Goal: Task Accomplishment & Management: Manage account settings

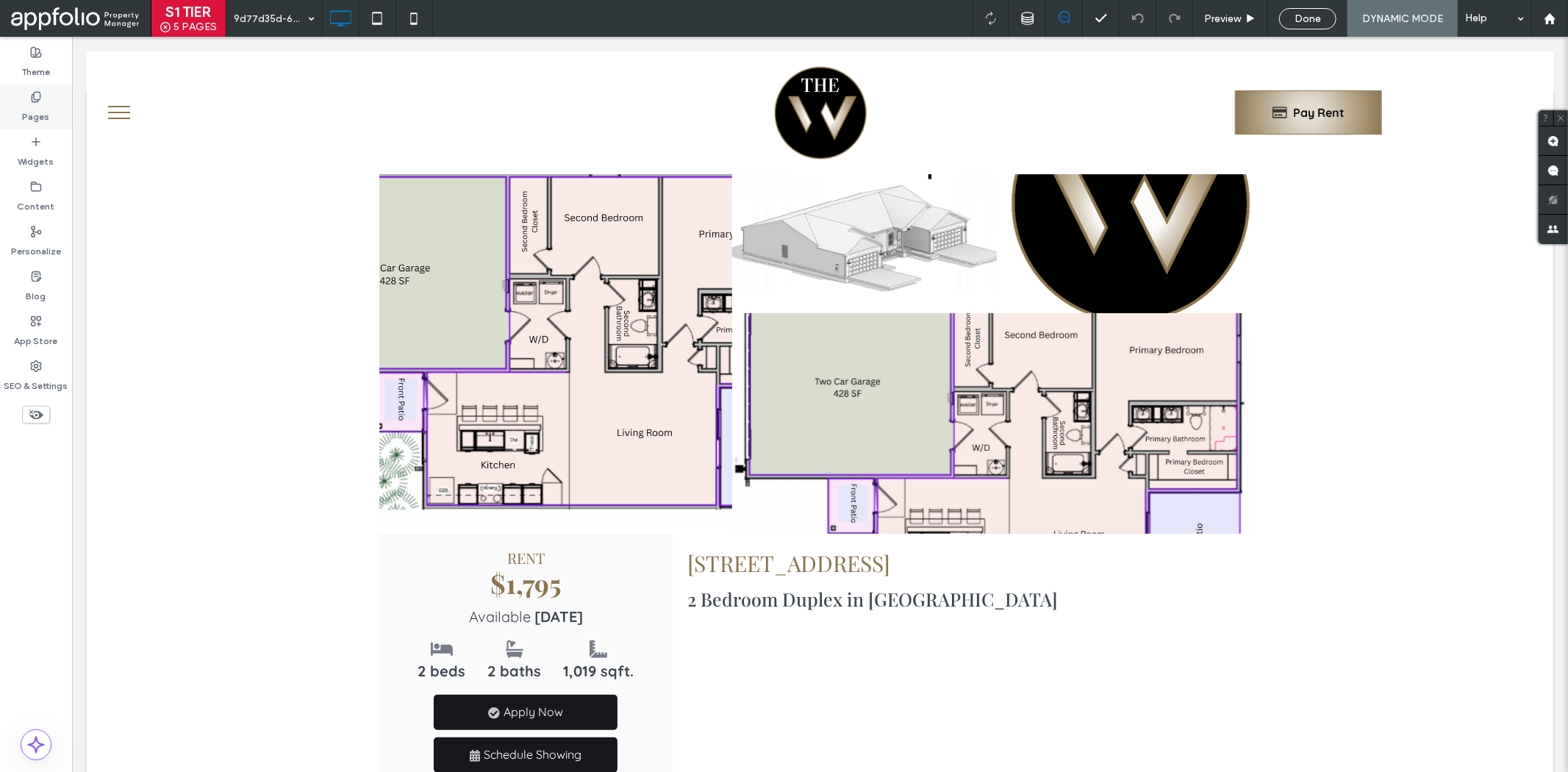
click at [39, 114] on label "Pages" at bounding box center [36, 113] width 27 height 21
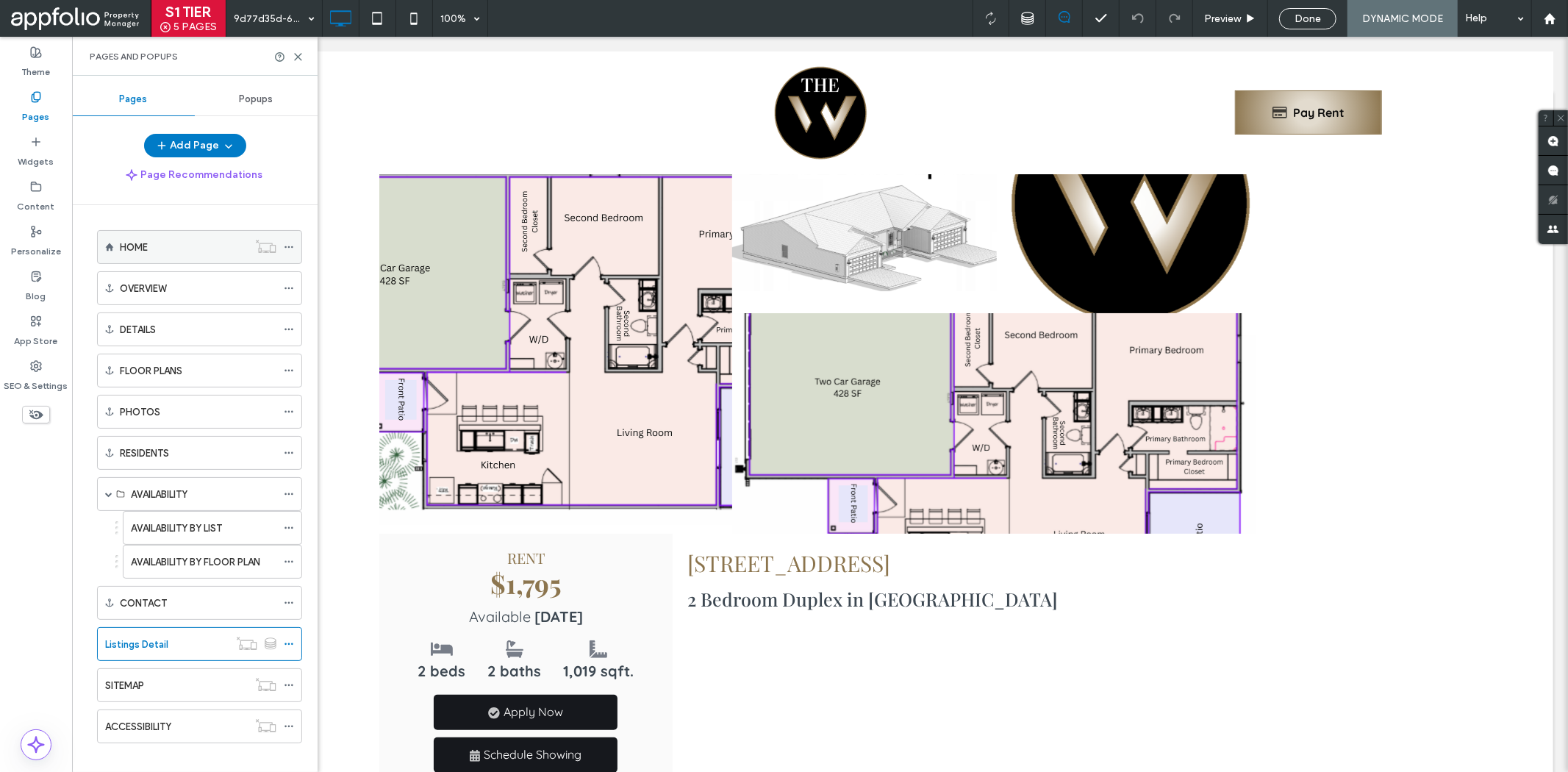
click at [204, 250] on div "HOME" at bounding box center [184, 247] width 128 height 16
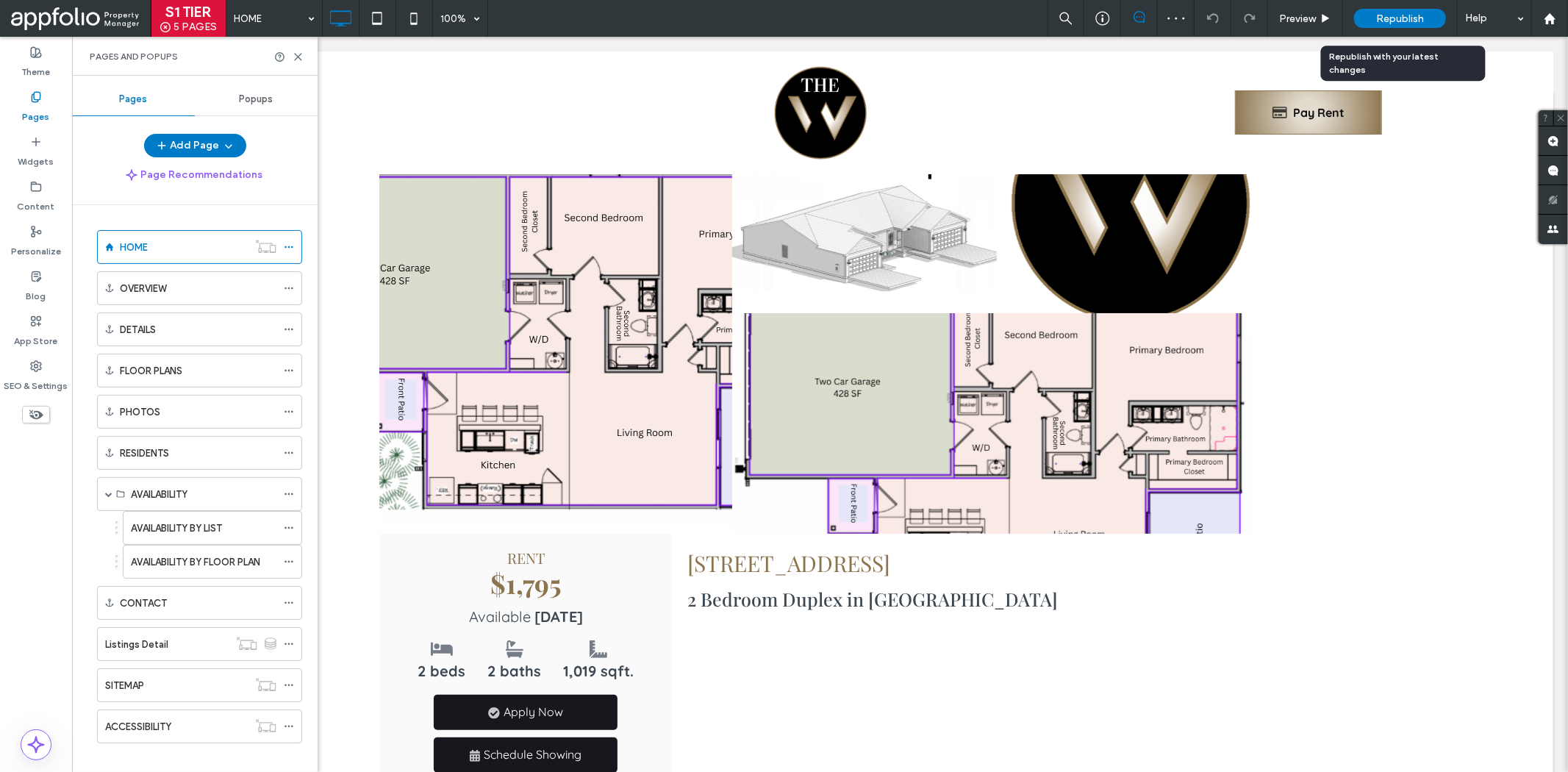
click at [1394, 13] on span "Republish" at bounding box center [1400, 18] width 48 height 12
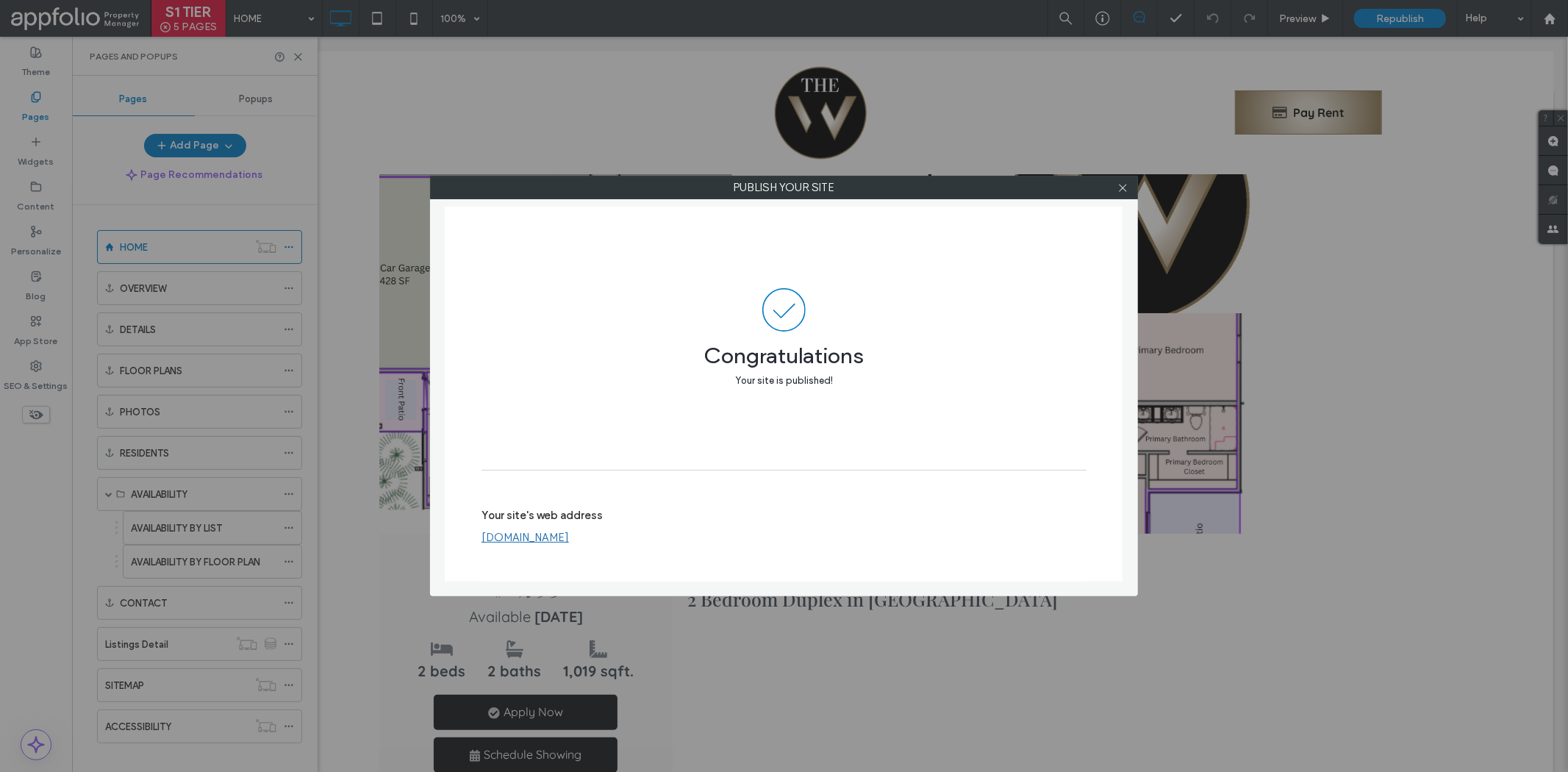
click at [1115, 180] on div at bounding box center [1123, 187] width 22 height 22
click at [1126, 182] on icon at bounding box center [1123, 187] width 11 height 11
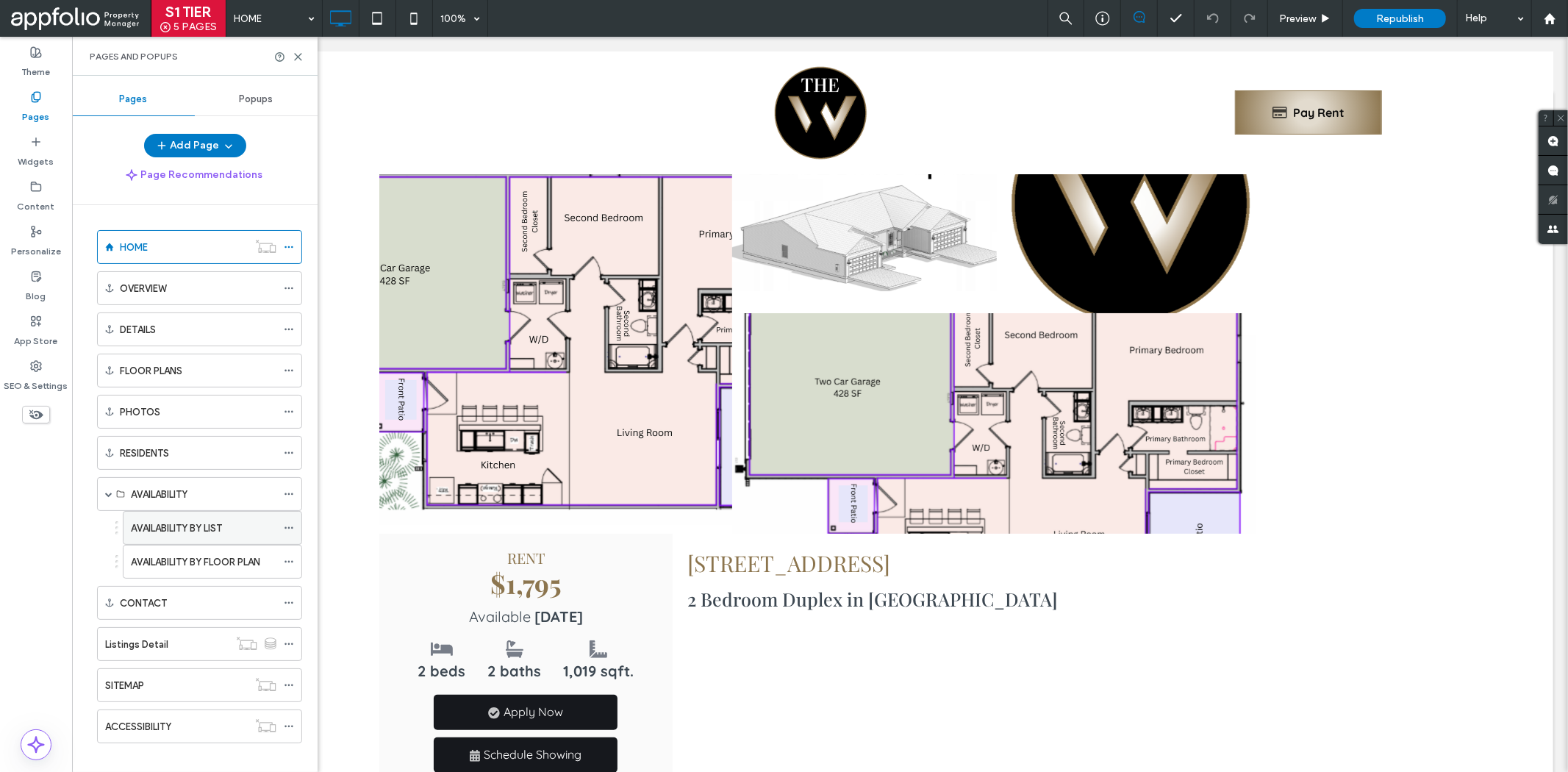
click at [210, 538] on div "AVAILABILITY BY LIST" at bounding box center [203, 528] width 145 height 32
click at [294, 57] on icon at bounding box center [297, 57] width 11 height 11
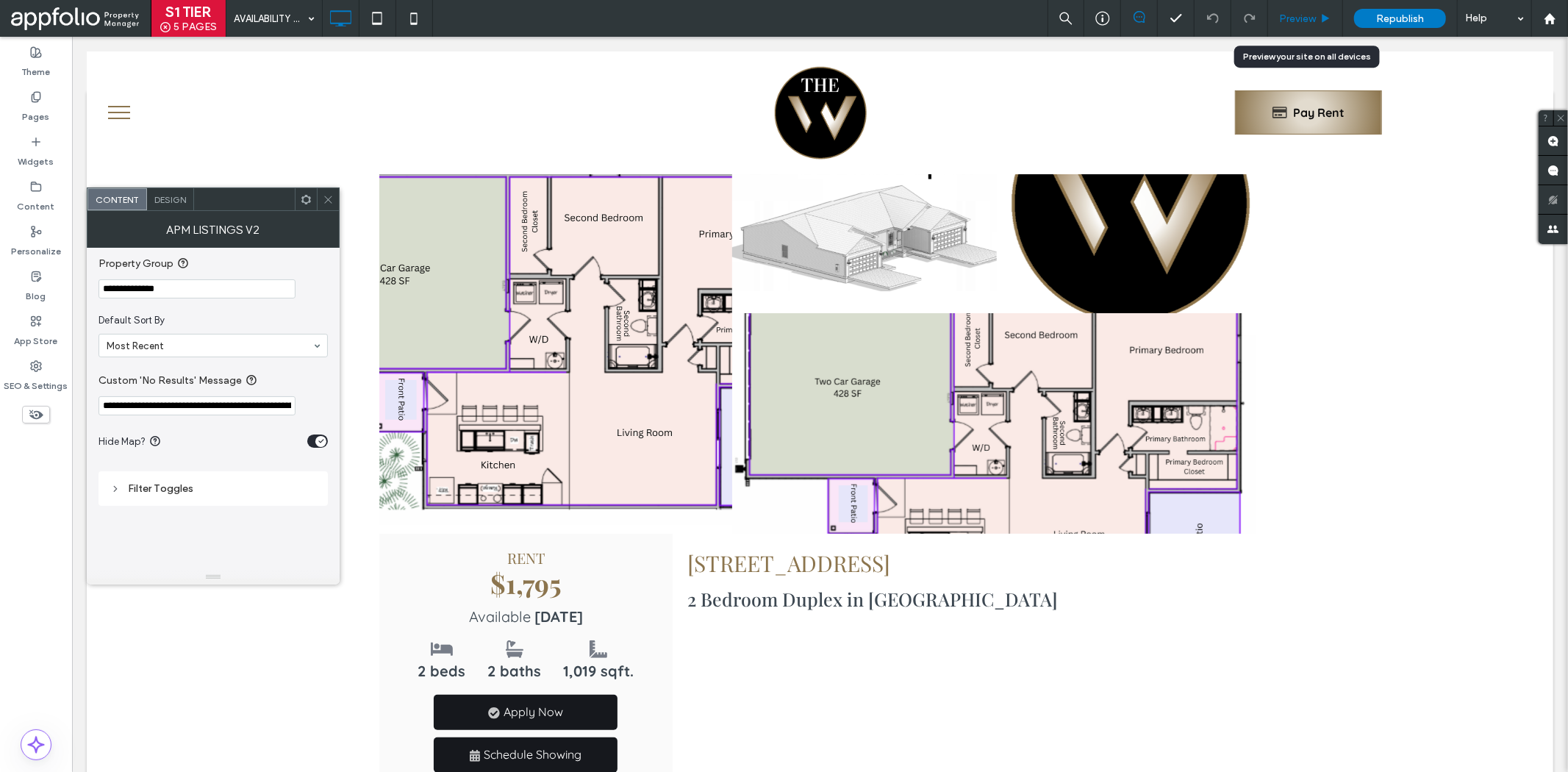
click at [1306, 11] on div "Preview" at bounding box center [1305, 18] width 75 height 37
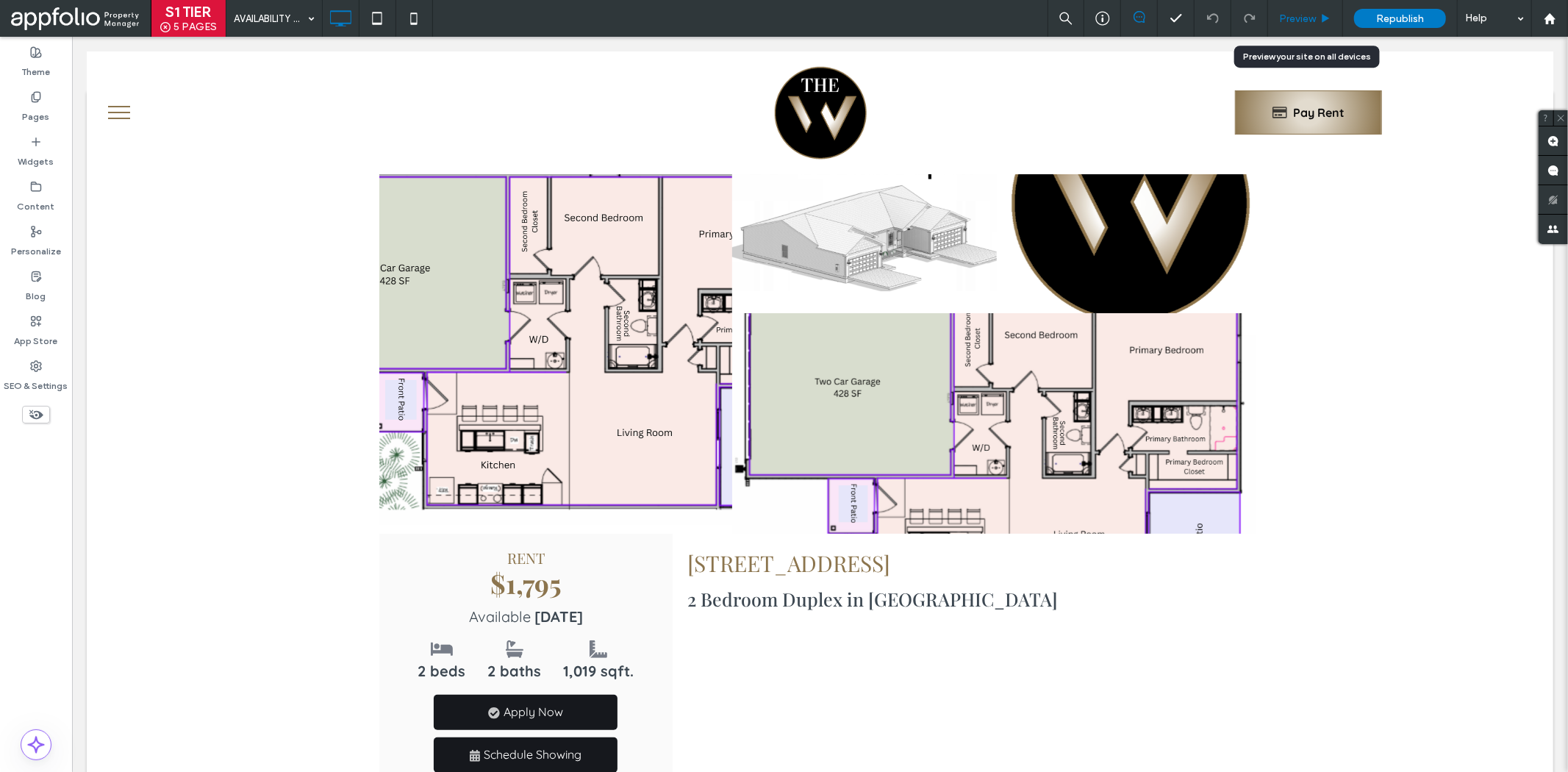
click at [1317, 22] on div "Preview" at bounding box center [1305, 18] width 74 height 12
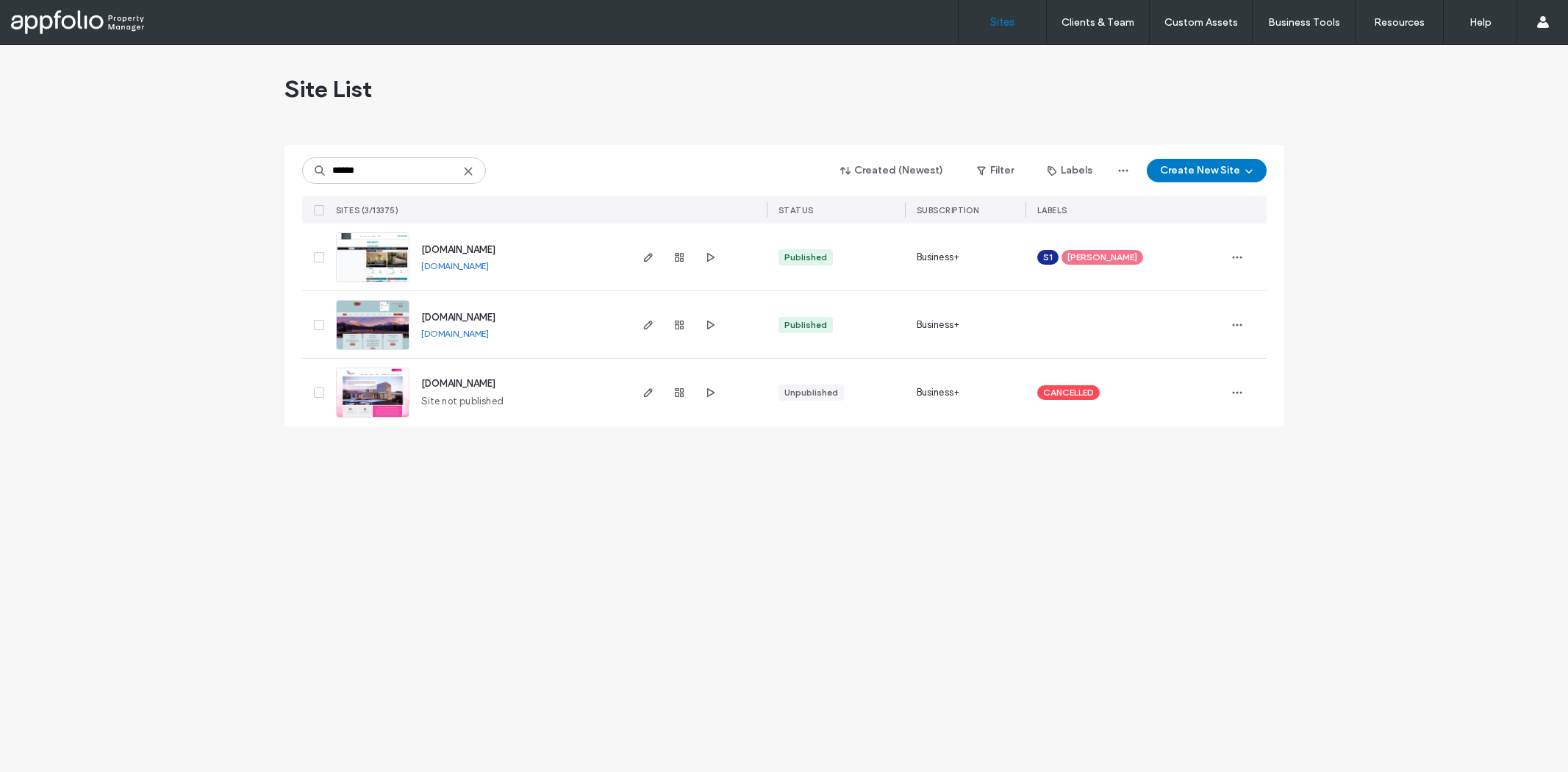
click at [395, 172] on input "******" at bounding box center [394, 170] width 184 height 27
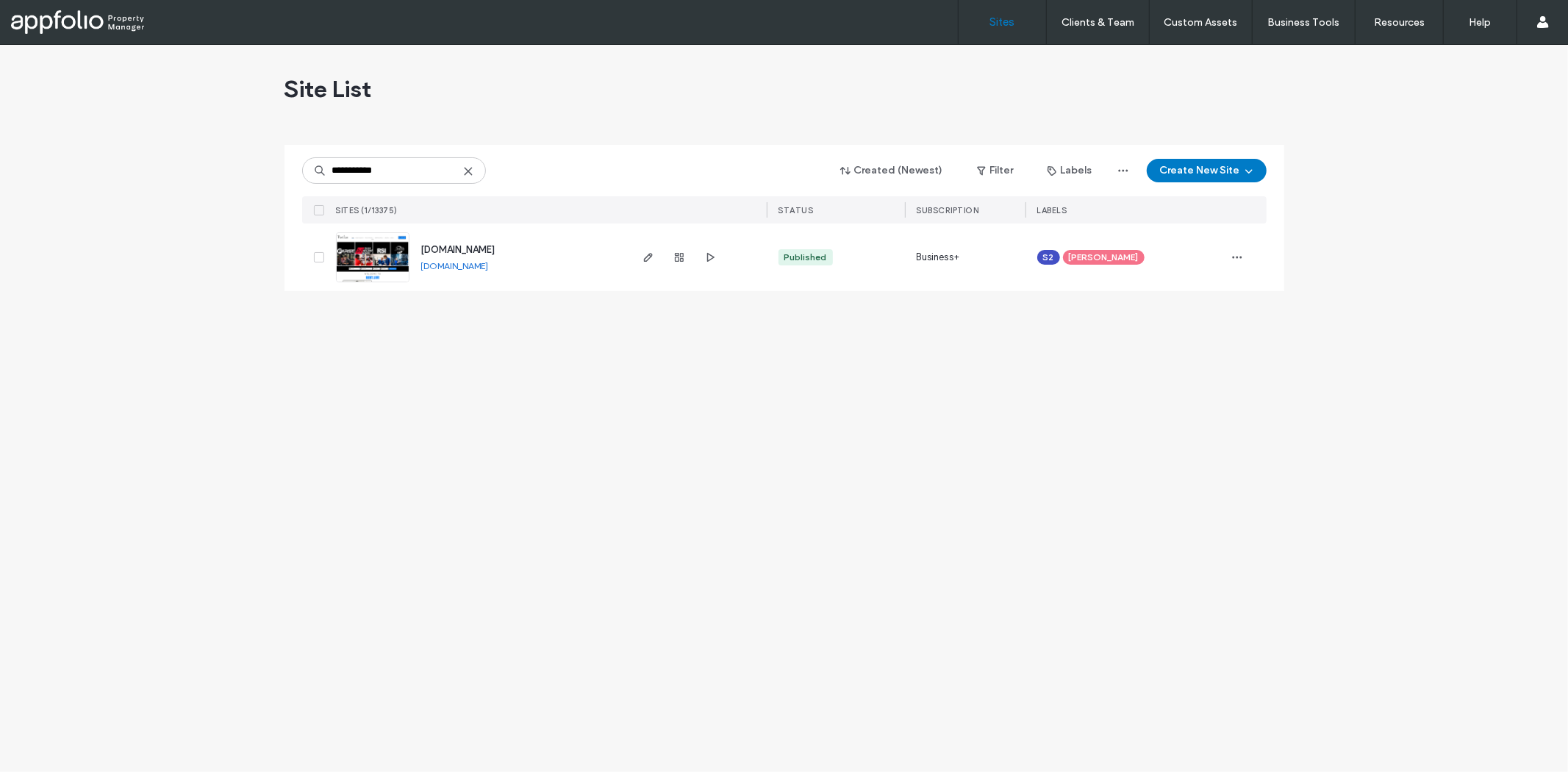
type input "**********"
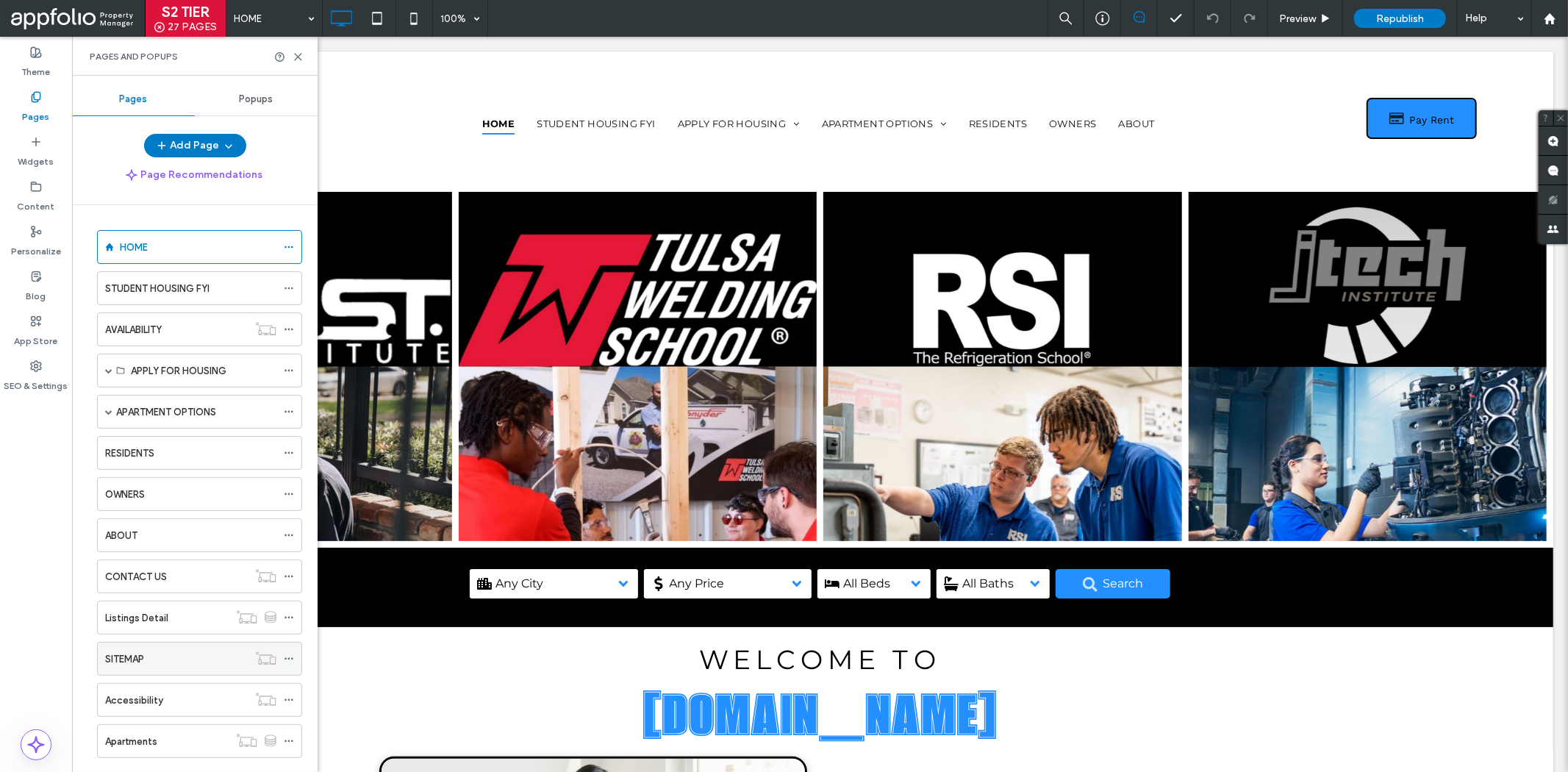
scroll to position [114, 0]
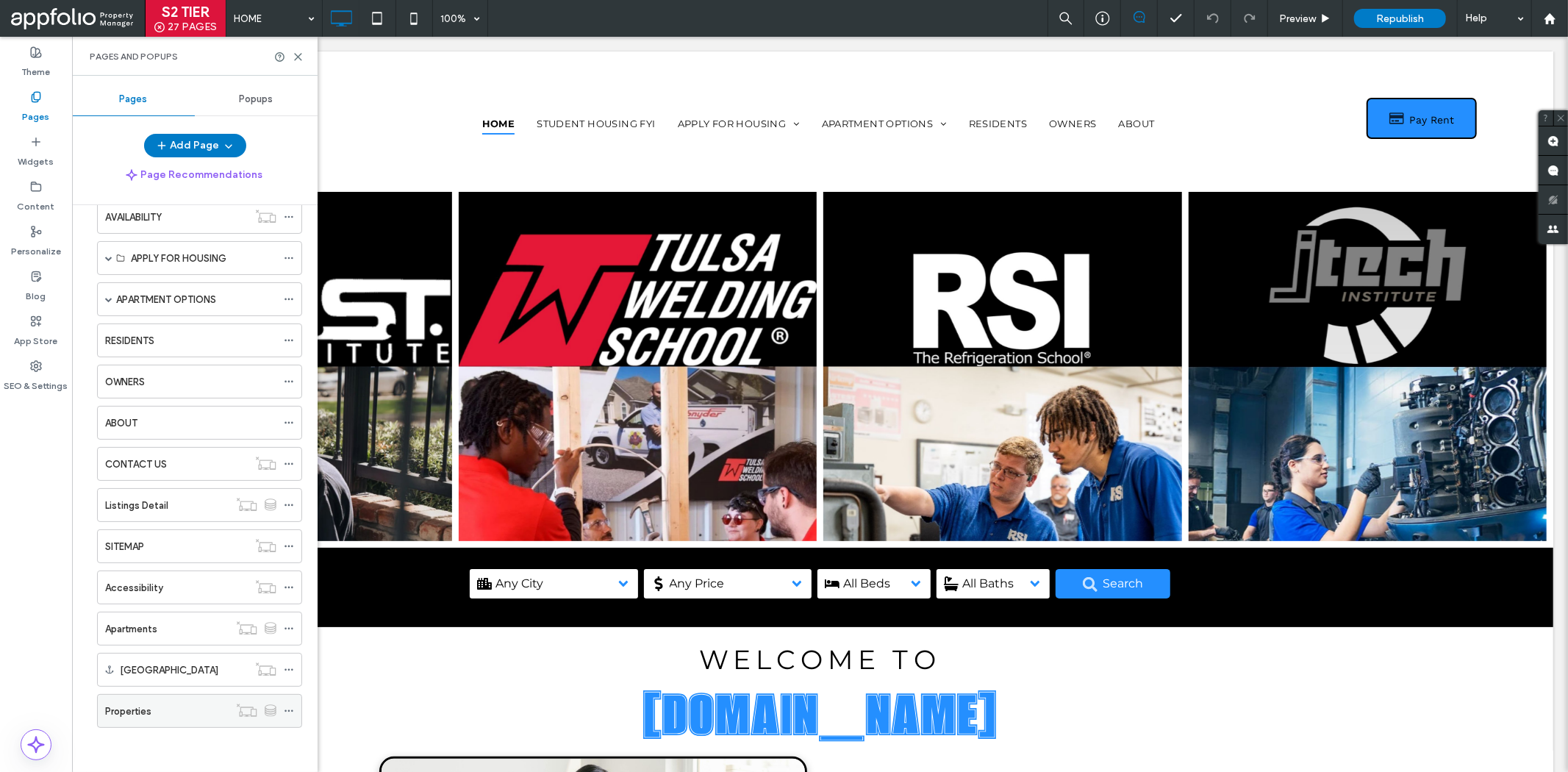
click at [177, 715] on div "Properties" at bounding box center [167, 711] width 124 height 16
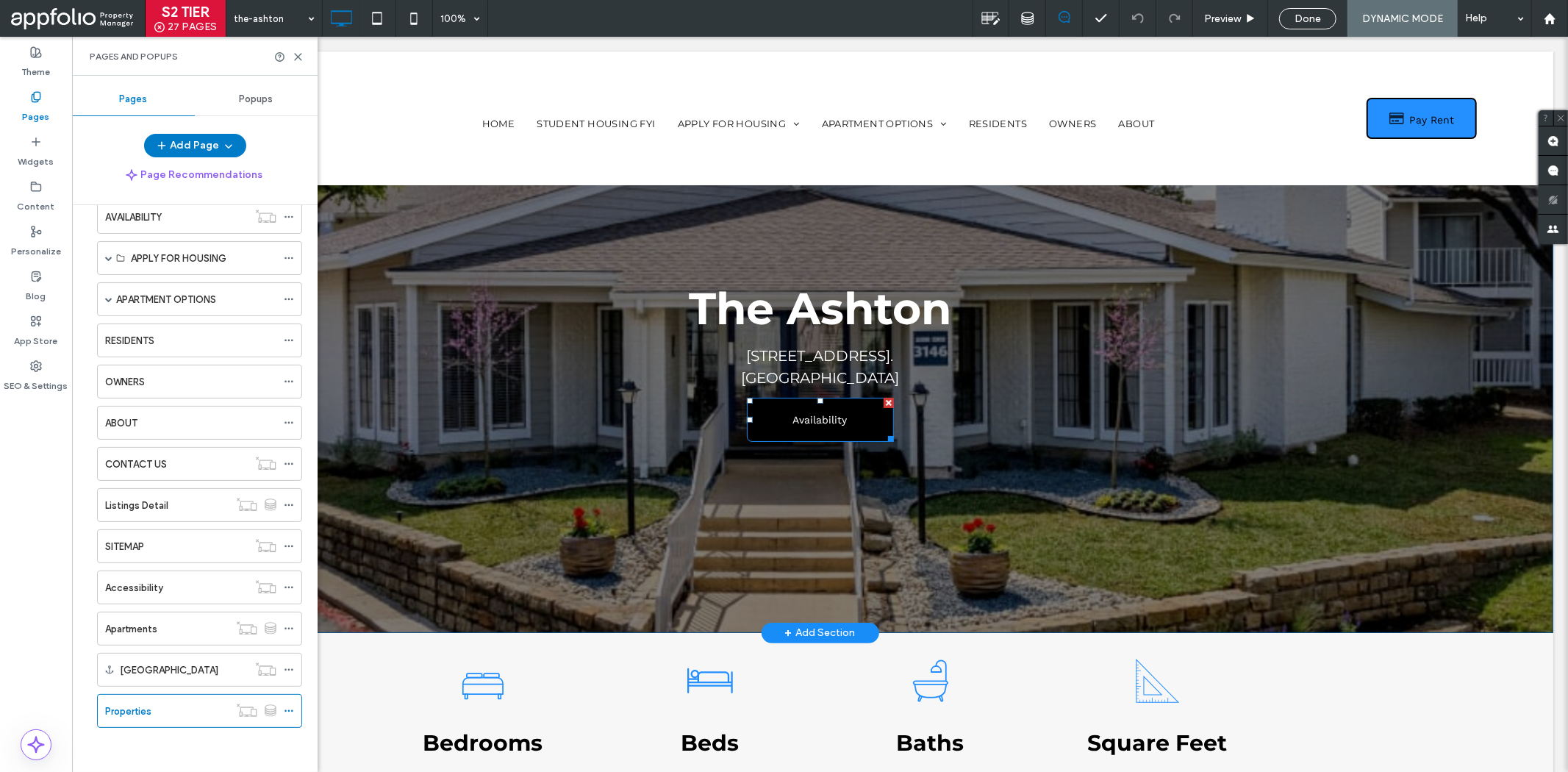
drag, startPoint x: 990, startPoint y: 485, endPoint x: 885, endPoint y: 401, distance: 134.5
click at [885, 401] on div at bounding box center [887, 402] width 10 height 10
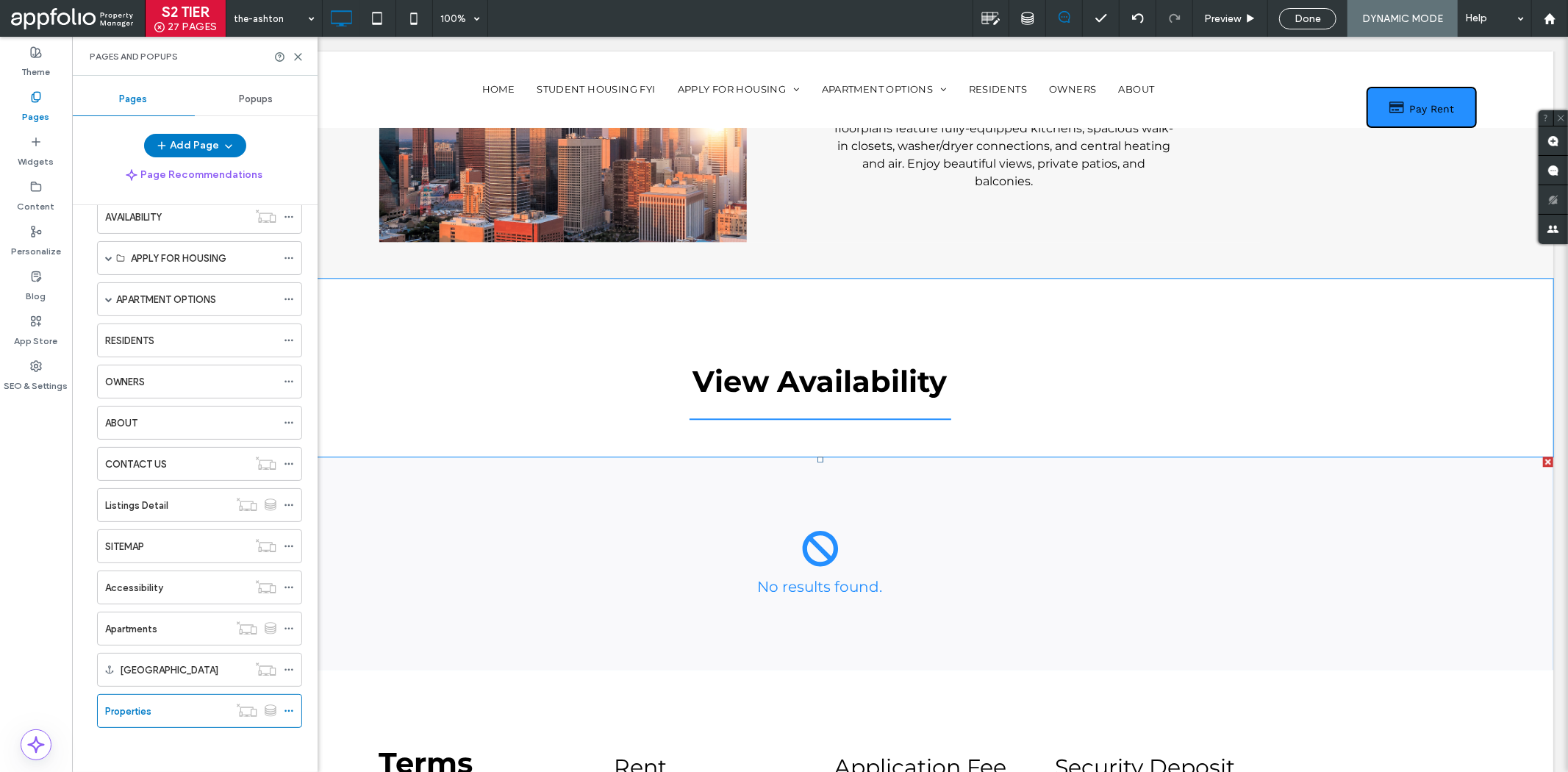
scroll to position [3022, 0]
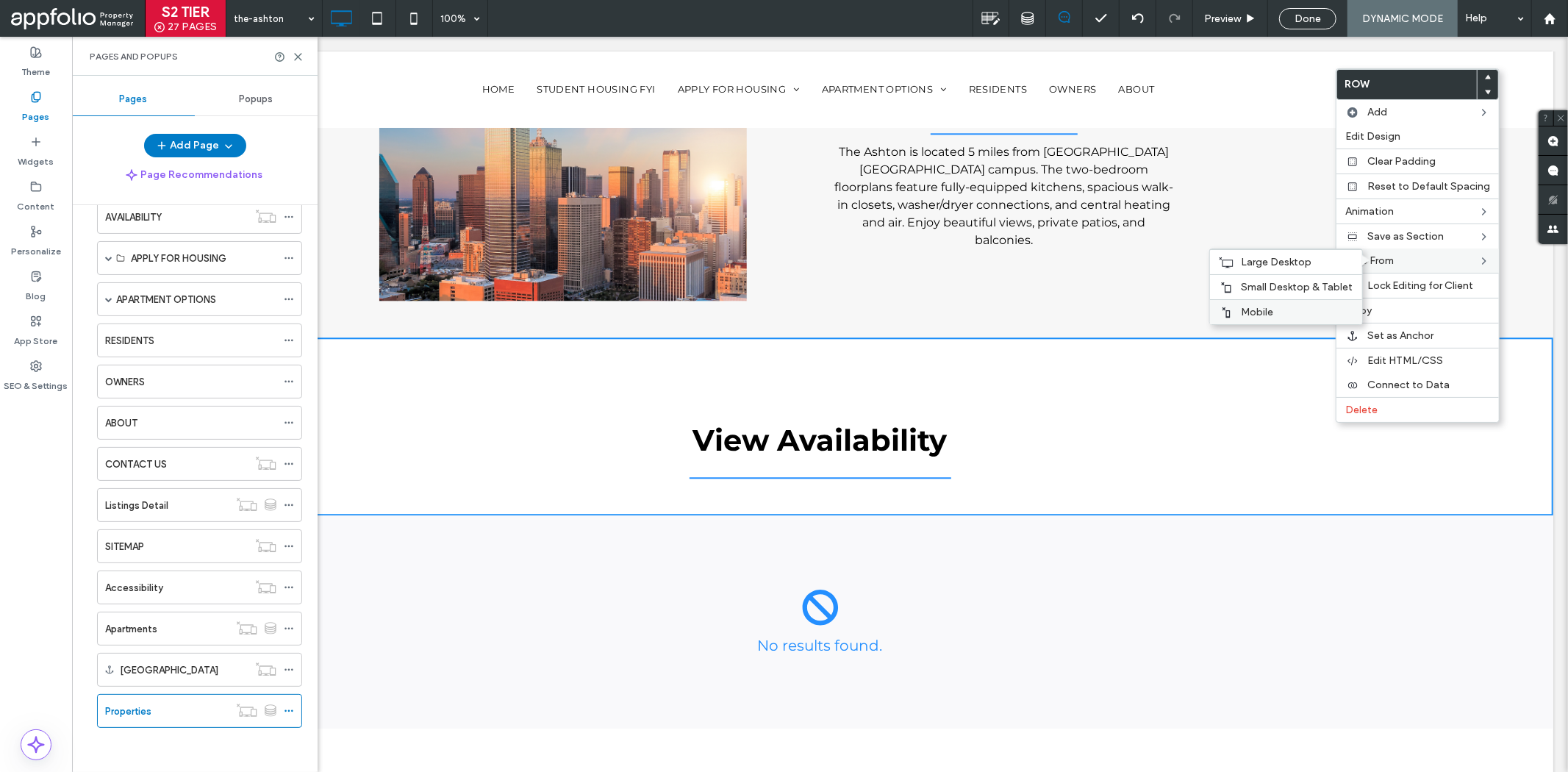
click at [1277, 309] on label "Mobile" at bounding box center [1296, 312] width 112 height 12
click at [1283, 291] on span "Small Desktop & Tablet" at bounding box center [1296, 287] width 112 height 12
click at [1288, 268] on div "Large Desktop" at bounding box center [1285, 262] width 152 height 25
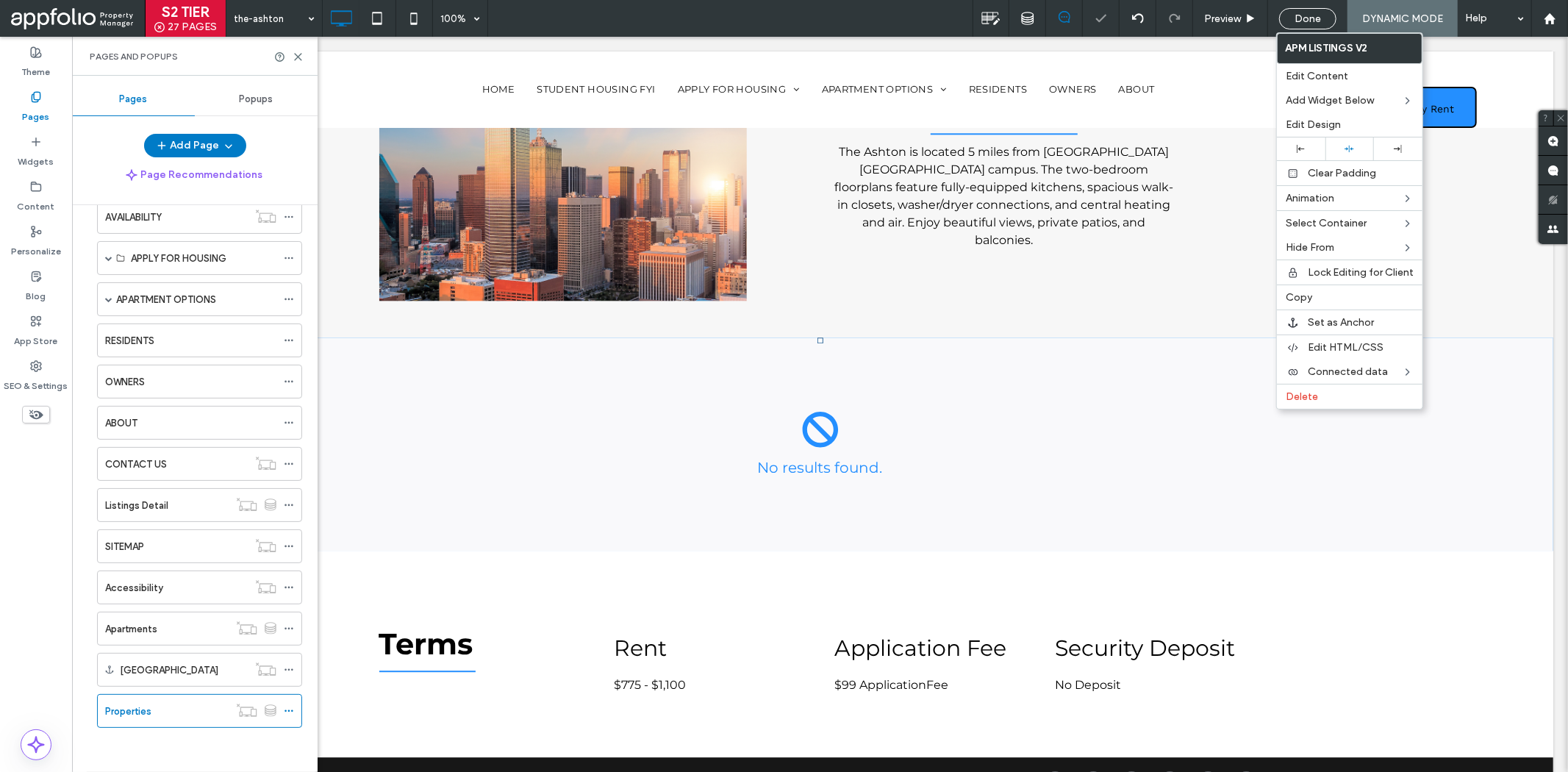
click at [1196, 76] on div at bounding box center [819, 89] width 1467 height 76
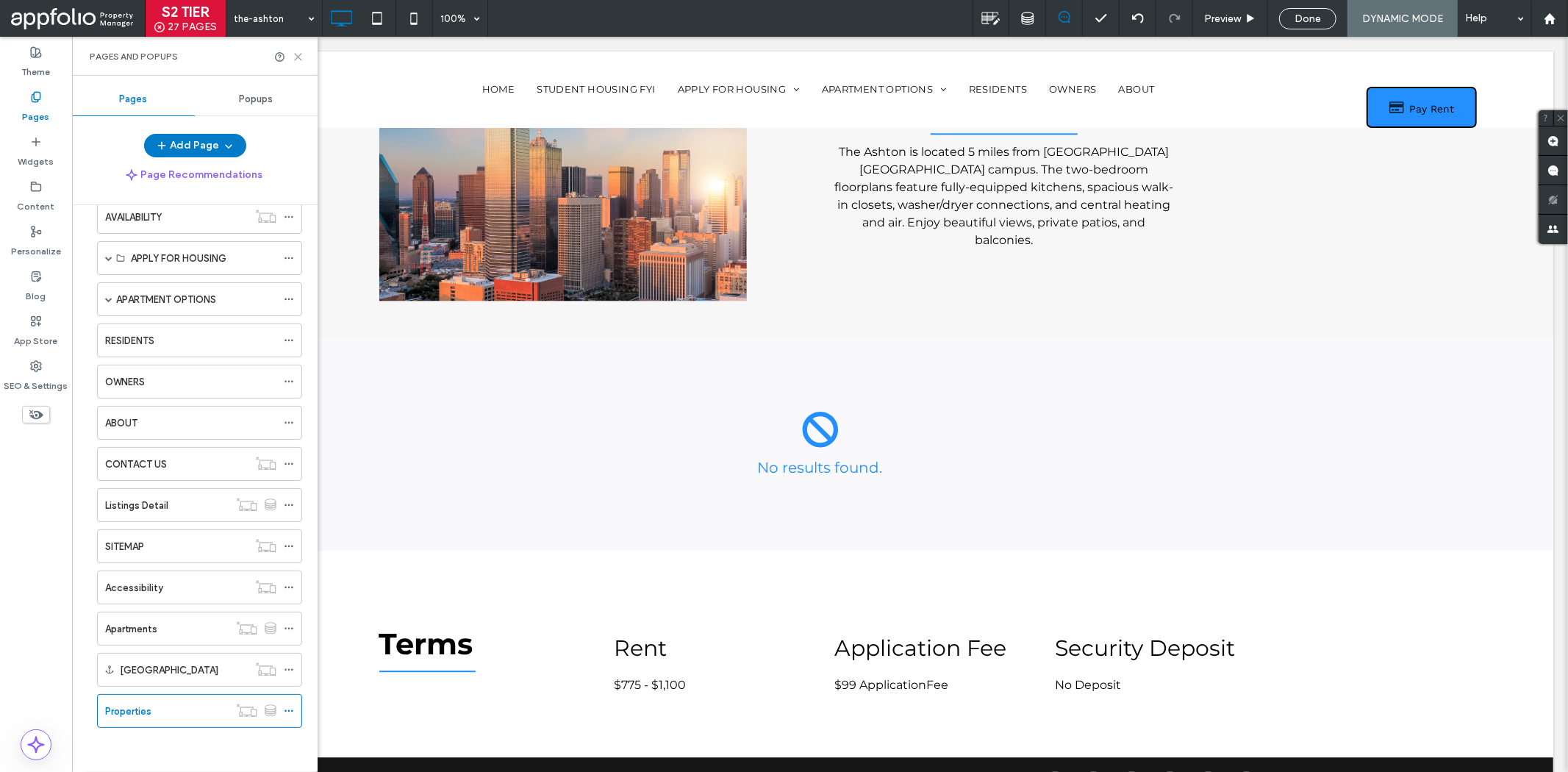
click at [294, 54] on icon at bounding box center [297, 57] width 11 height 11
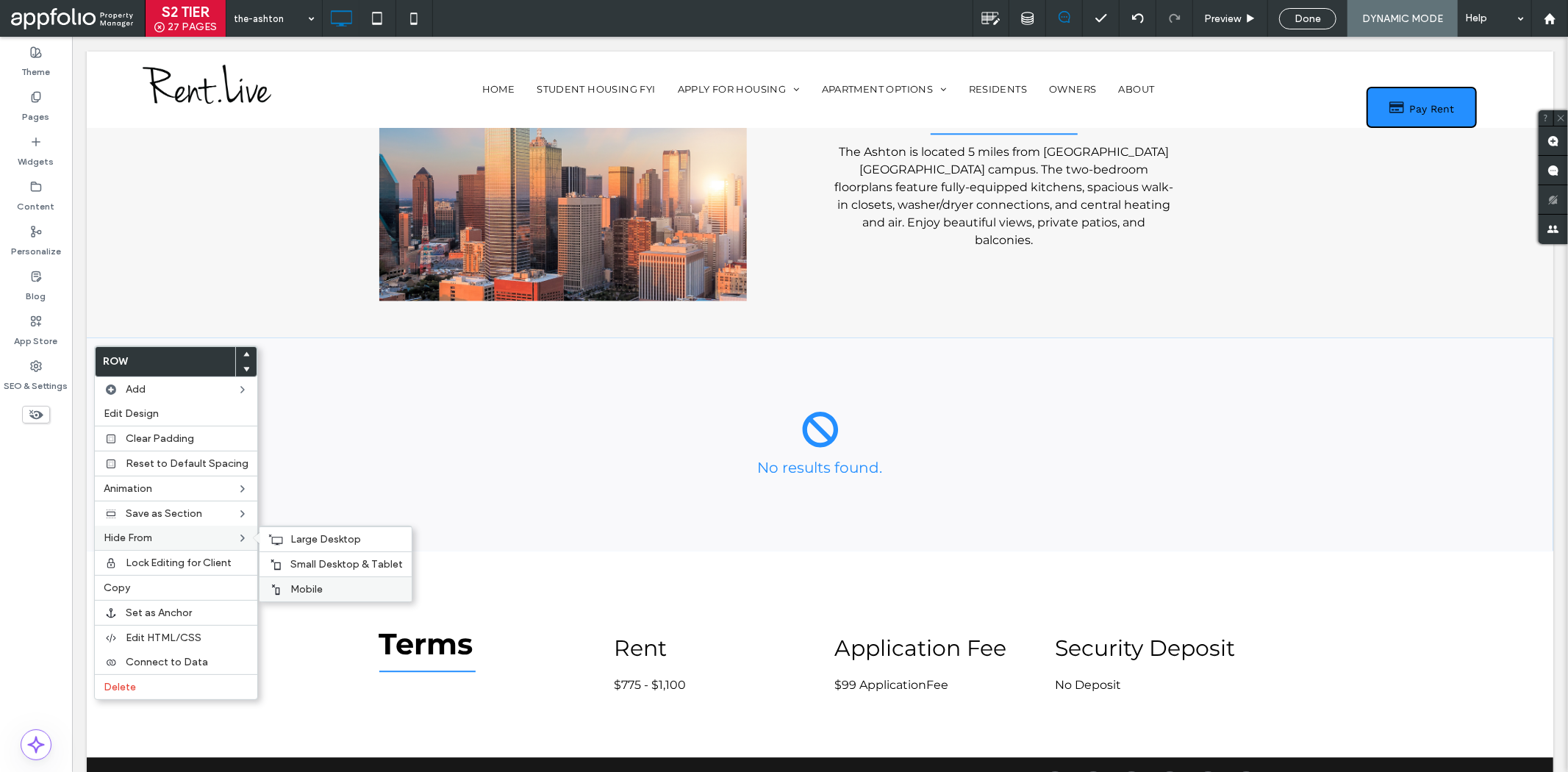
click at [366, 583] on label "Mobile" at bounding box center [346, 589] width 112 height 12
click at [307, 563] on span "Small Desktop & Tablet" at bounding box center [346, 563] width 112 height 12
click at [302, 544] on span "Large Desktop" at bounding box center [325, 538] width 71 height 12
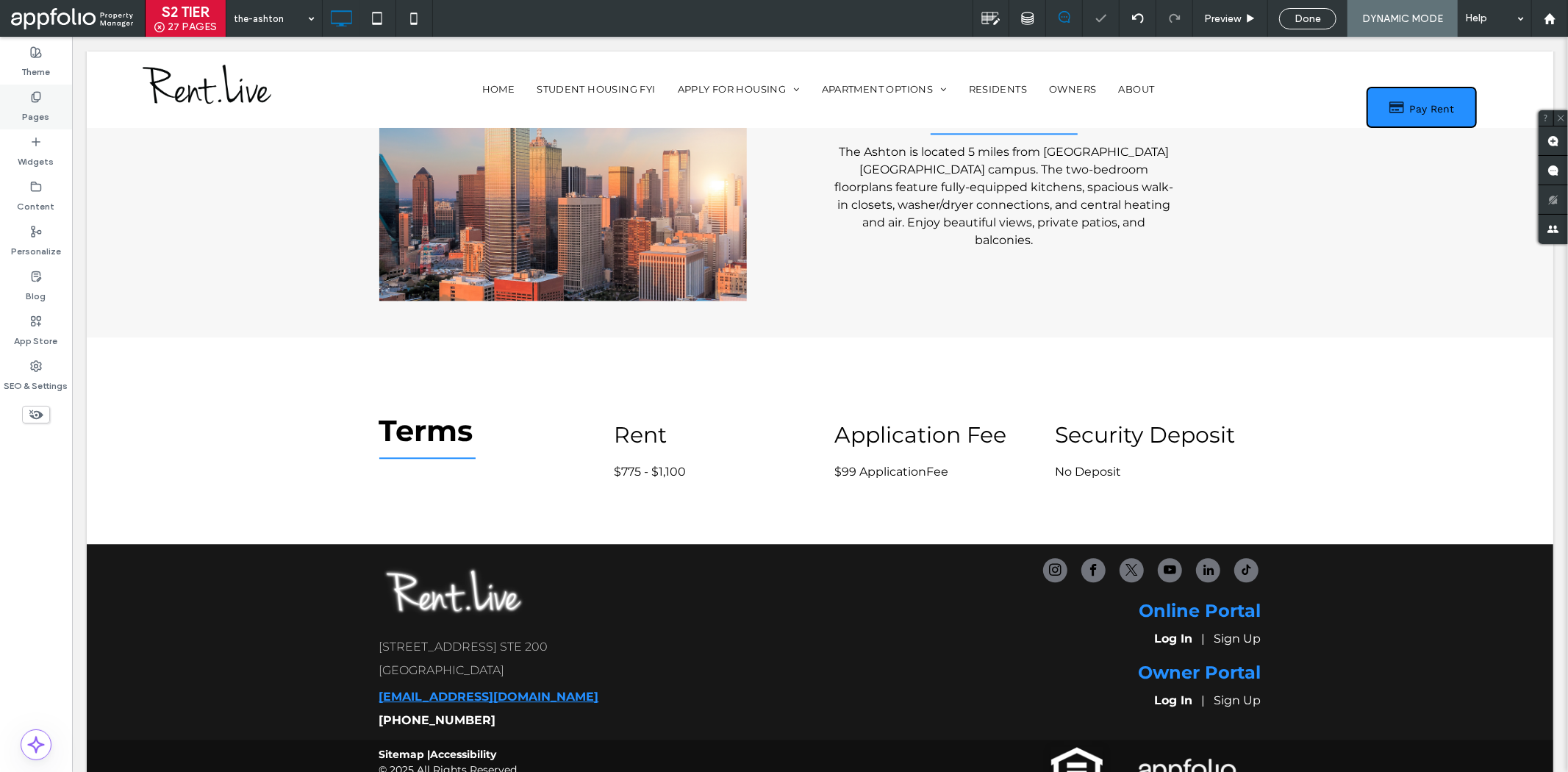
click at [37, 116] on label "Pages" at bounding box center [36, 113] width 27 height 21
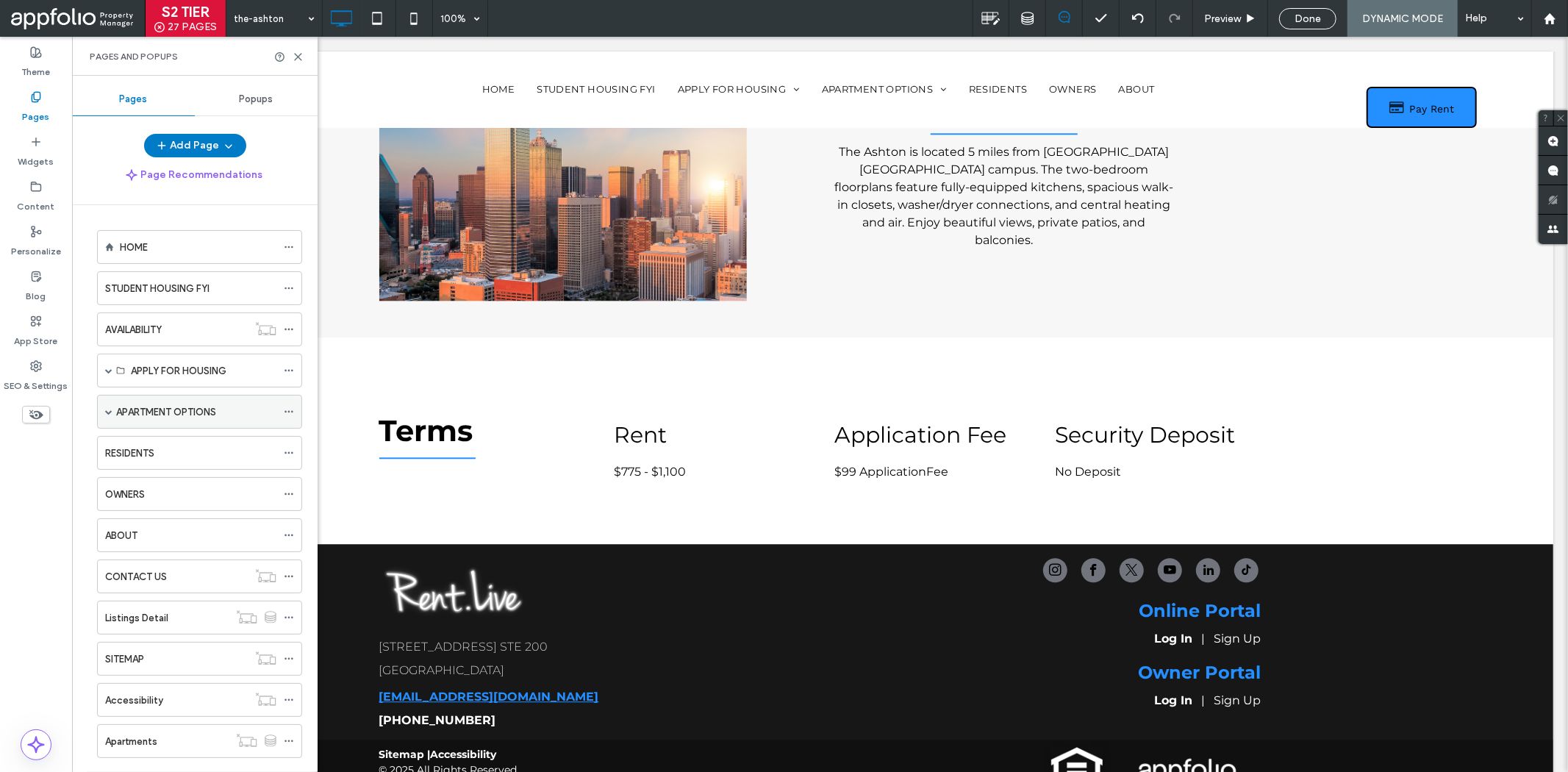
scroll to position [114, 0]
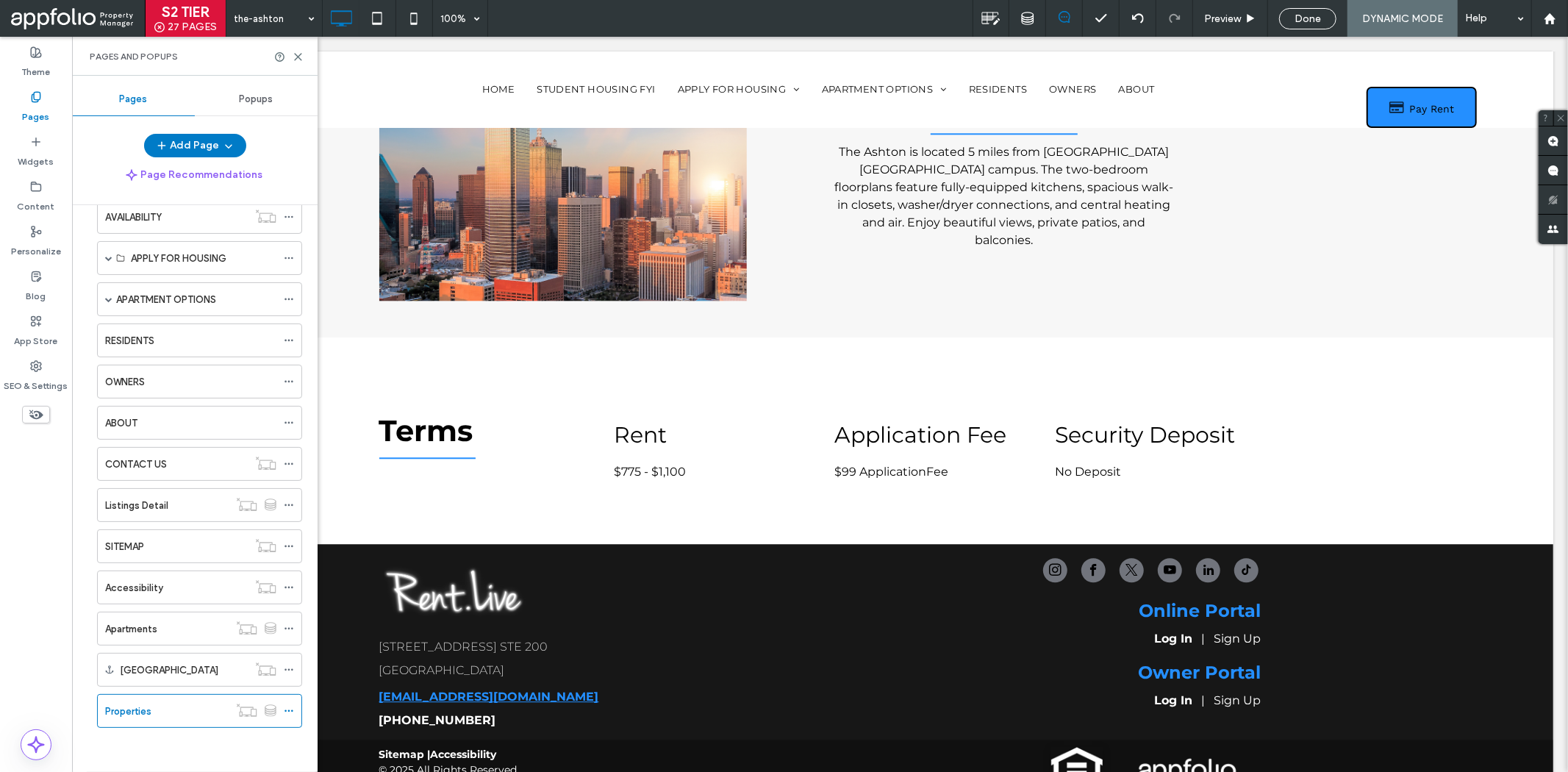
click at [153, 678] on div "Houston" at bounding box center [184, 669] width 128 height 32
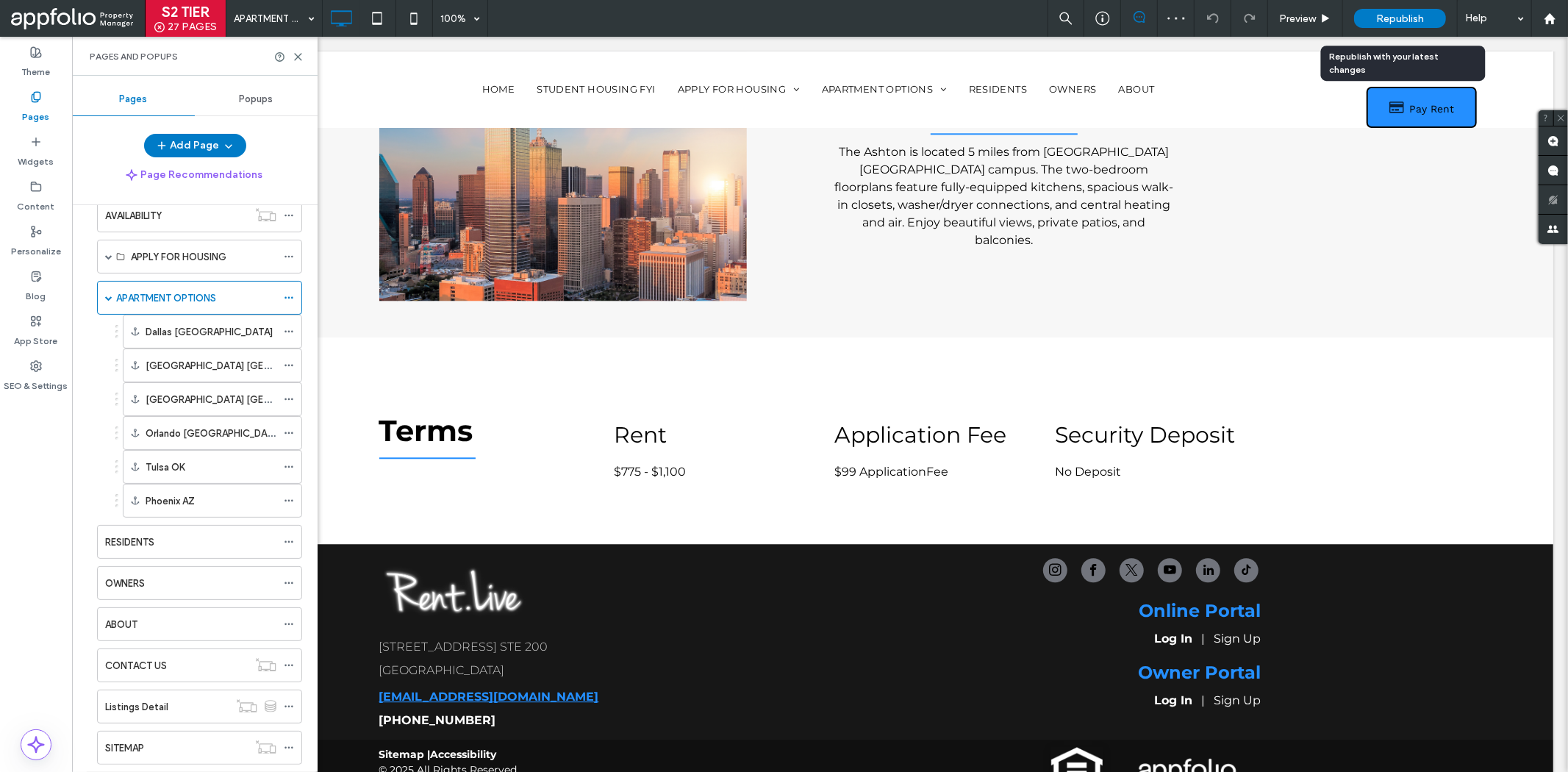
click at [1398, 16] on span "Republish" at bounding box center [1400, 18] width 48 height 12
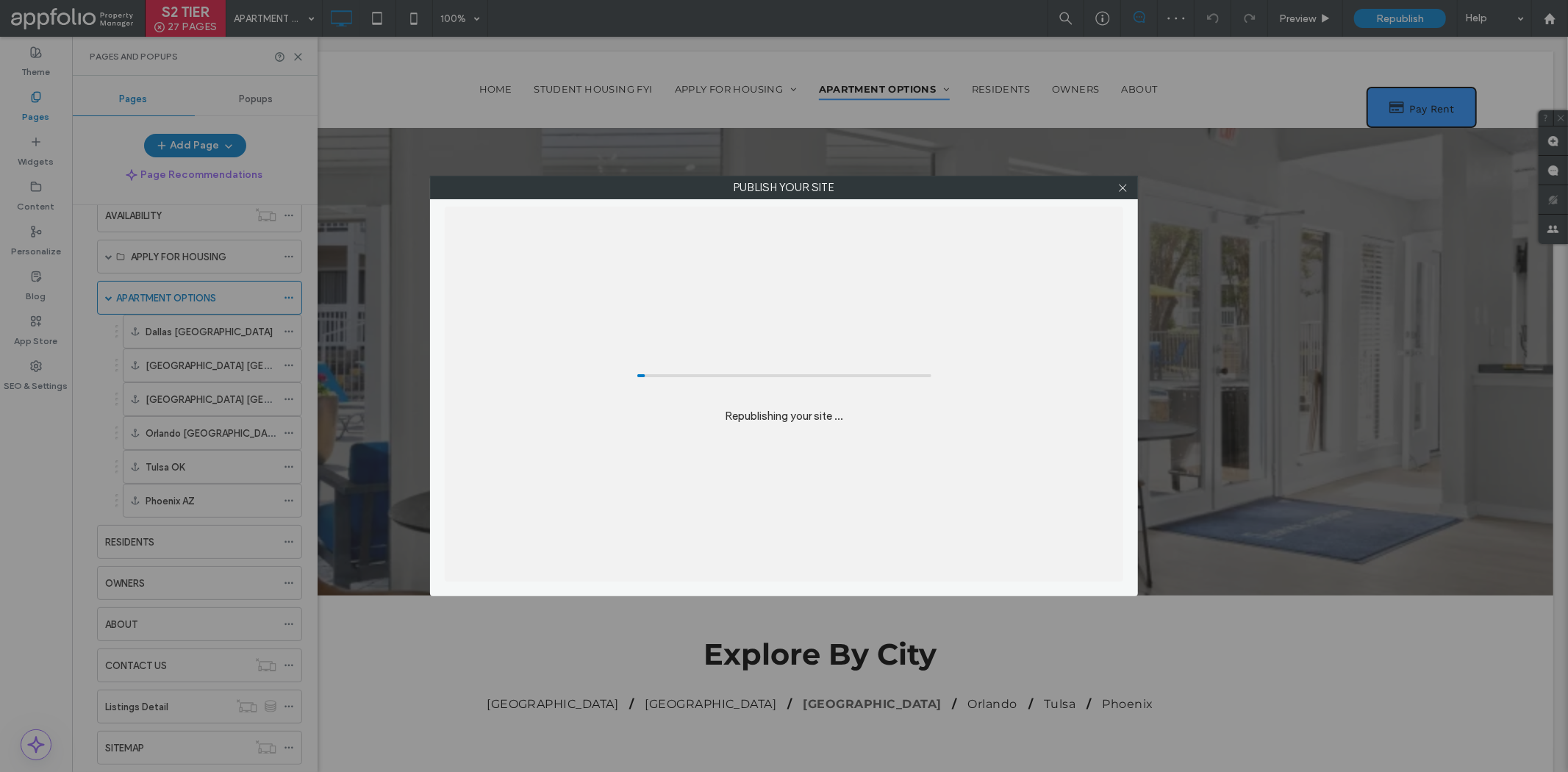
scroll to position [1065, 0]
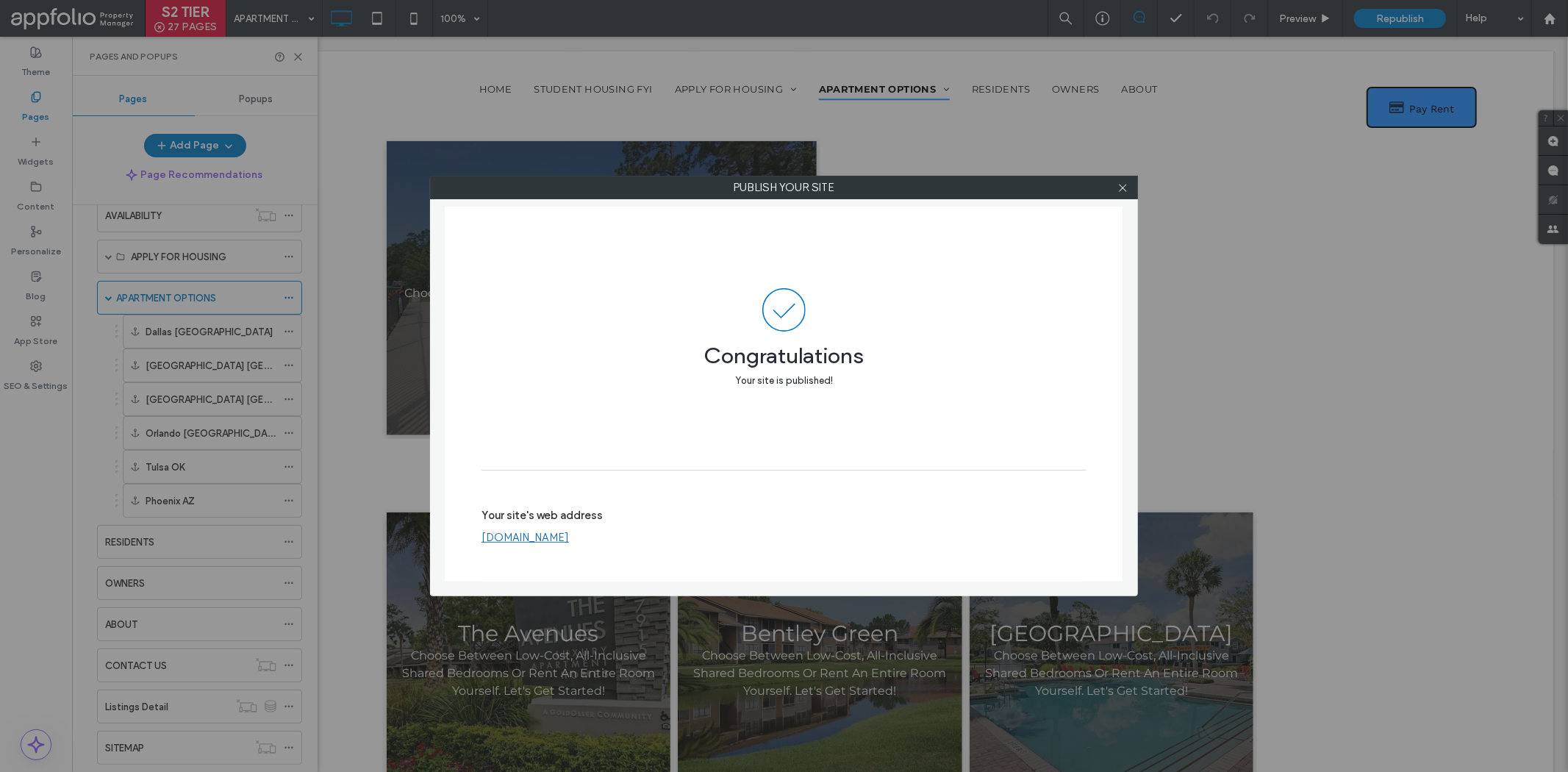
click at [843, 503] on div "Your site's web address www.sharedunits.com" at bounding box center [784, 526] width 605 height 47
click at [1127, 185] on icon at bounding box center [1123, 187] width 11 height 11
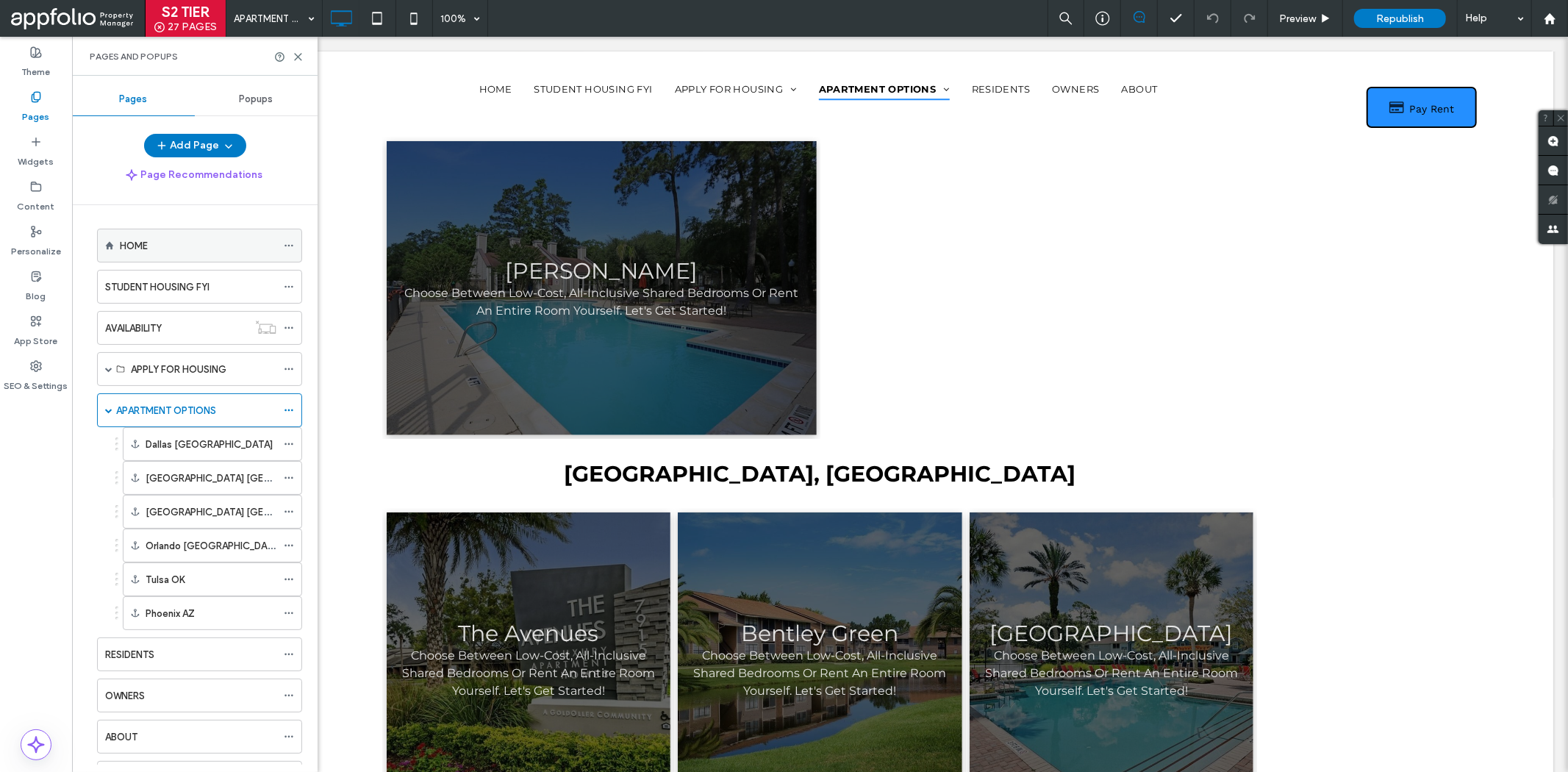
scroll to position [0, 0]
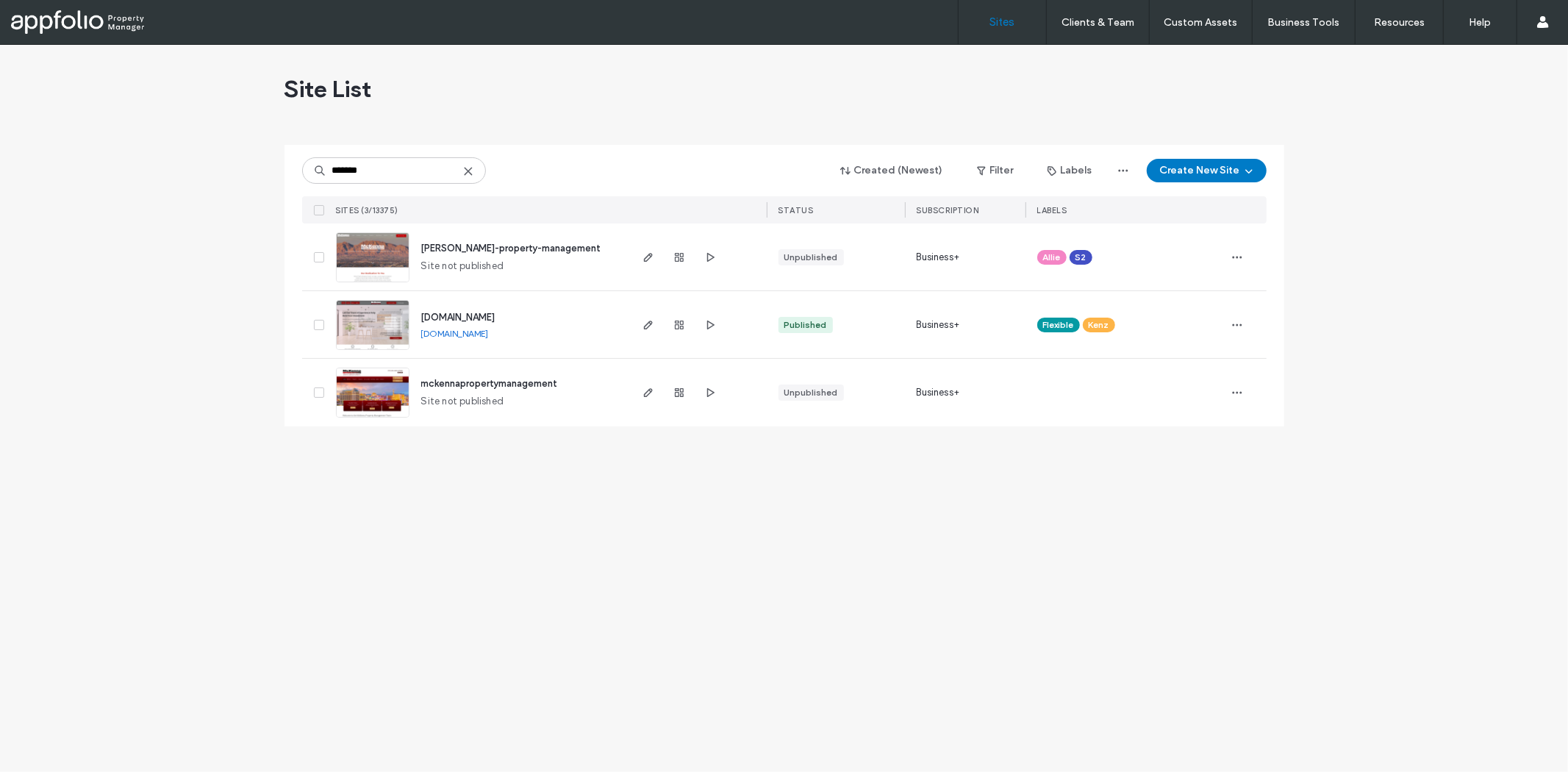
click at [388, 156] on div "******* Created (Newest) Filter Labels Create New Site" at bounding box center [784, 170] width 965 height 28
click at [394, 159] on input "*******" at bounding box center [394, 170] width 184 height 27
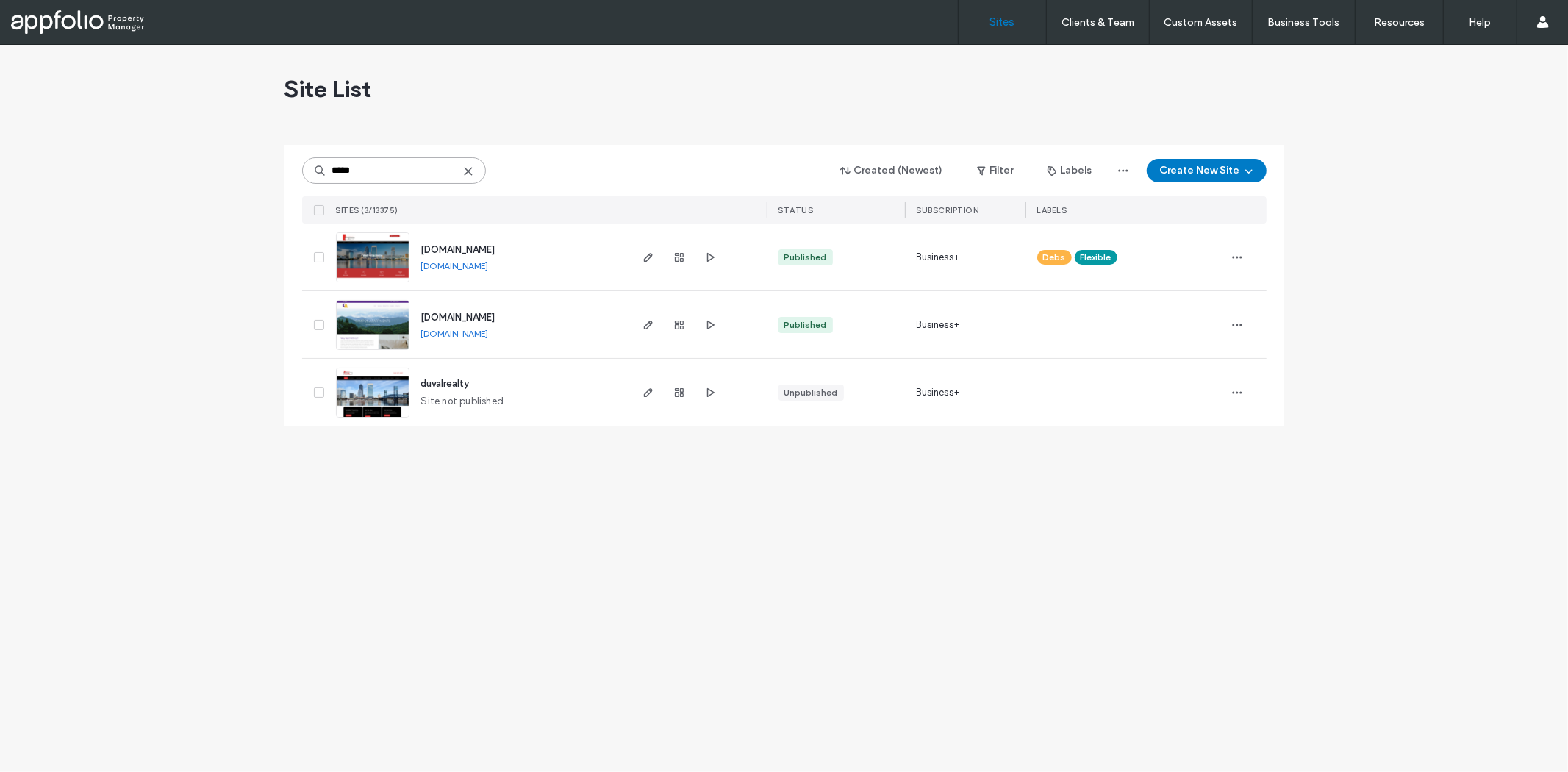
click at [426, 179] on input "*****" at bounding box center [394, 170] width 184 height 27
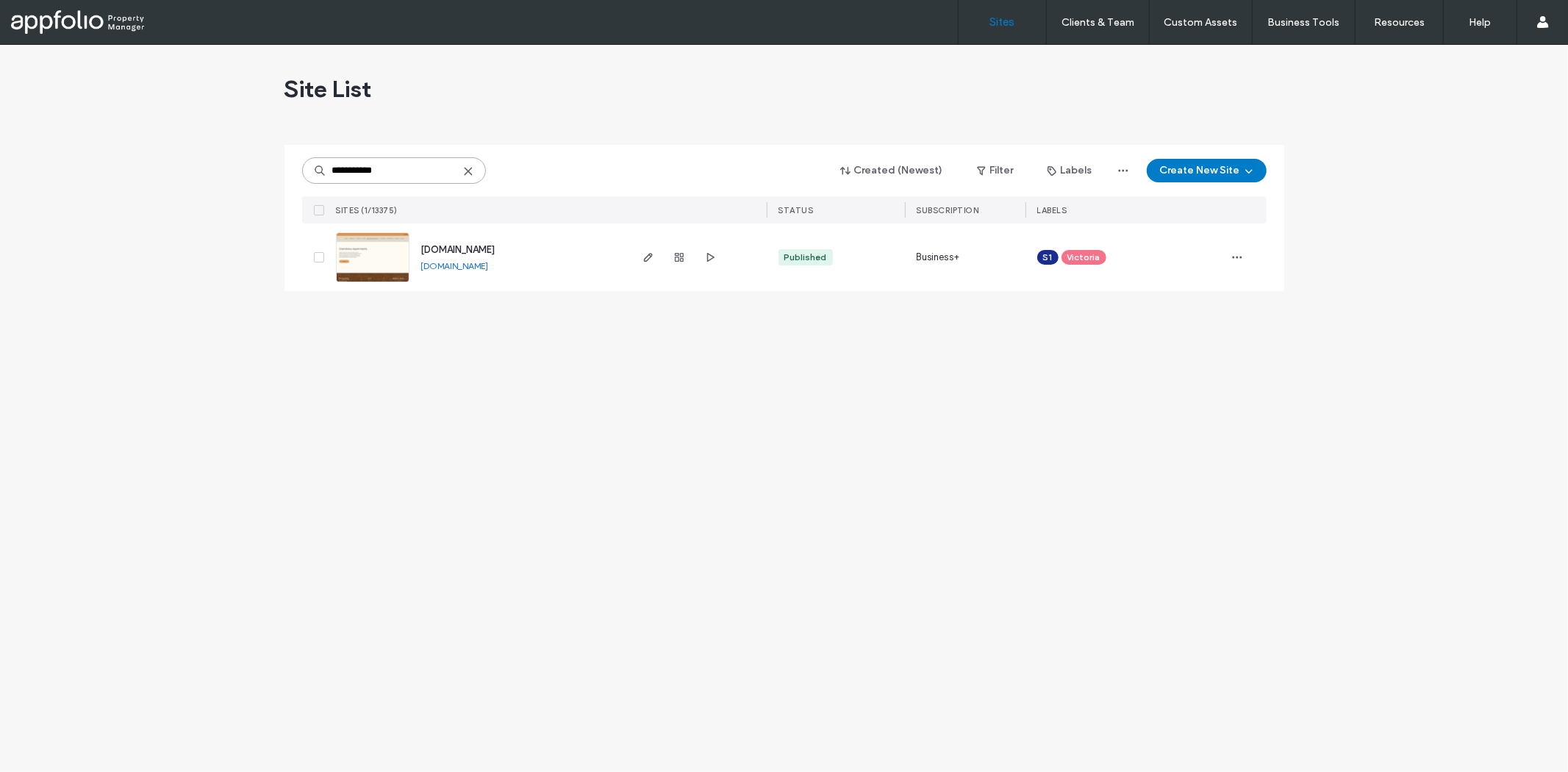
type input "**********"
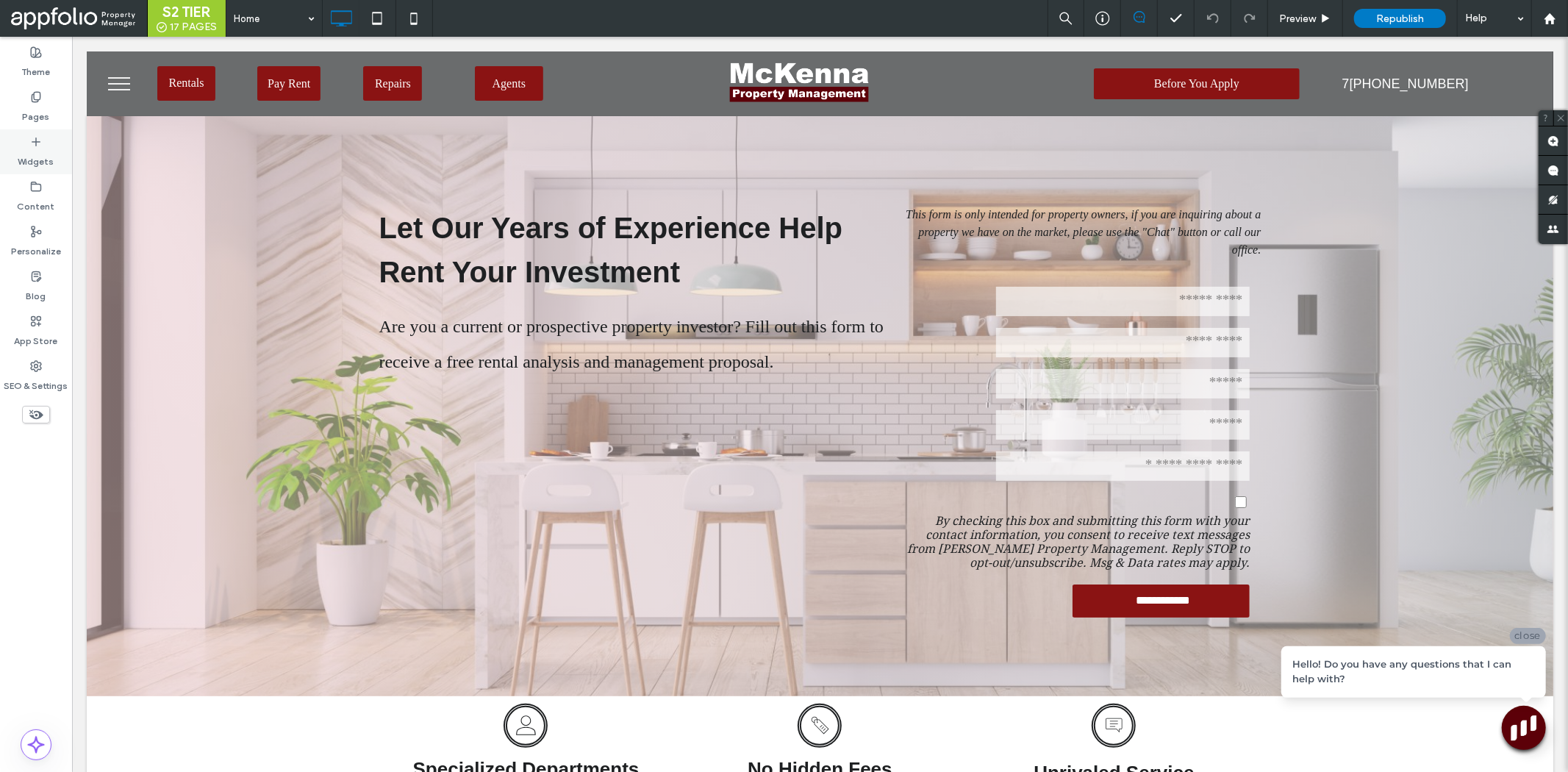
drag, startPoint x: 41, startPoint y: 112, endPoint x: 60, endPoint y: 145, distance: 38.1
click at [41, 112] on label "Pages" at bounding box center [36, 113] width 27 height 21
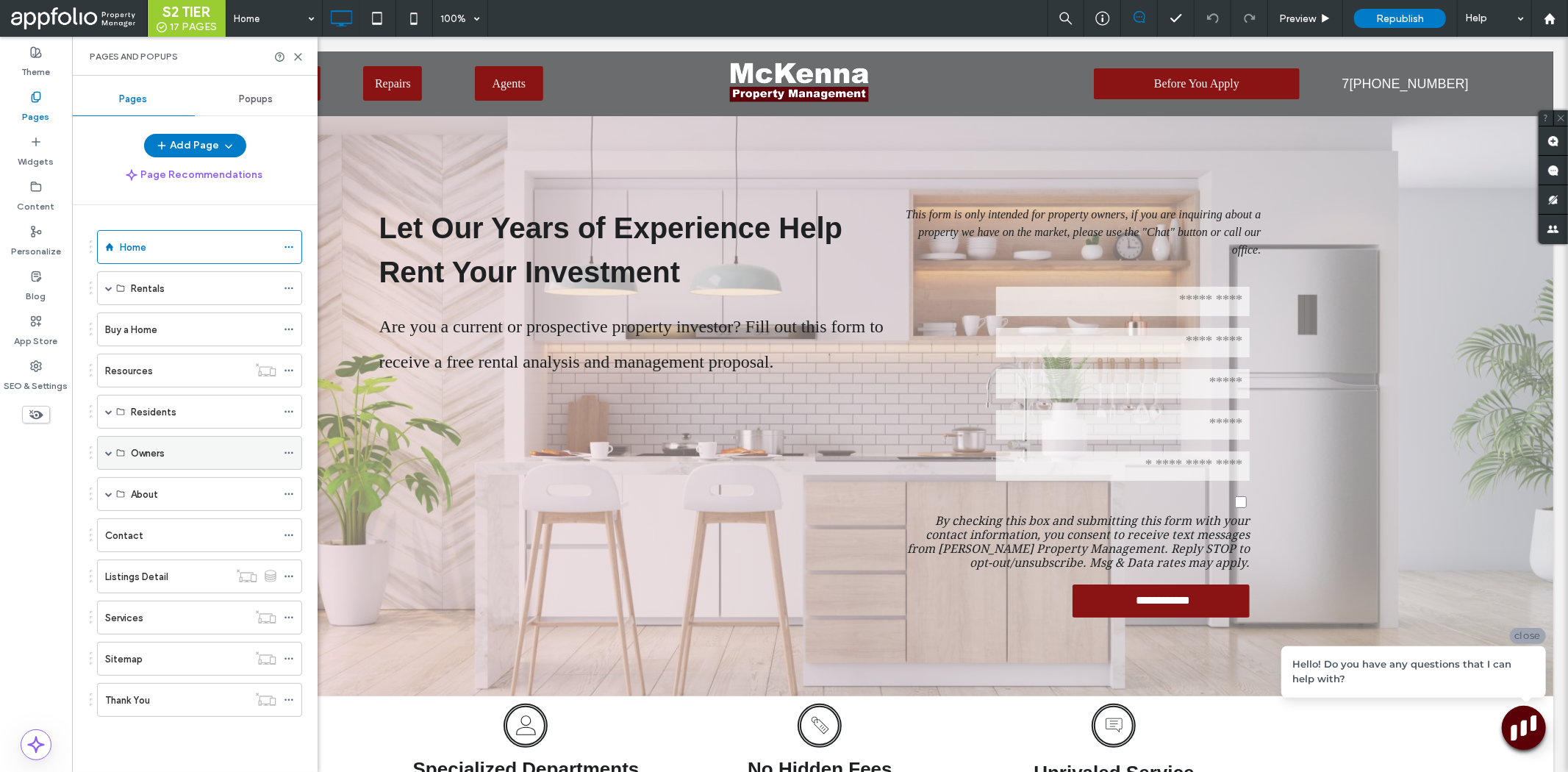
click at [106, 456] on span at bounding box center [109, 453] width 7 height 7
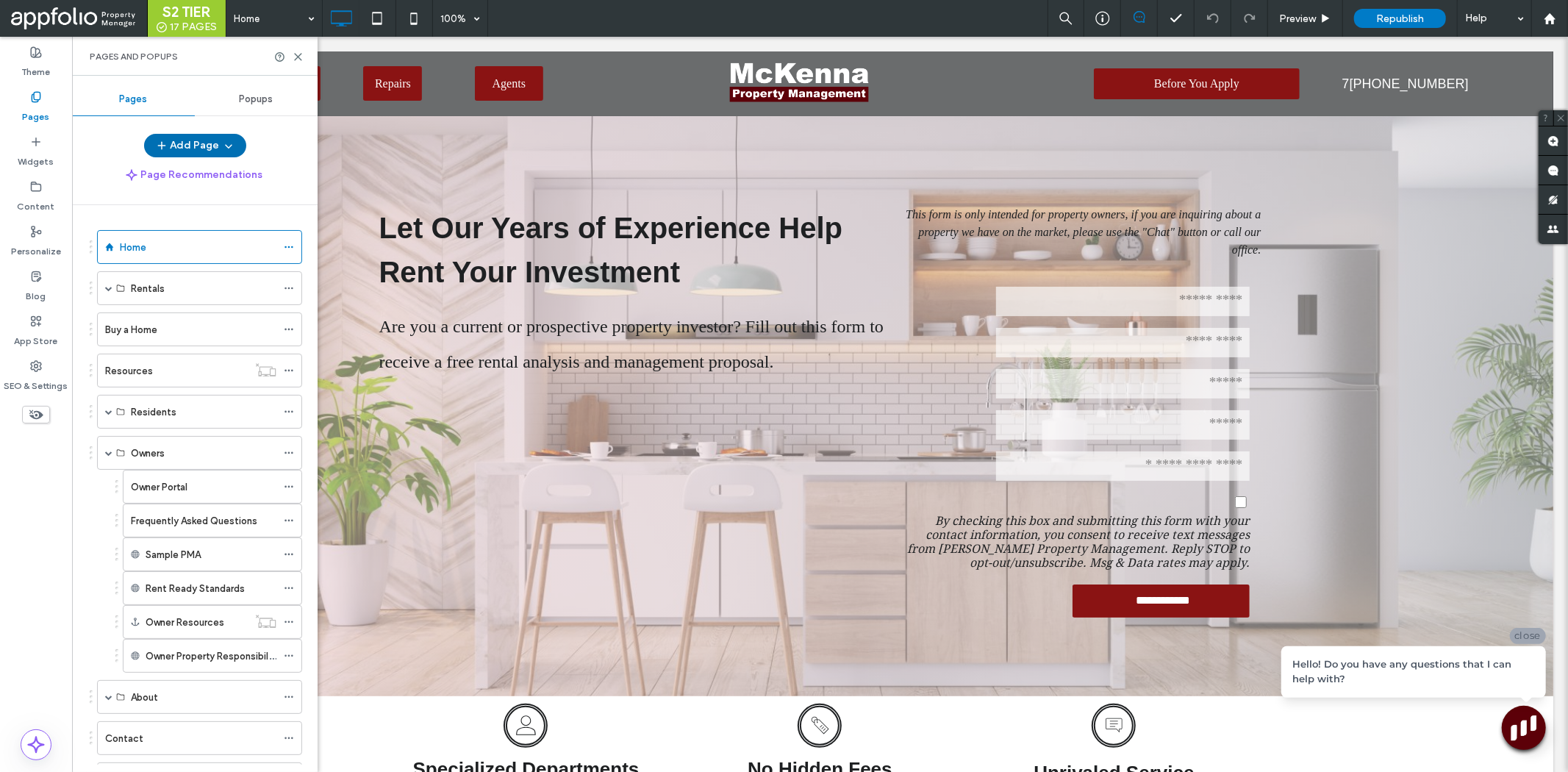
click at [199, 148] on button "Add Page" at bounding box center [194, 145] width 102 height 23
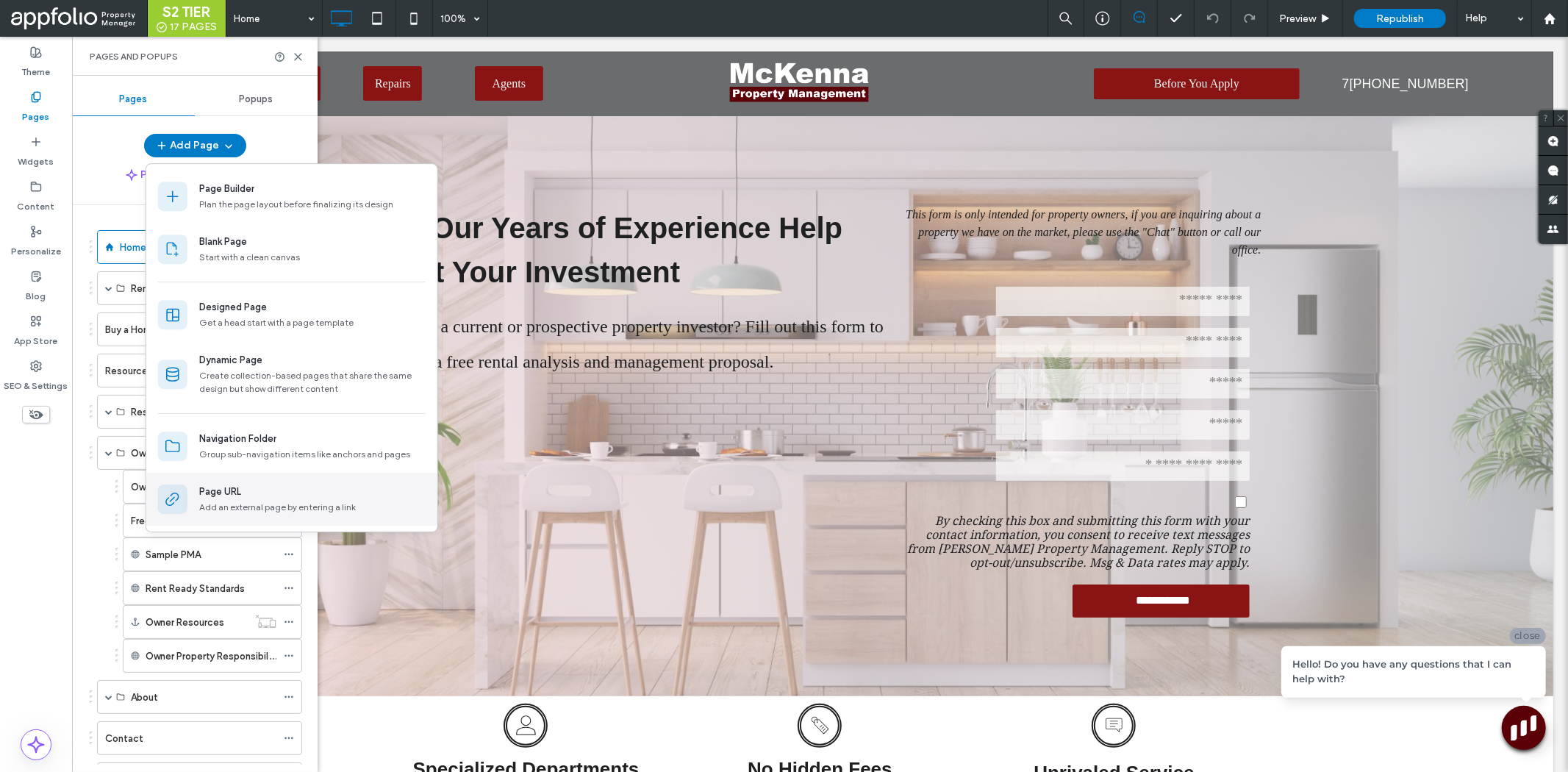
click at [264, 500] on div "Add an external page by entering a link" at bounding box center [312, 507] width 226 height 13
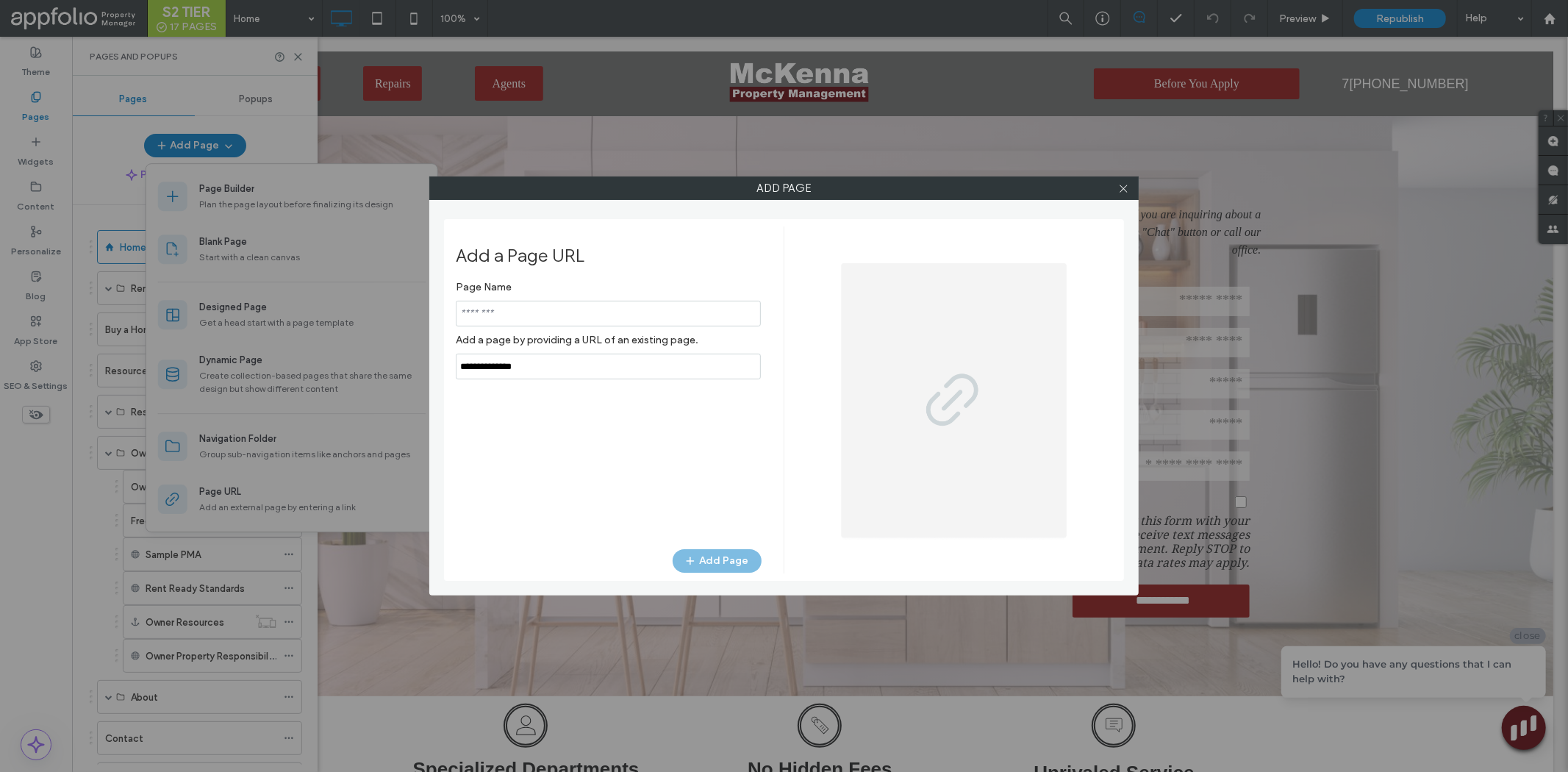
click at [664, 316] on input "notEmpty" at bounding box center [607, 313] width 305 height 26
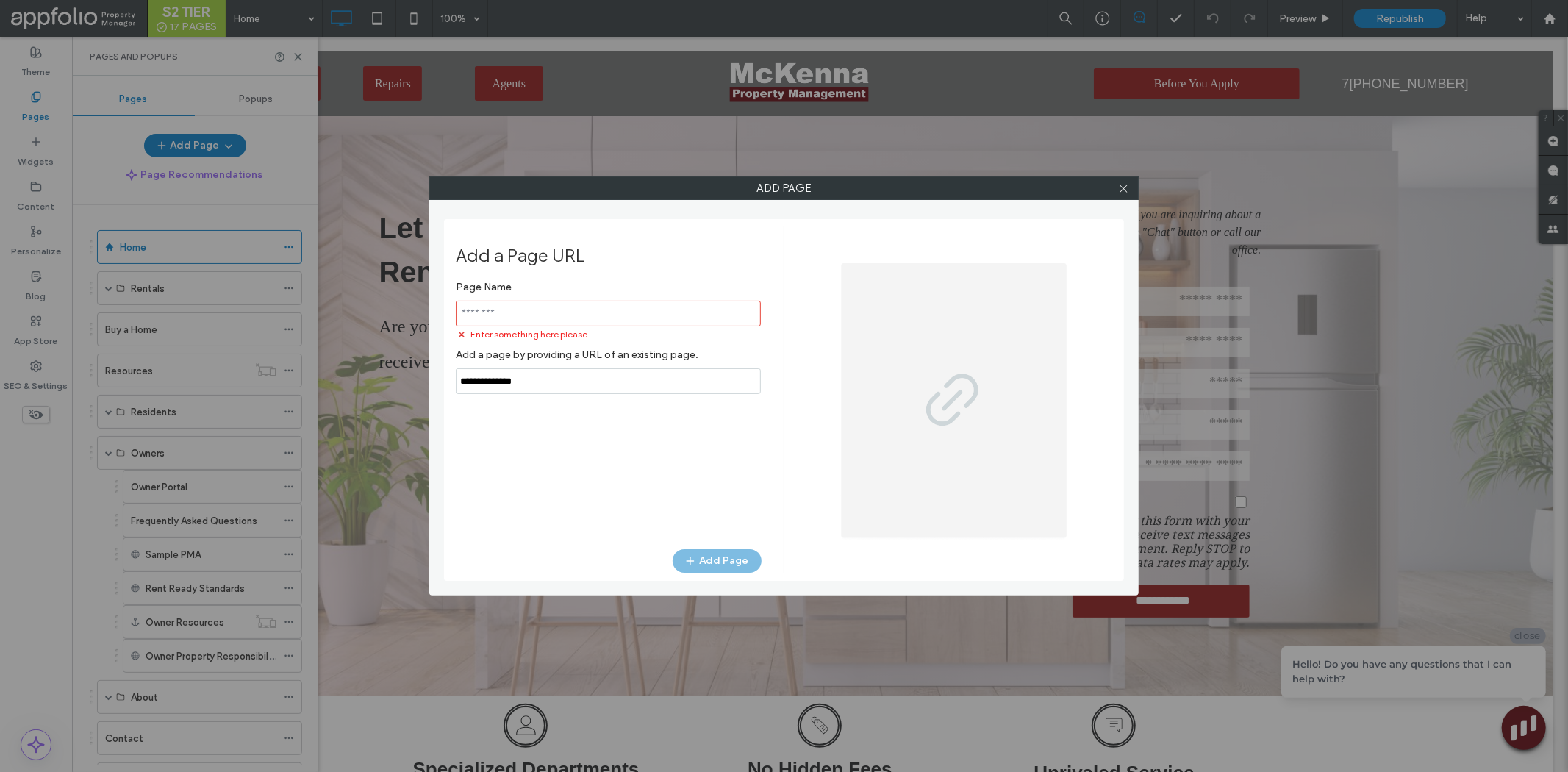
click at [1128, 196] on div at bounding box center [1123, 188] width 22 height 22
click at [1128, 193] on icon at bounding box center [1123, 188] width 11 height 11
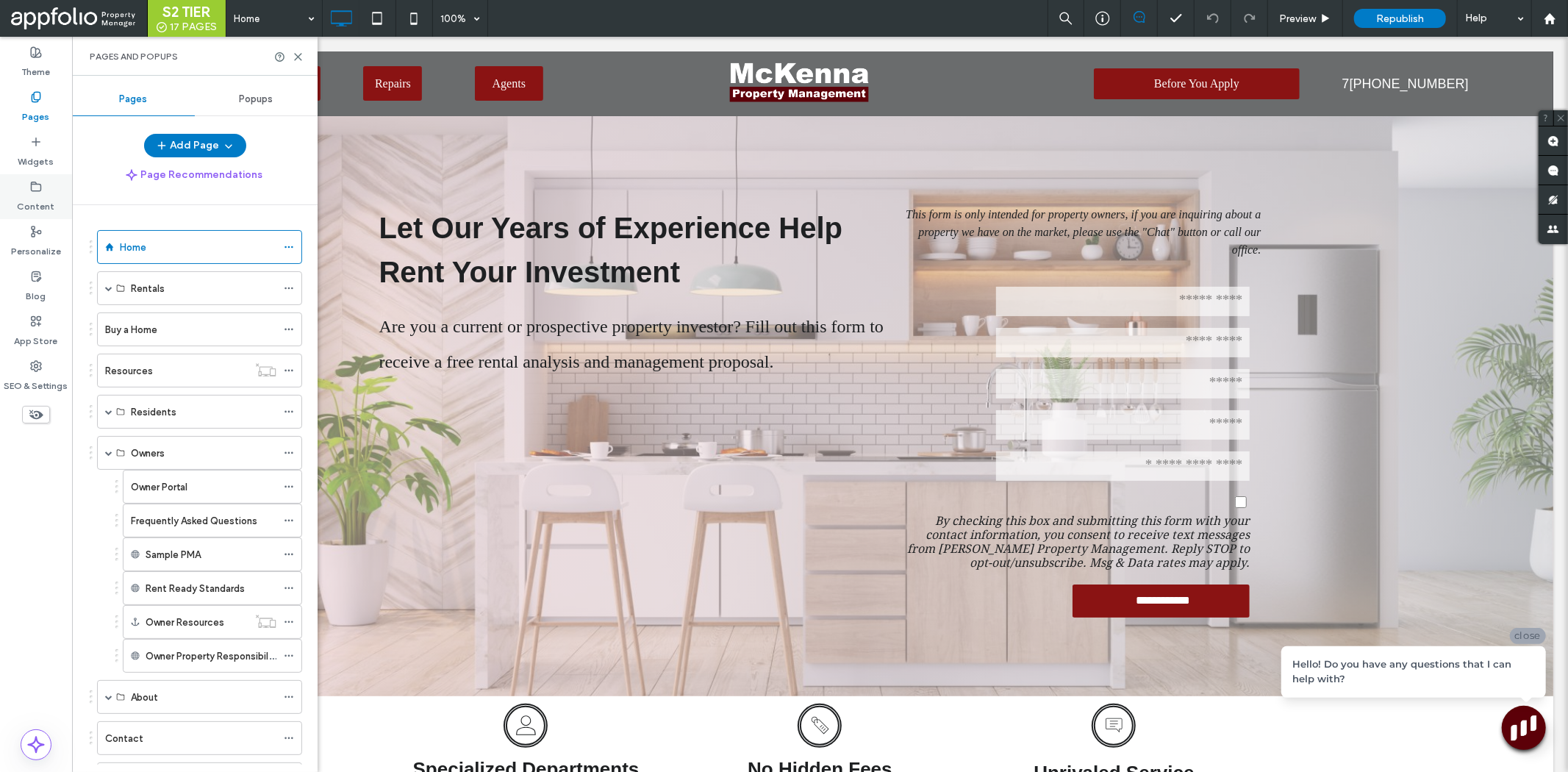
click at [37, 188] on icon at bounding box center [36, 187] width 12 height 12
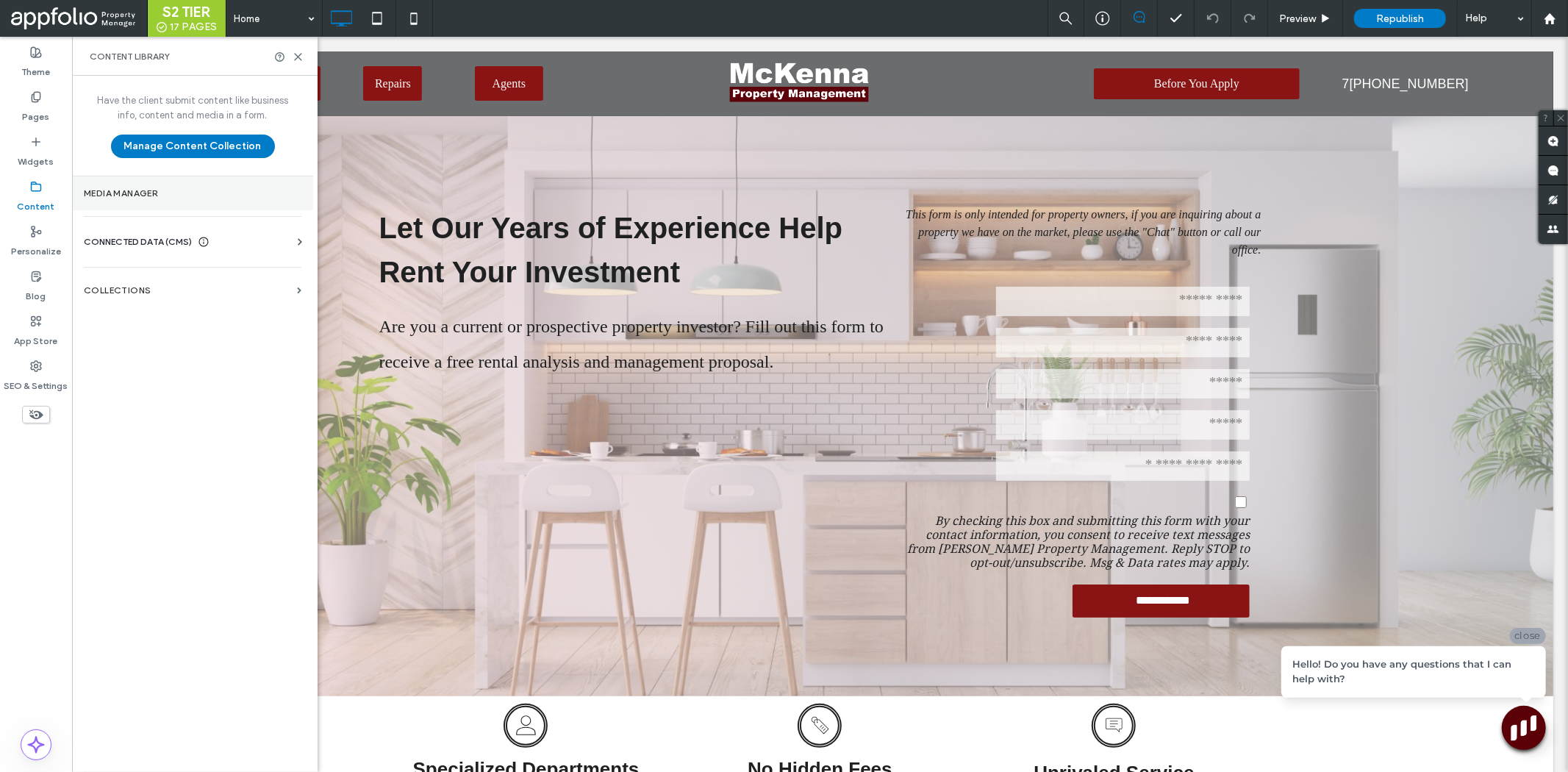
click at [196, 189] on label "Media Manager" at bounding box center [193, 193] width 218 height 10
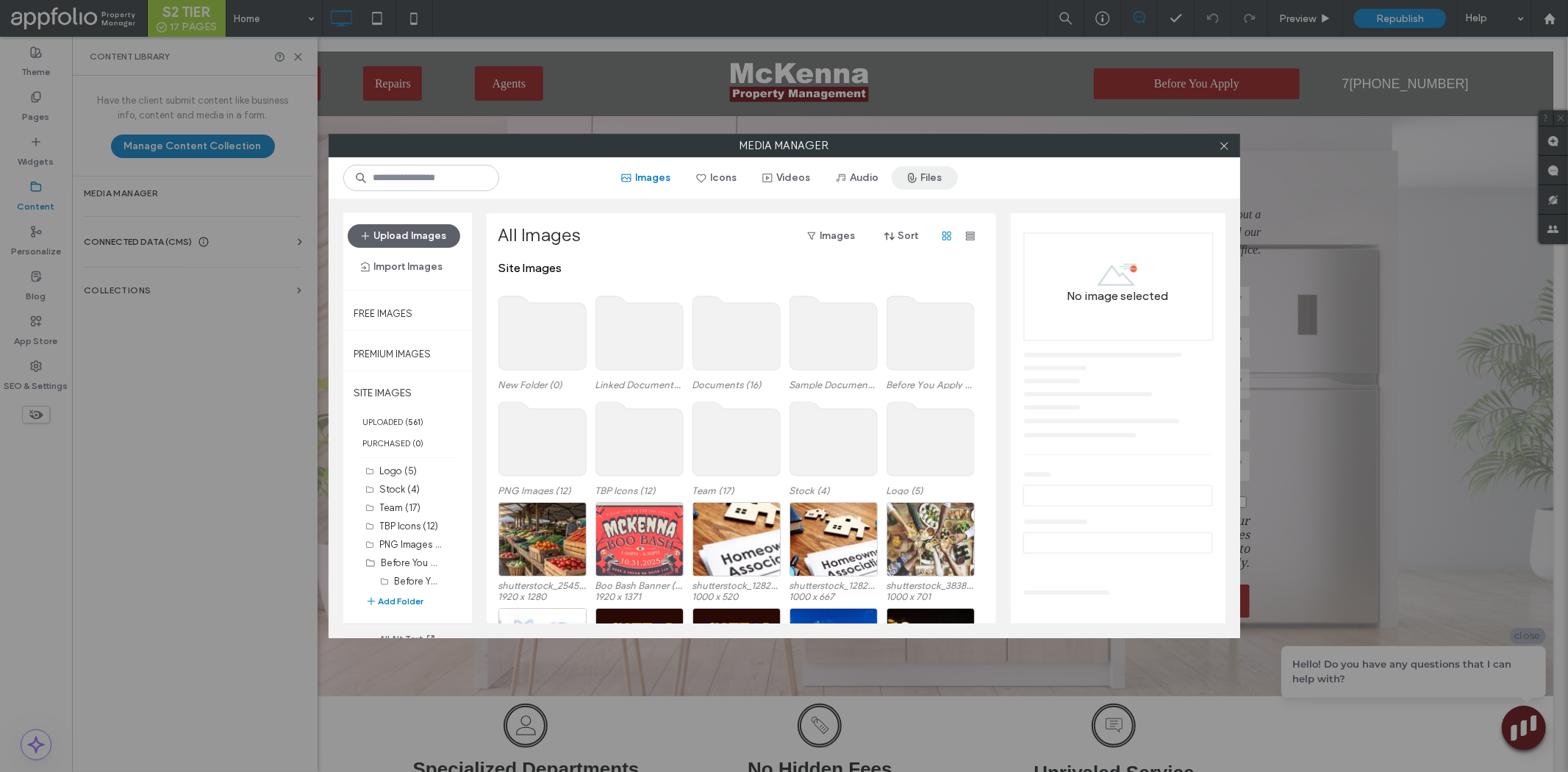
click at [929, 179] on button "Files" at bounding box center [925, 178] width 66 height 23
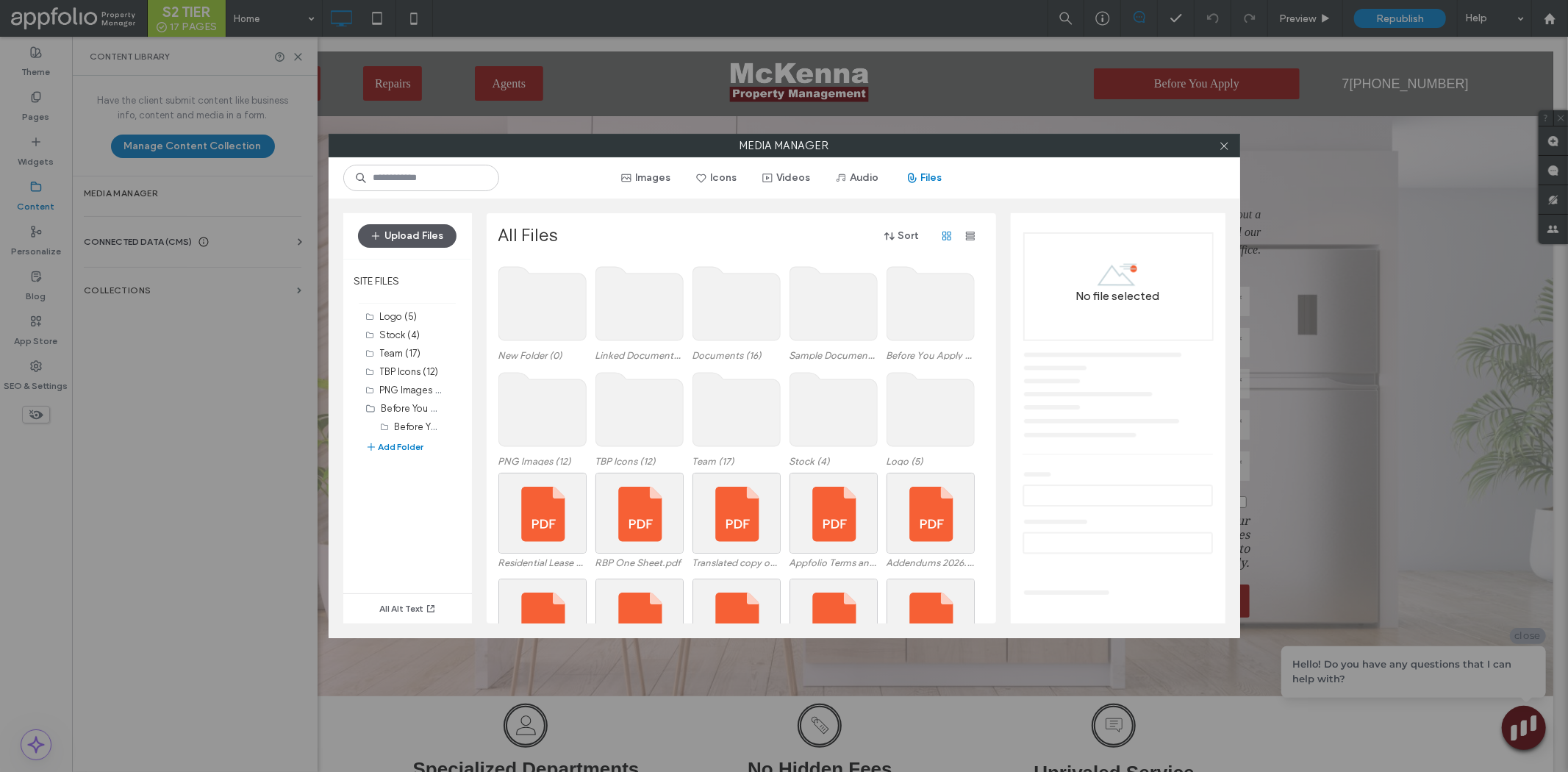
click at [401, 245] on button "Upload Files" at bounding box center [407, 236] width 99 height 23
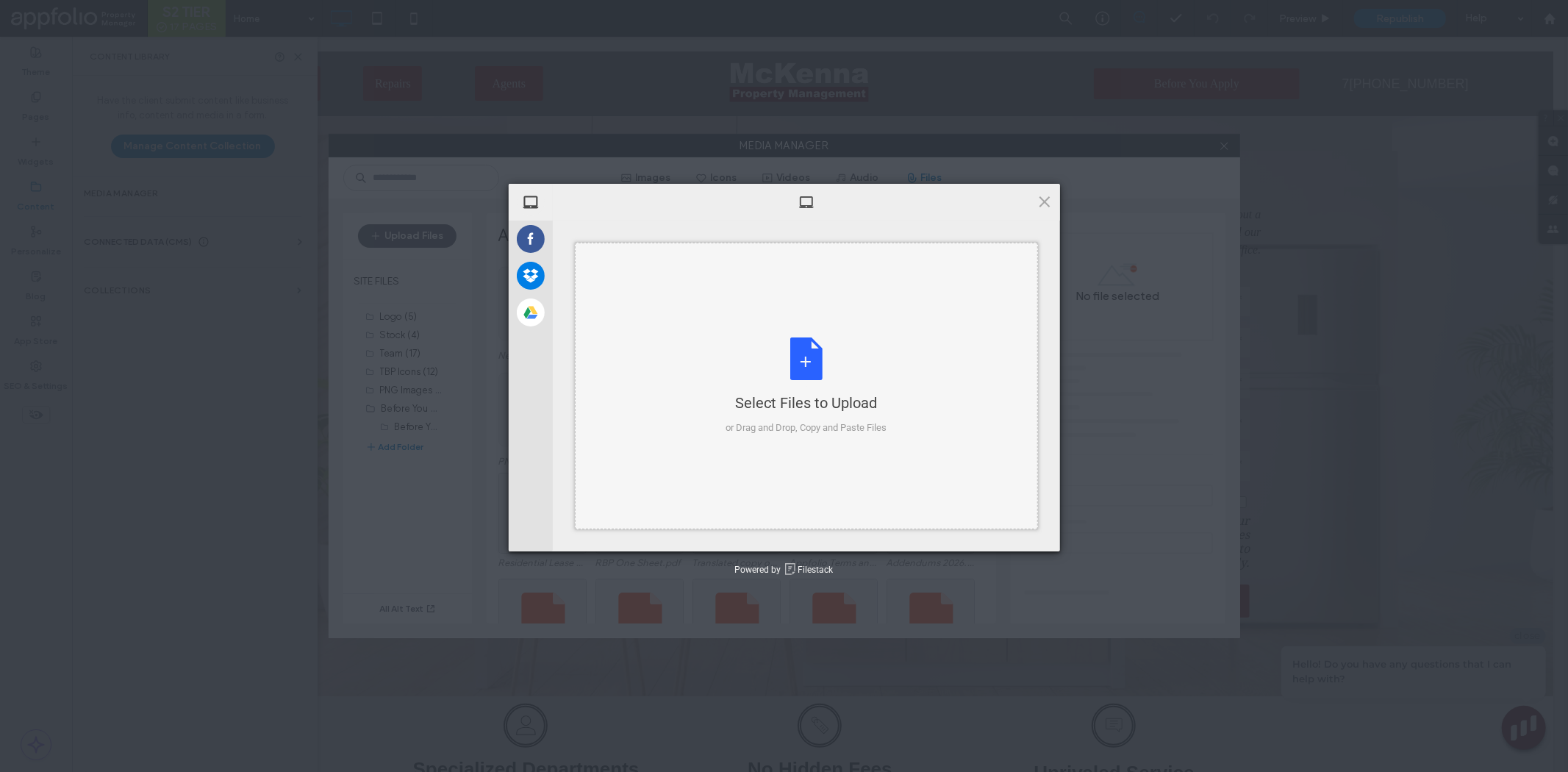
click at [730, 378] on div "Select Files to Upload or Drag and Drop, Copy and Paste Files" at bounding box center [806, 386] width 161 height 98
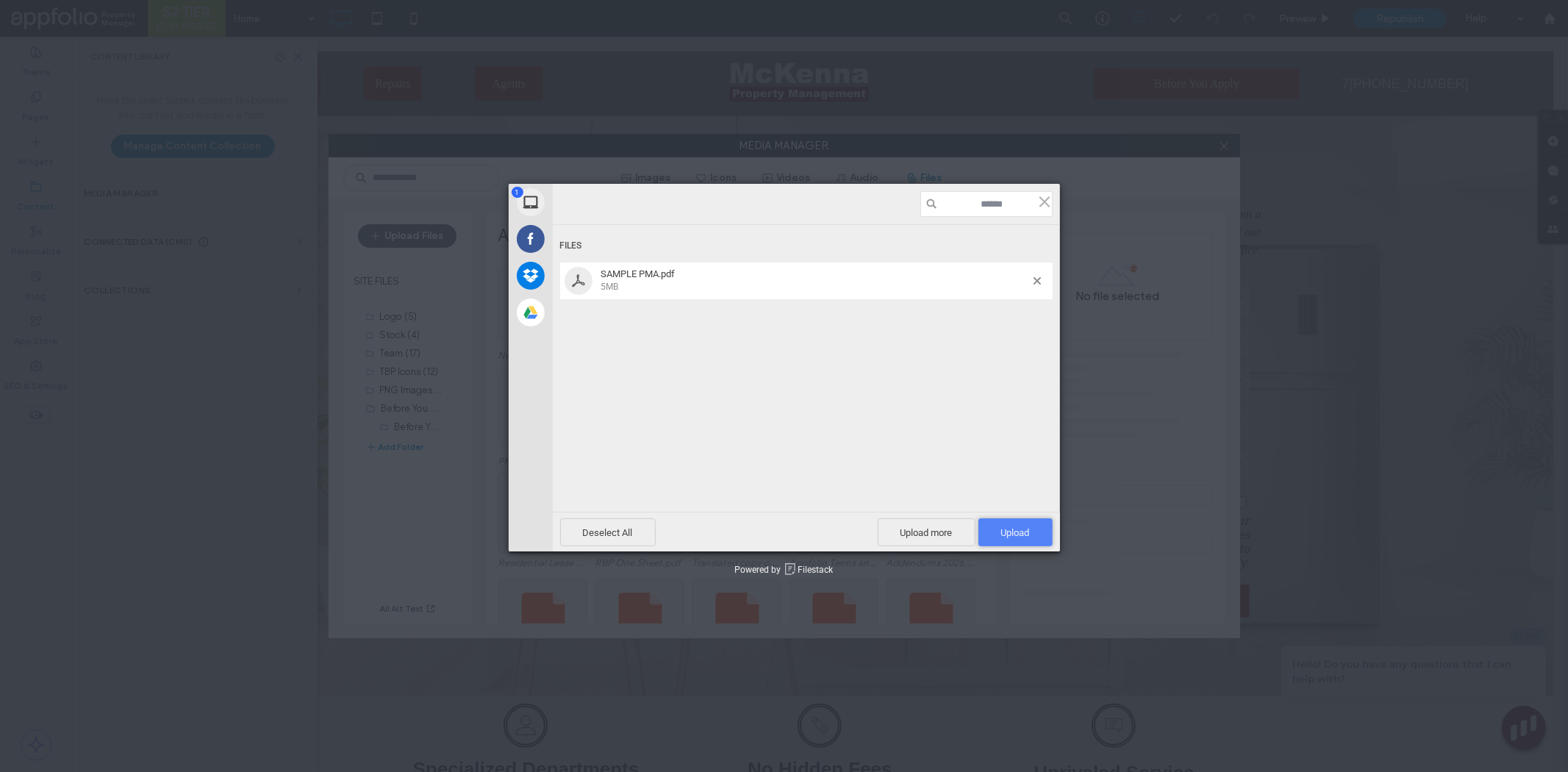
click at [1035, 528] on span "Upload 1" at bounding box center [1015, 533] width 74 height 28
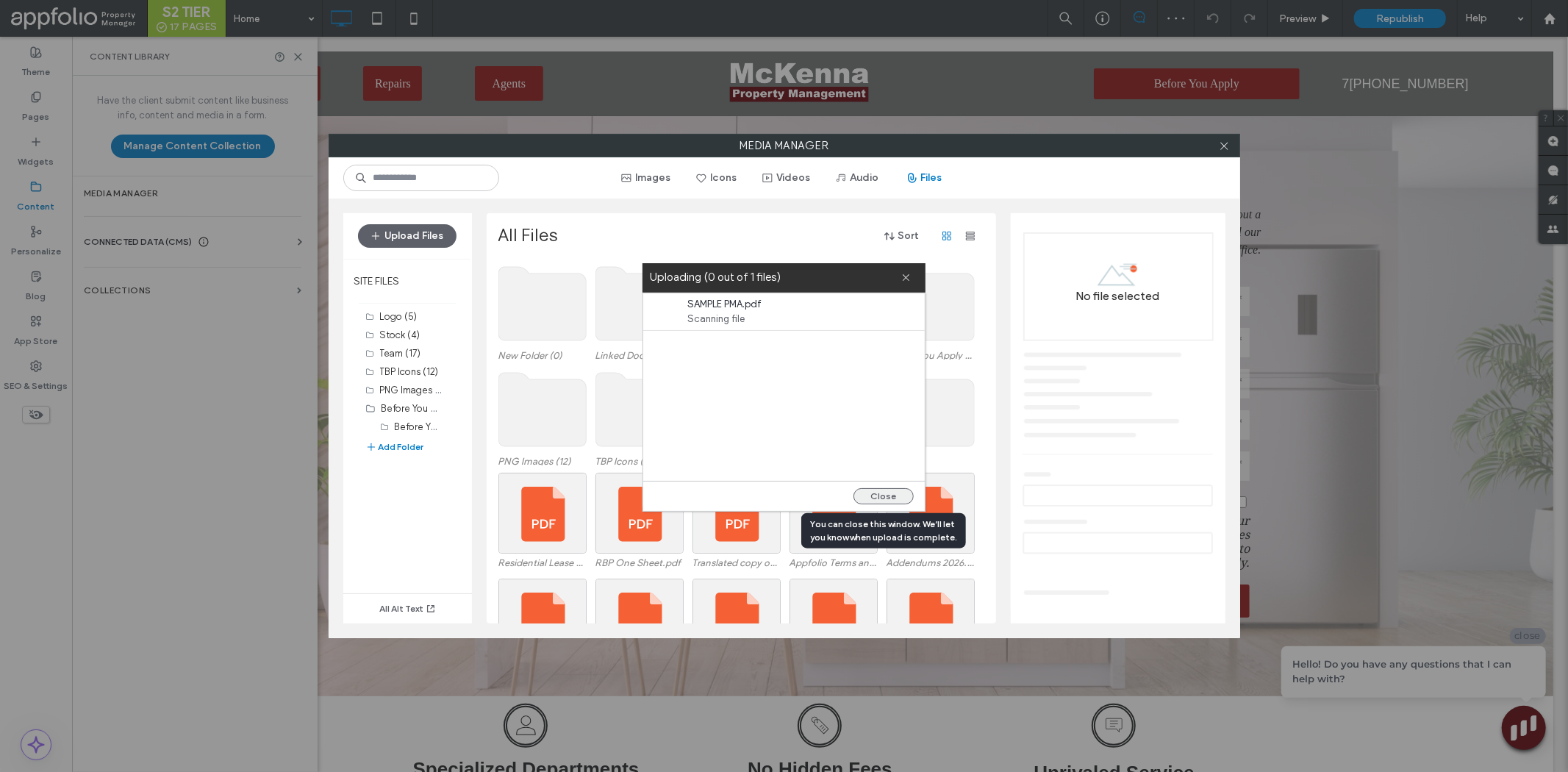
click at [866, 499] on button "Close" at bounding box center [883, 495] width 61 height 16
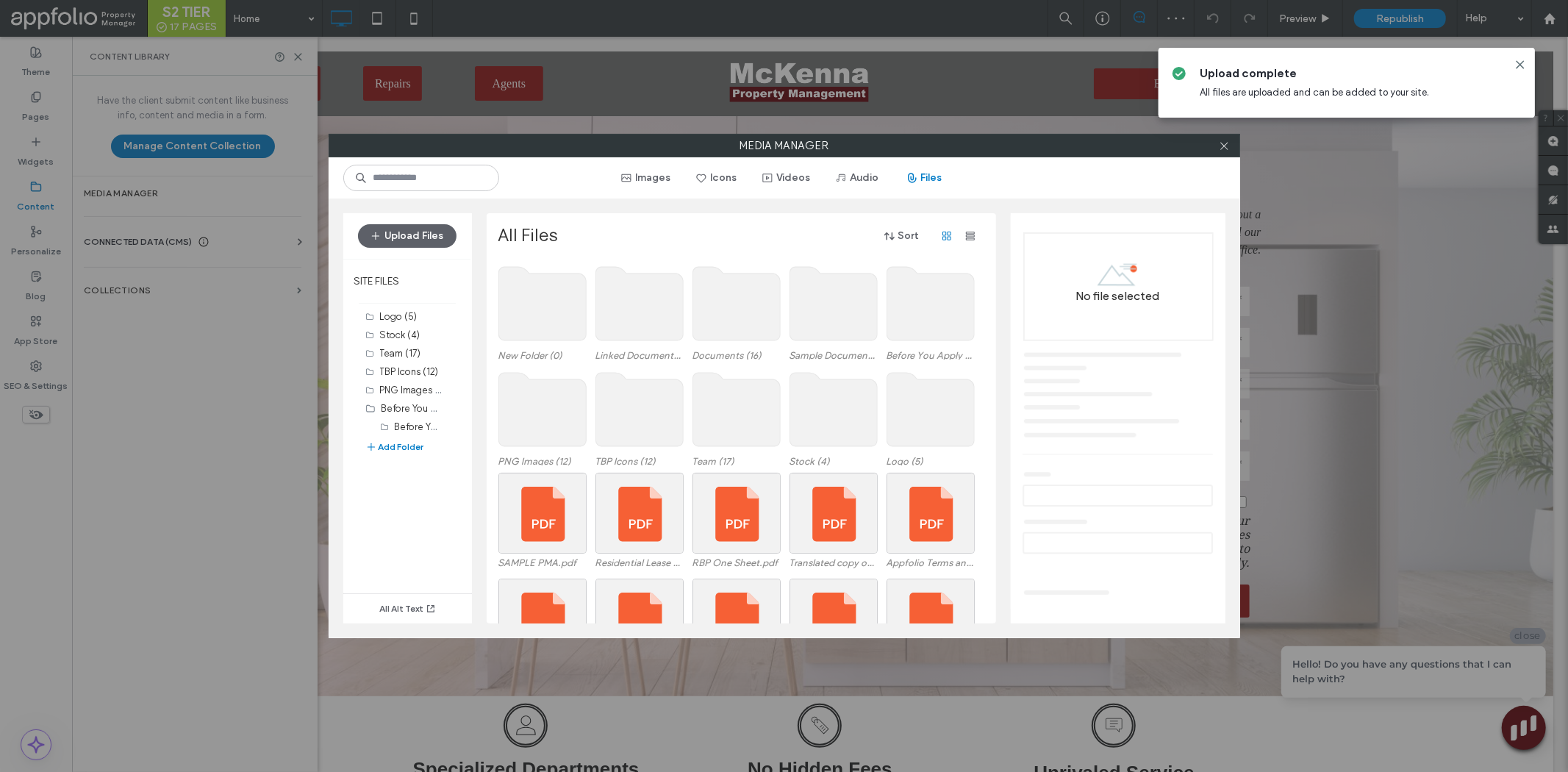
click at [1232, 148] on div at bounding box center [1225, 145] width 22 height 22
click at [1226, 145] on icon at bounding box center [1224, 145] width 11 height 11
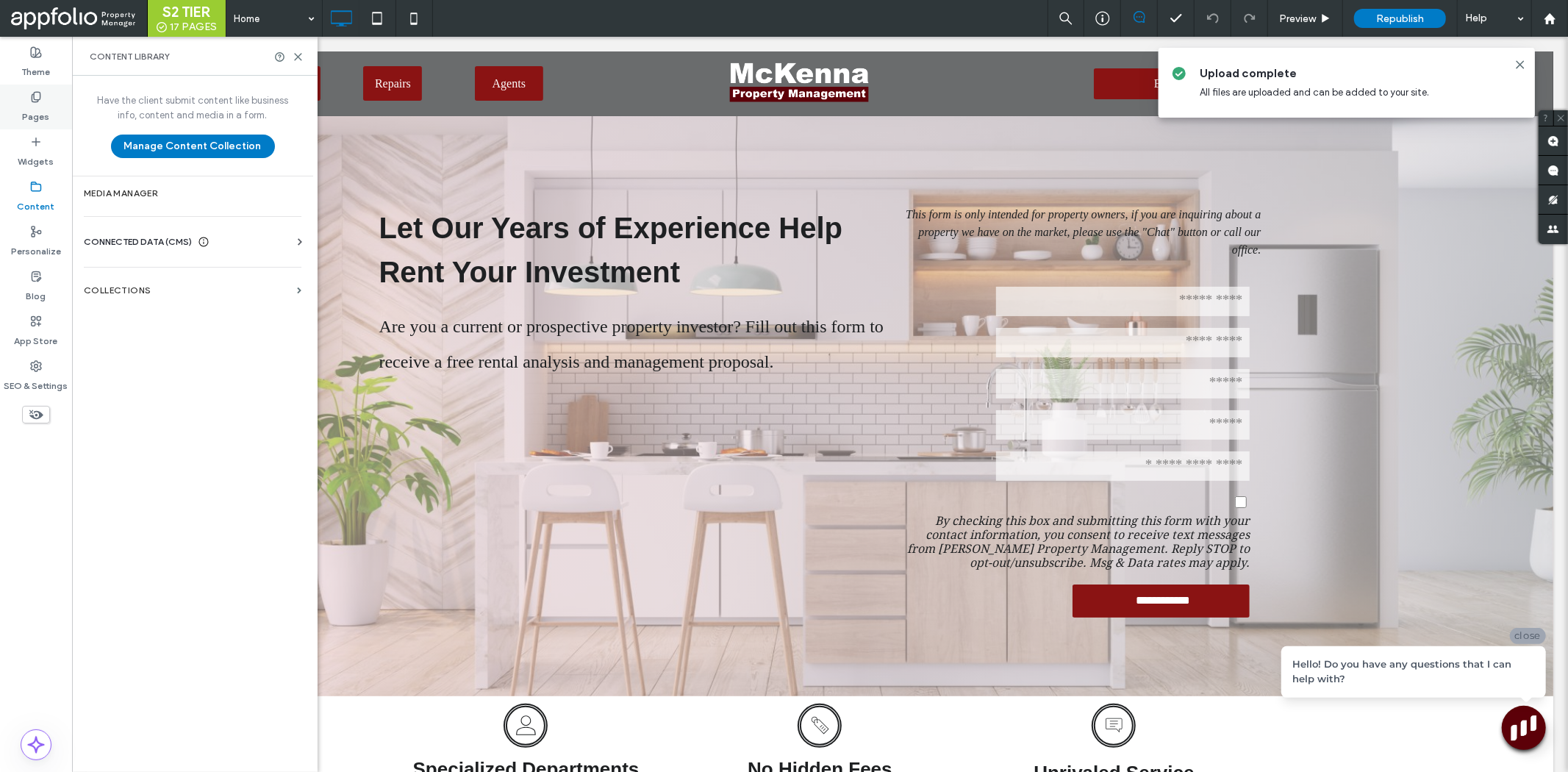
click at [25, 92] on div "Pages" at bounding box center [36, 107] width 72 height 45
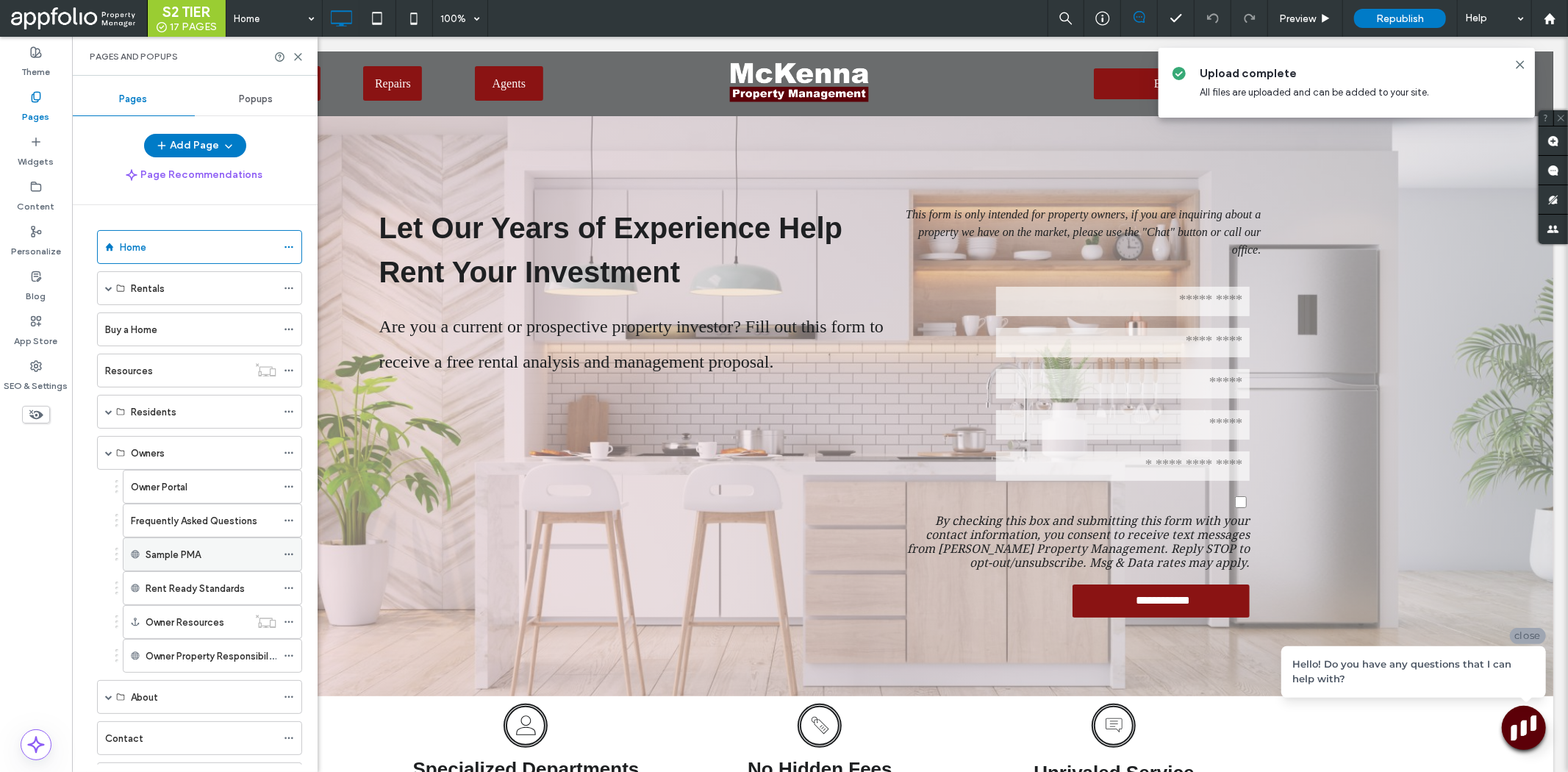
click at [292, 558] on icon at bounding box center [288, 554] width 10 height 10
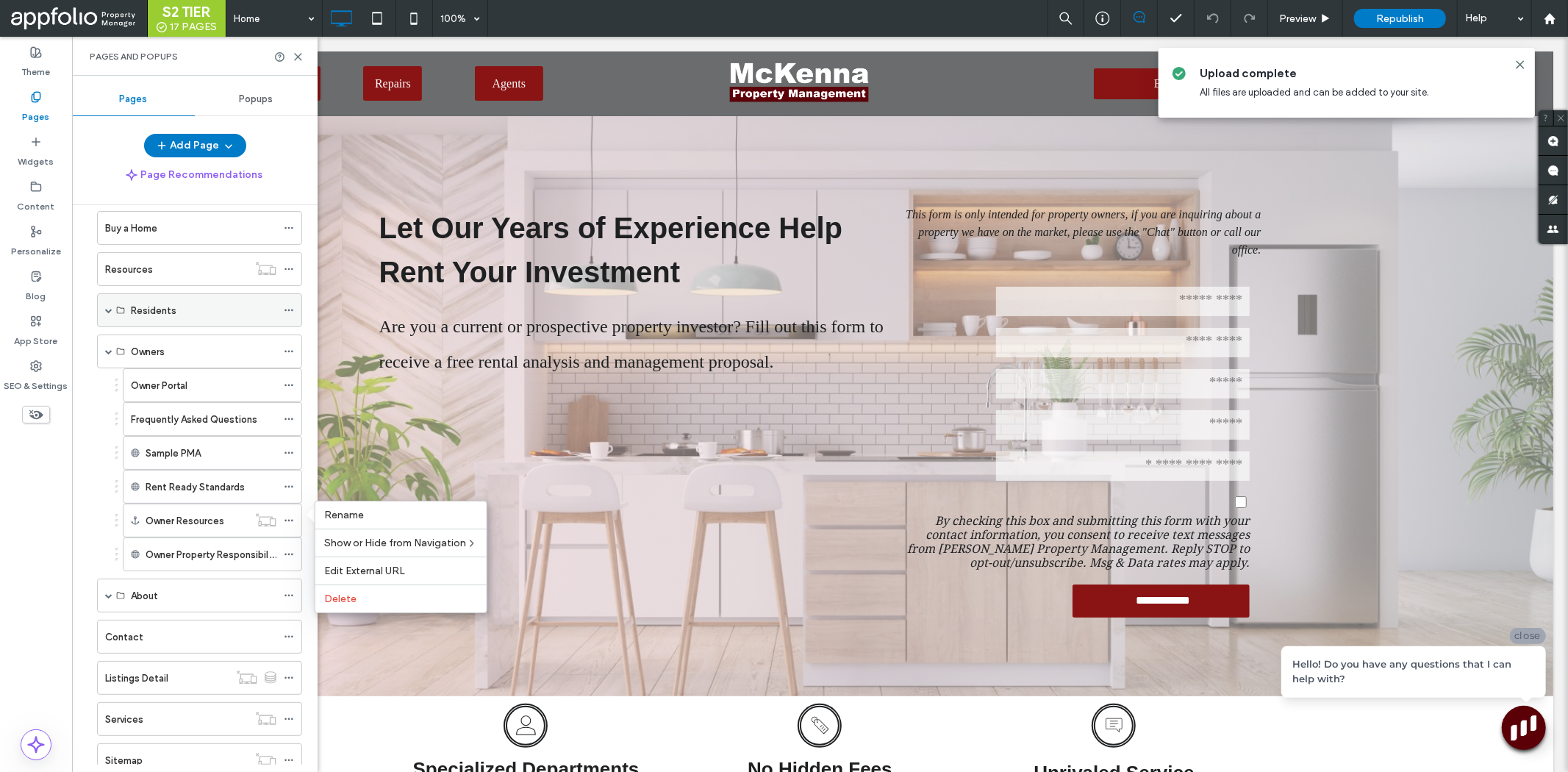
scroll to position [32, 0]
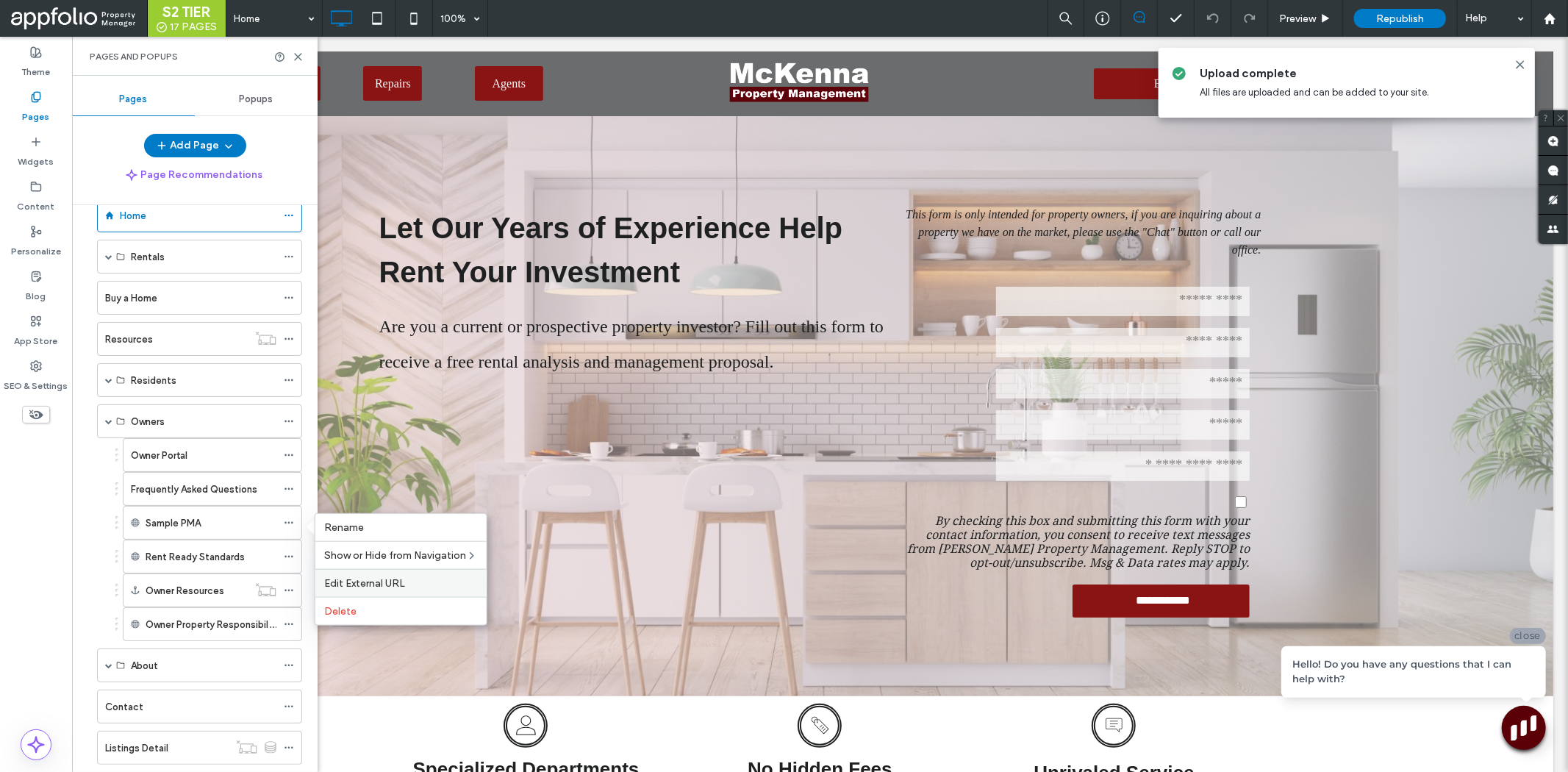
click at [427, 590] on div "Edit External URL" at bounding box center [401, 583] width 171 height 28
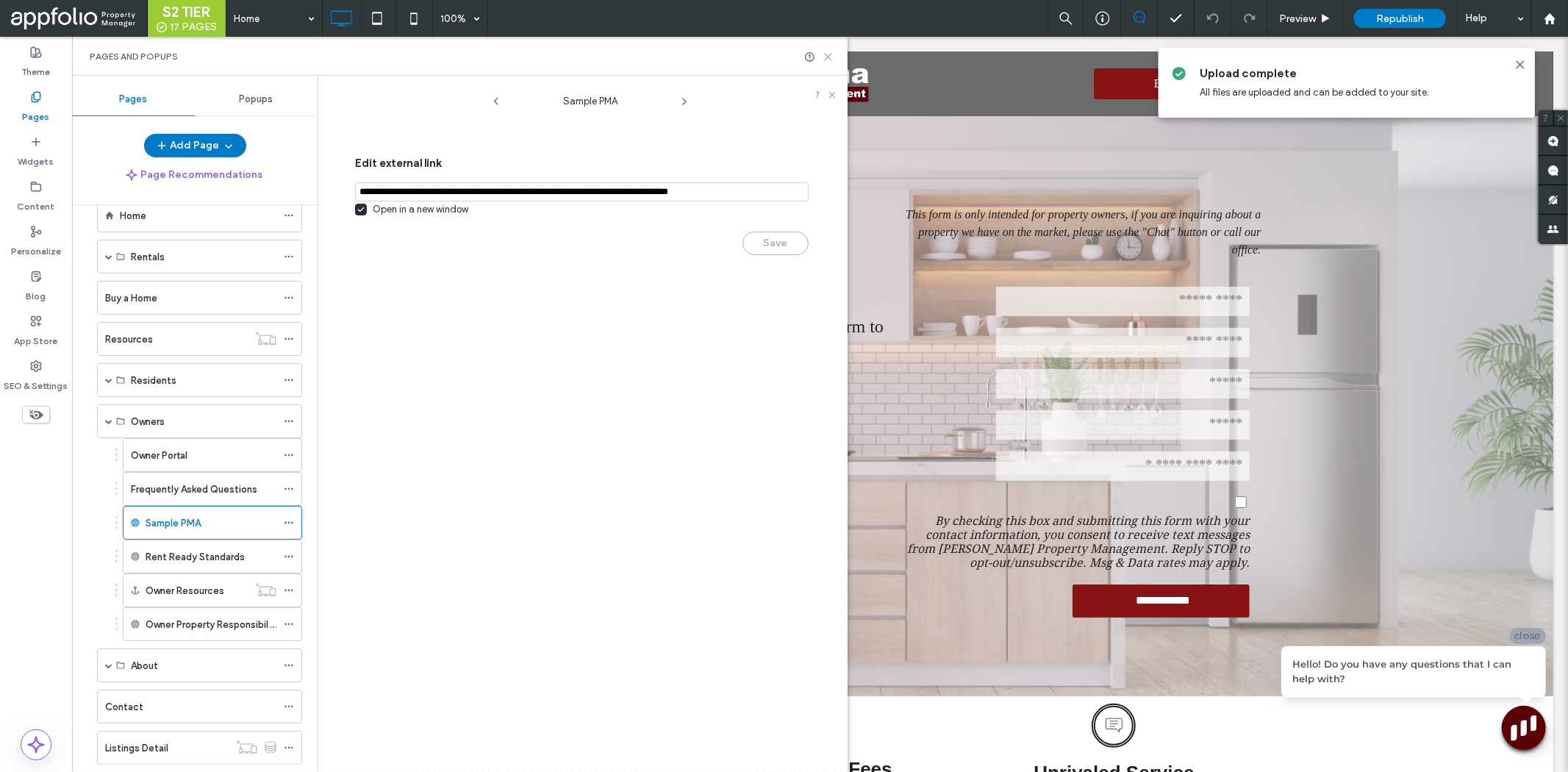
click at [824, 54] on icon at bounding box center [828, 57] width 11 height 11
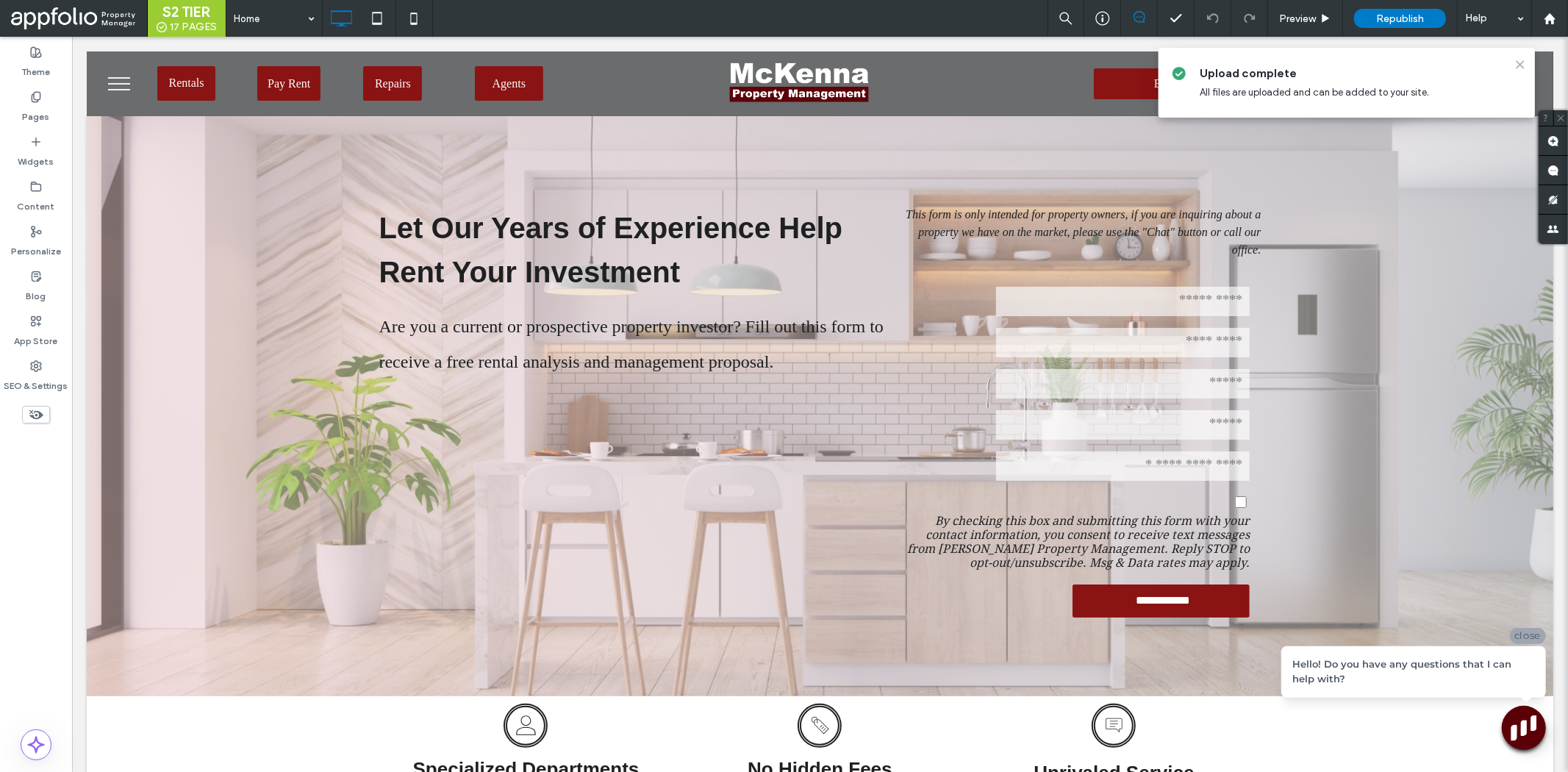
click at [1524, 60] on icon at bounding box center [1520, 65] width 12 height 12
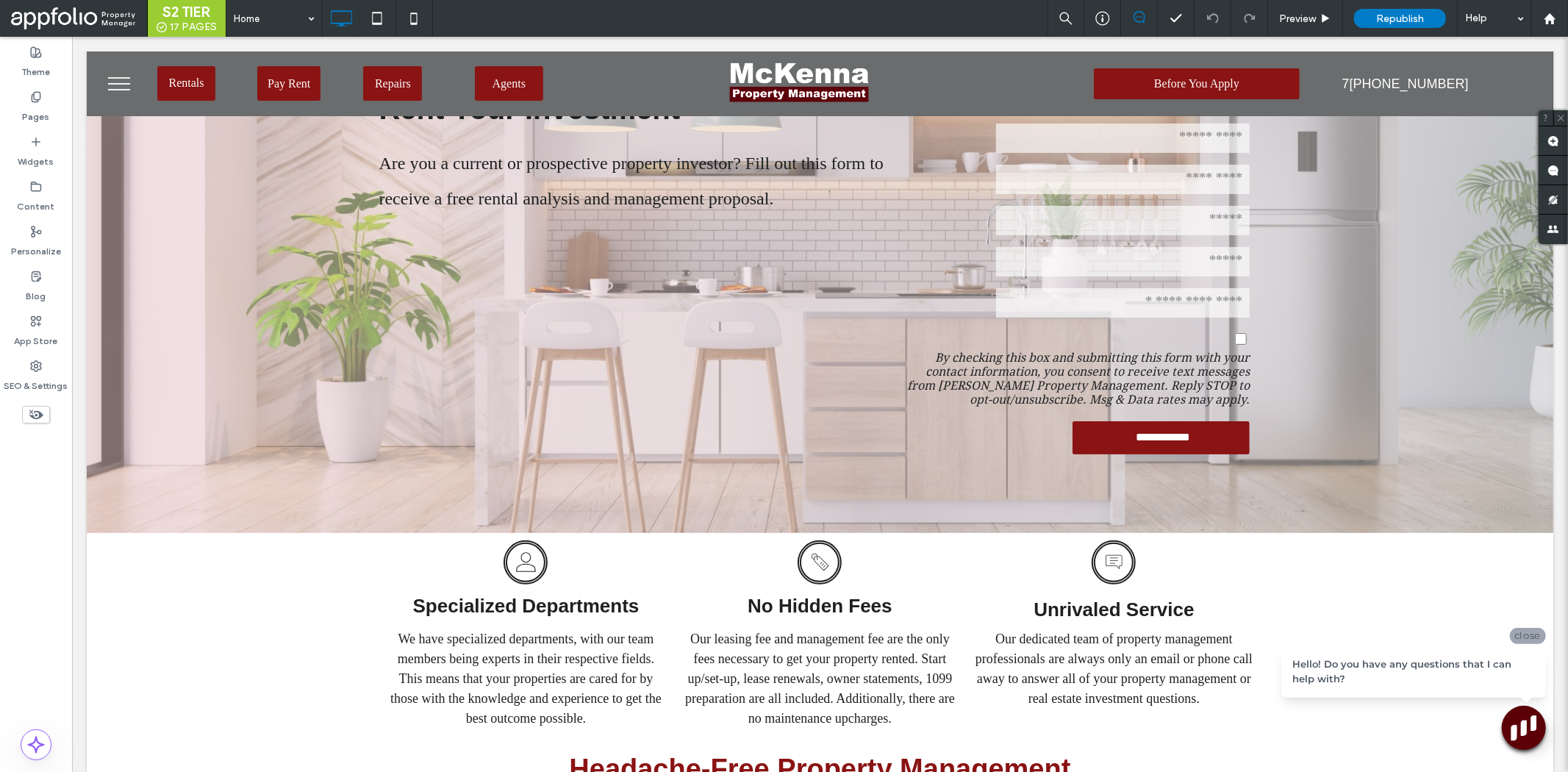
scroll to position [81, 0]
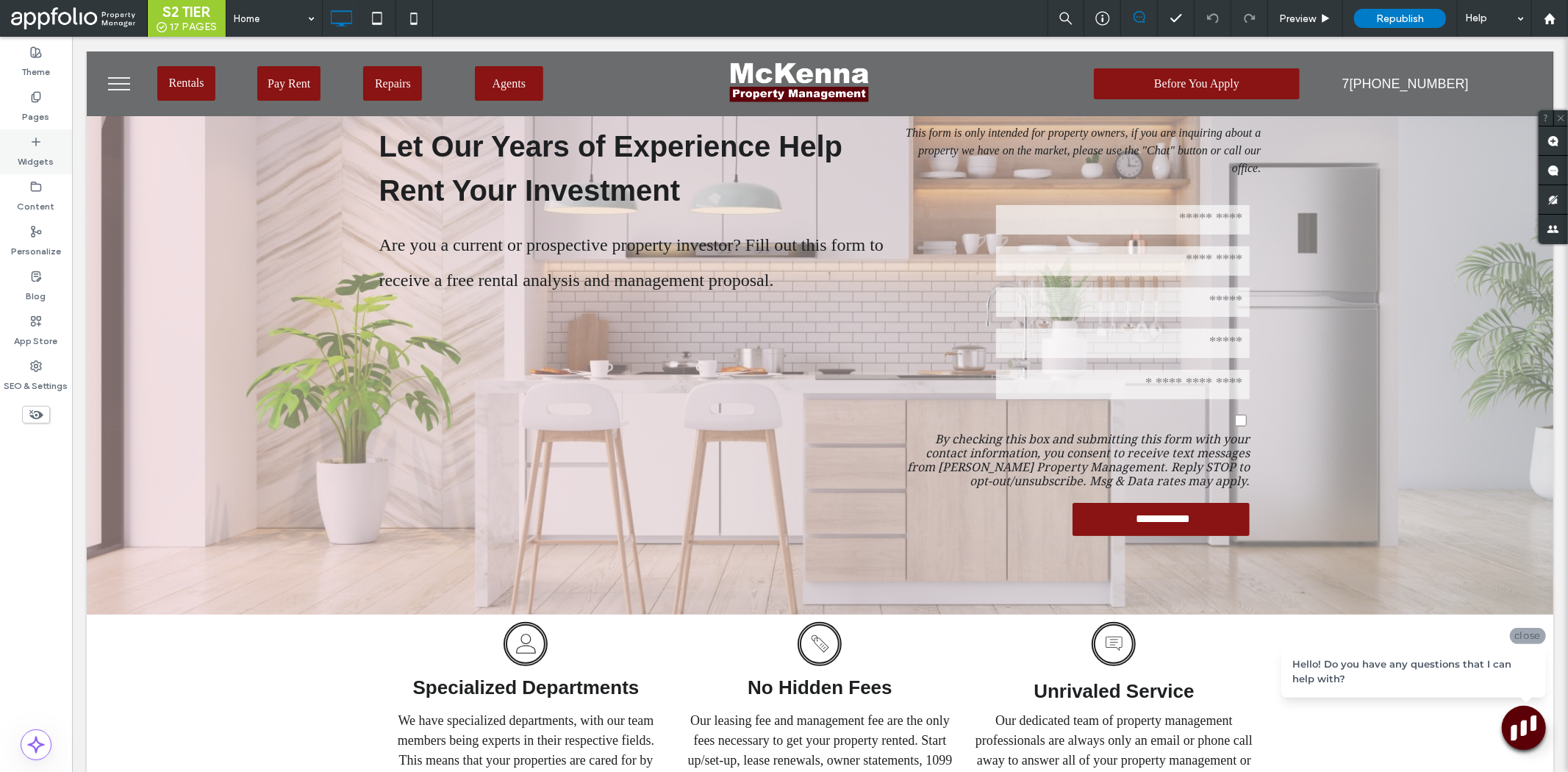
click at [48, 160] on label "Widgets" at bounding box center [36, 158] width 36 height 21
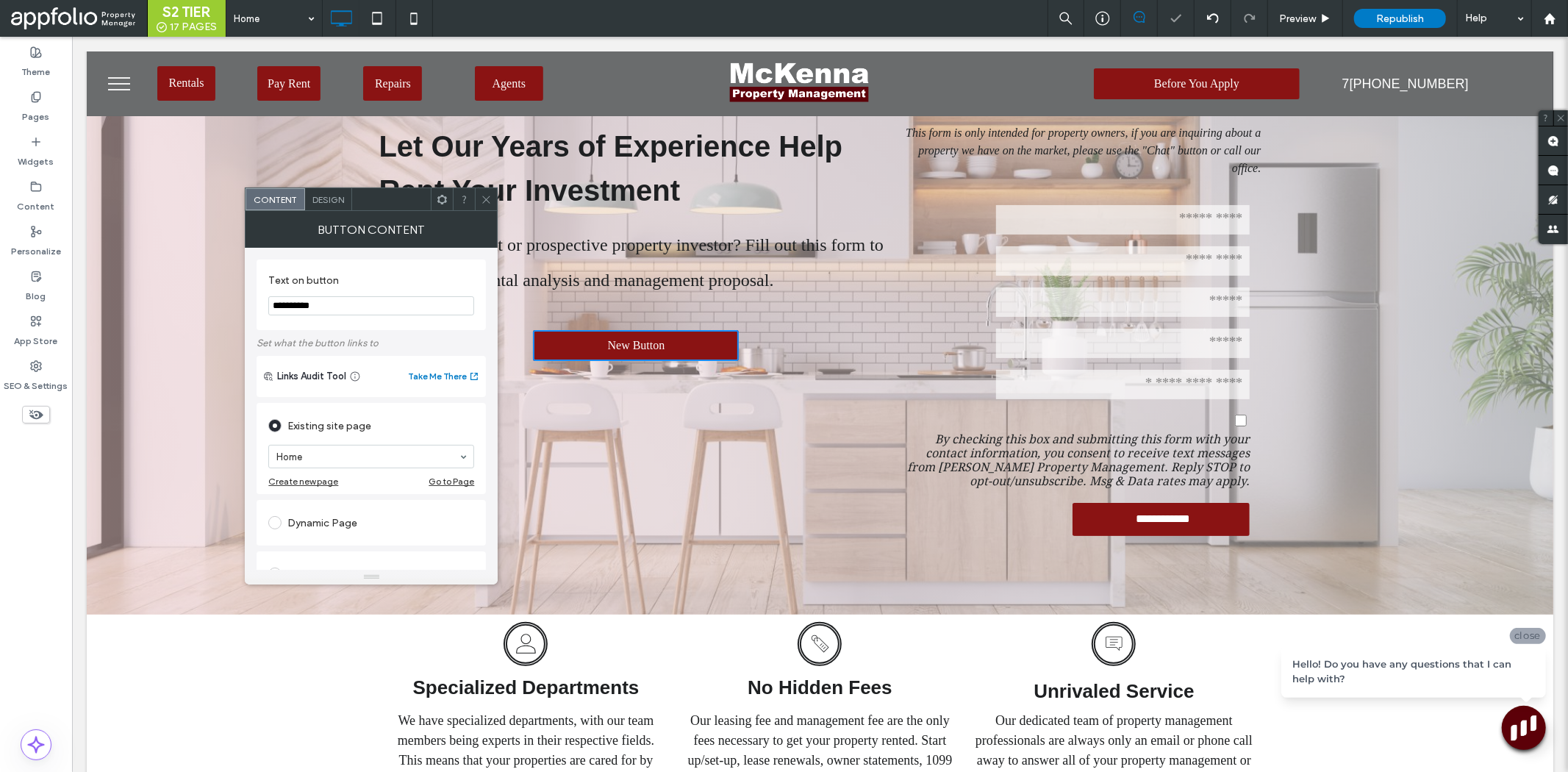
click at [378, 311] on input "**********" at bounding box center [371, 306] width 206 height 19
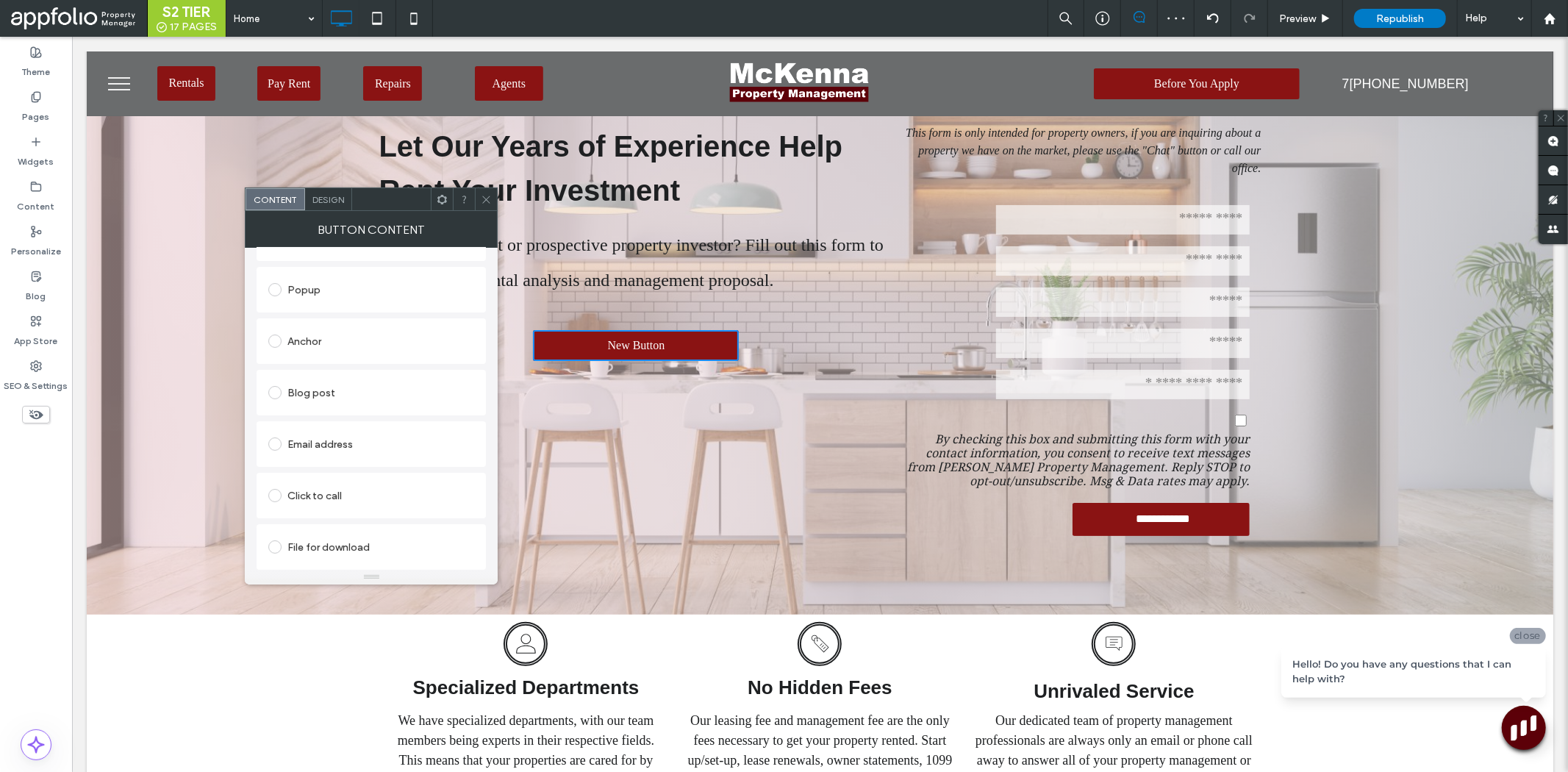
click at [336, 538] on div "File for download" at bounding box center [371, 547] width 206 height 23
click at [379, 544] on div "File" at bounding box center [371, 546] width 204 height 13
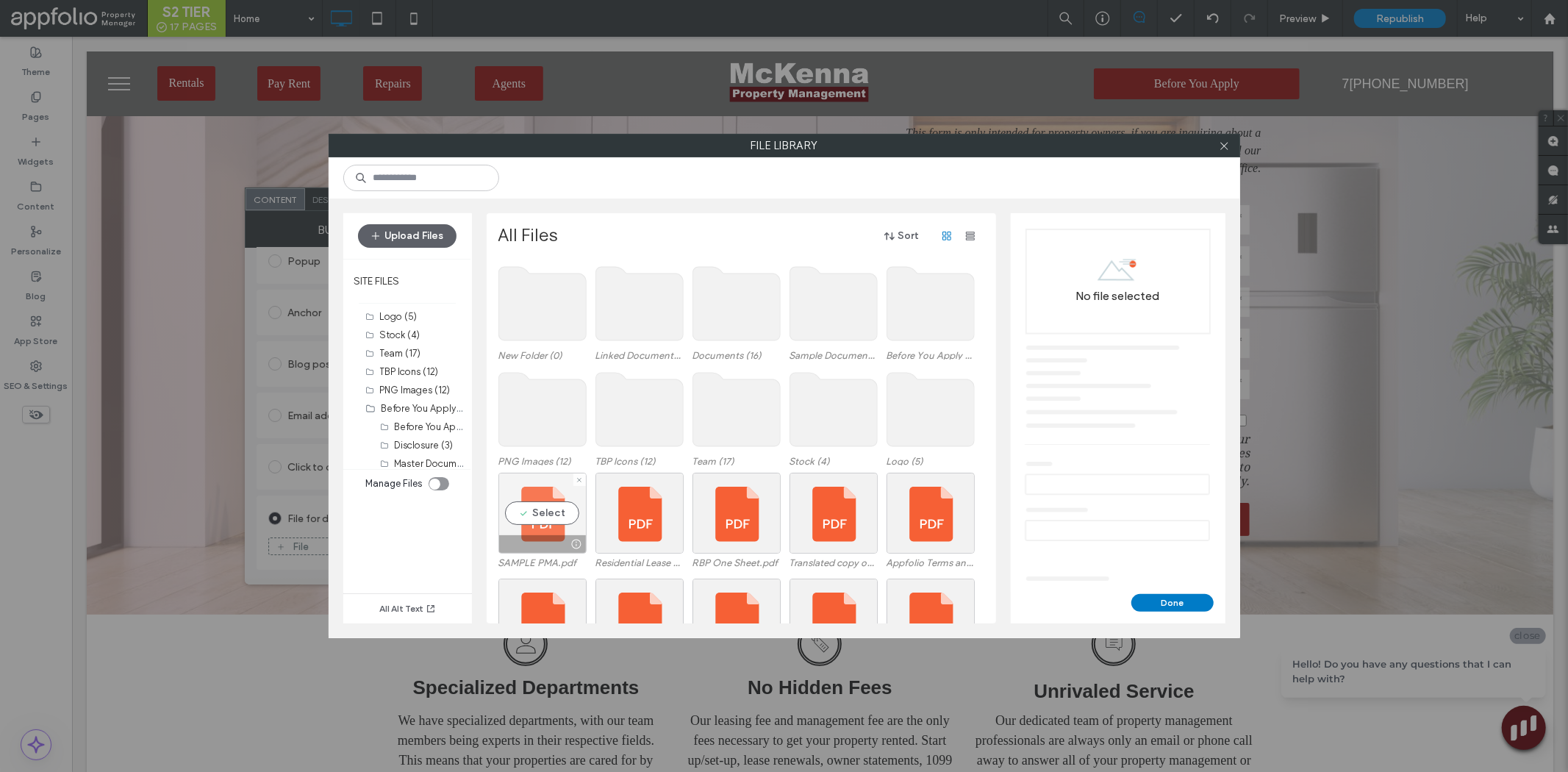
click at [537, 494] on div "Select" at bounding box center [543, 513] width 88 height 81
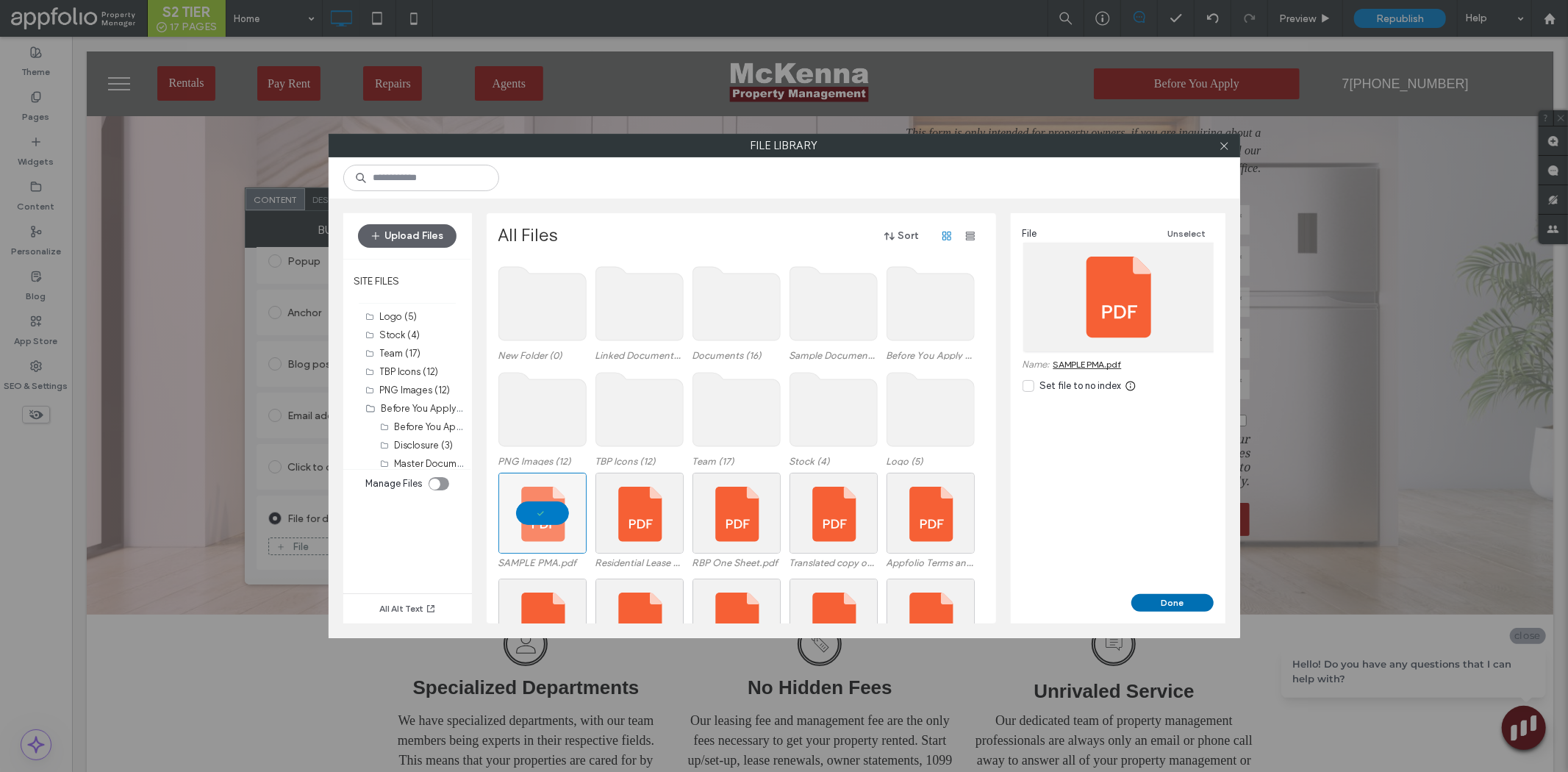
click at [1186, 602] on button "Done" at bounding box center [1172, 602] width 82 height 17
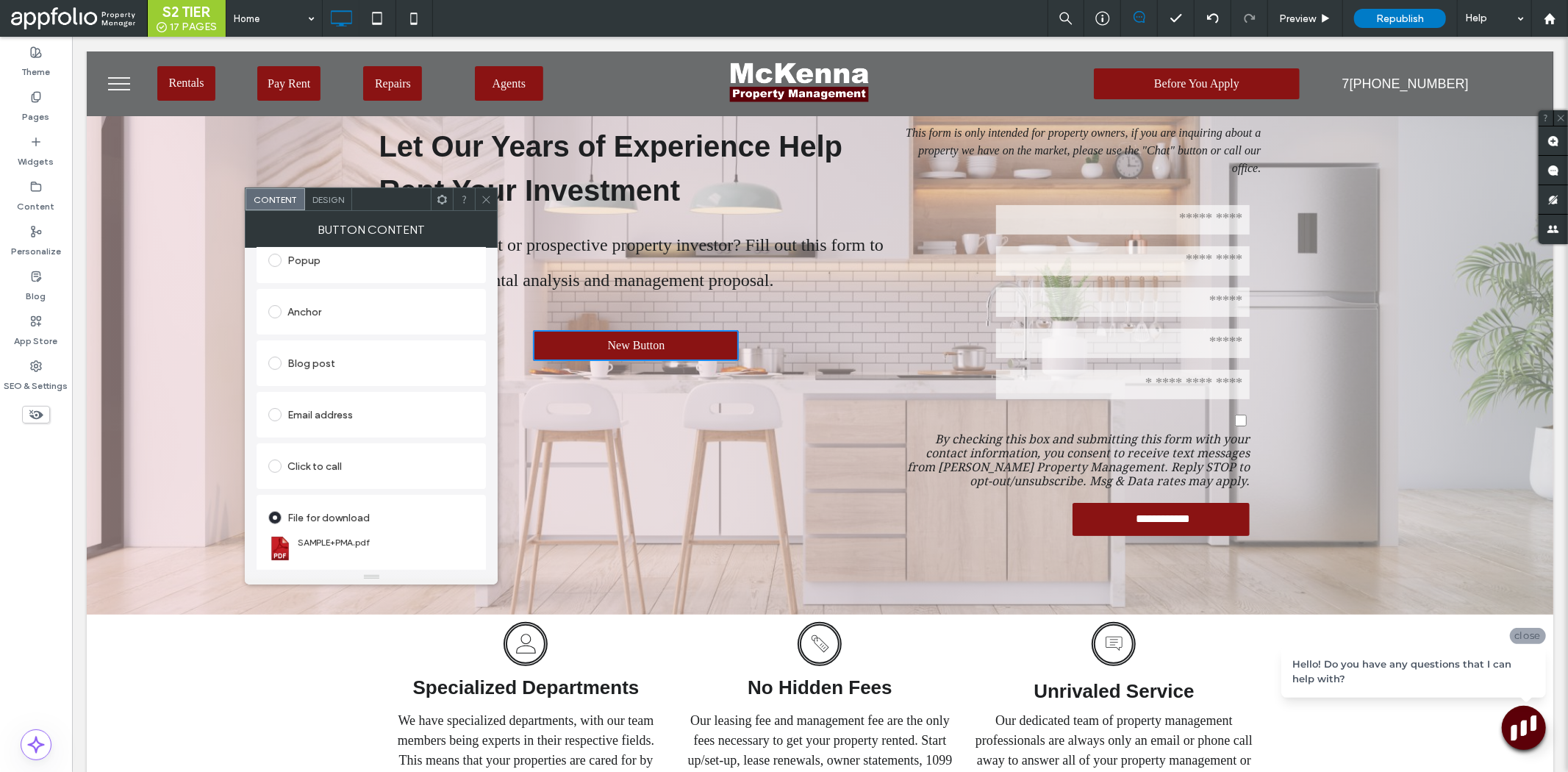
scroll to position [336, 0]
drag, startPoint x: 668, startPoint y: 424, endPoint x: 684, endPoint y: 410, distance: 21.3
click at [668, 424] on div "Let Our Years of Experience Help Rent Your Investment Are you a current or pros…" at bounding box center [636, 331] width 514 height 460
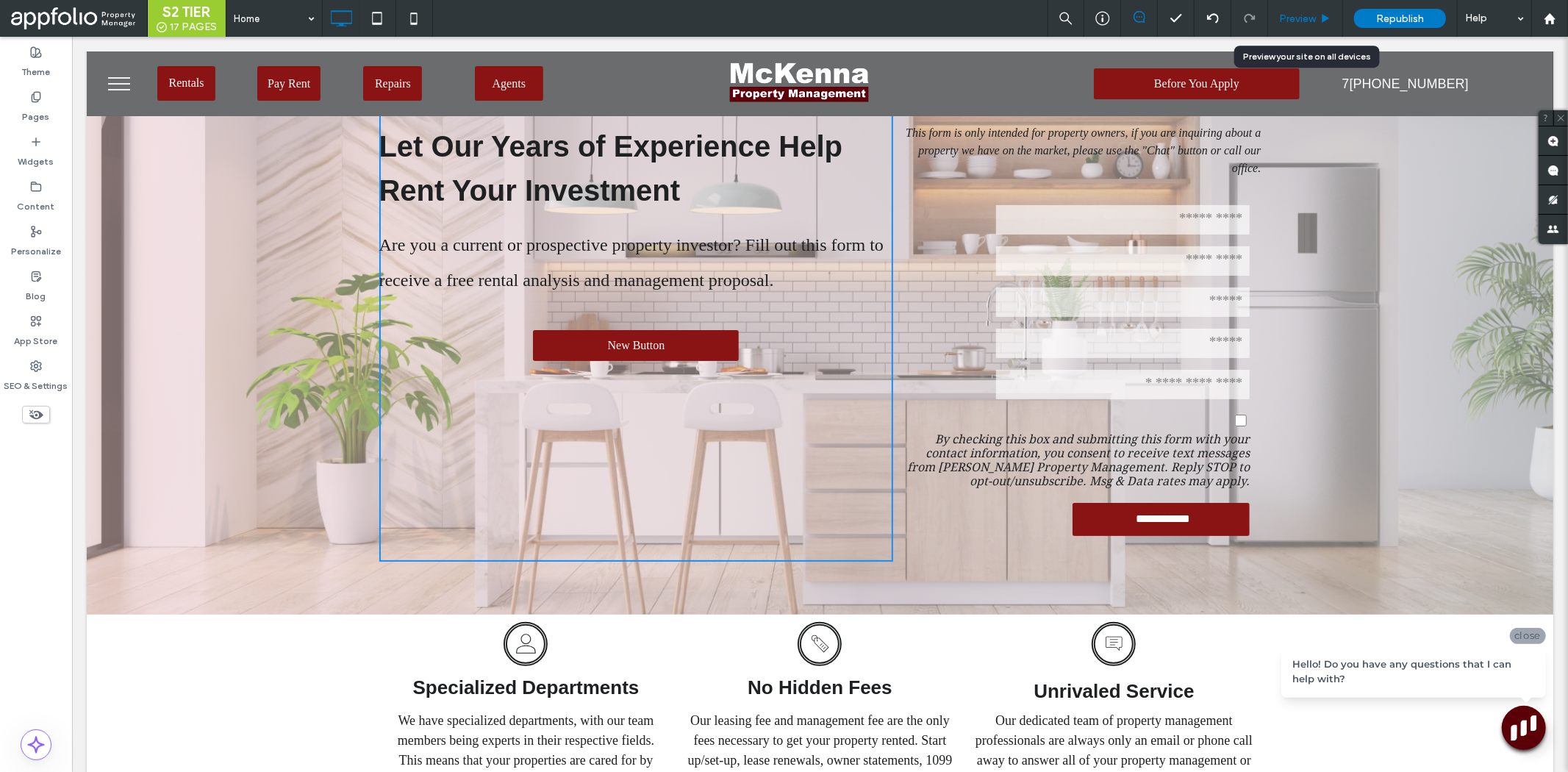
click at [1312, 17] on span "Preview" at bounding box center [1297, 18] width 37 height 12
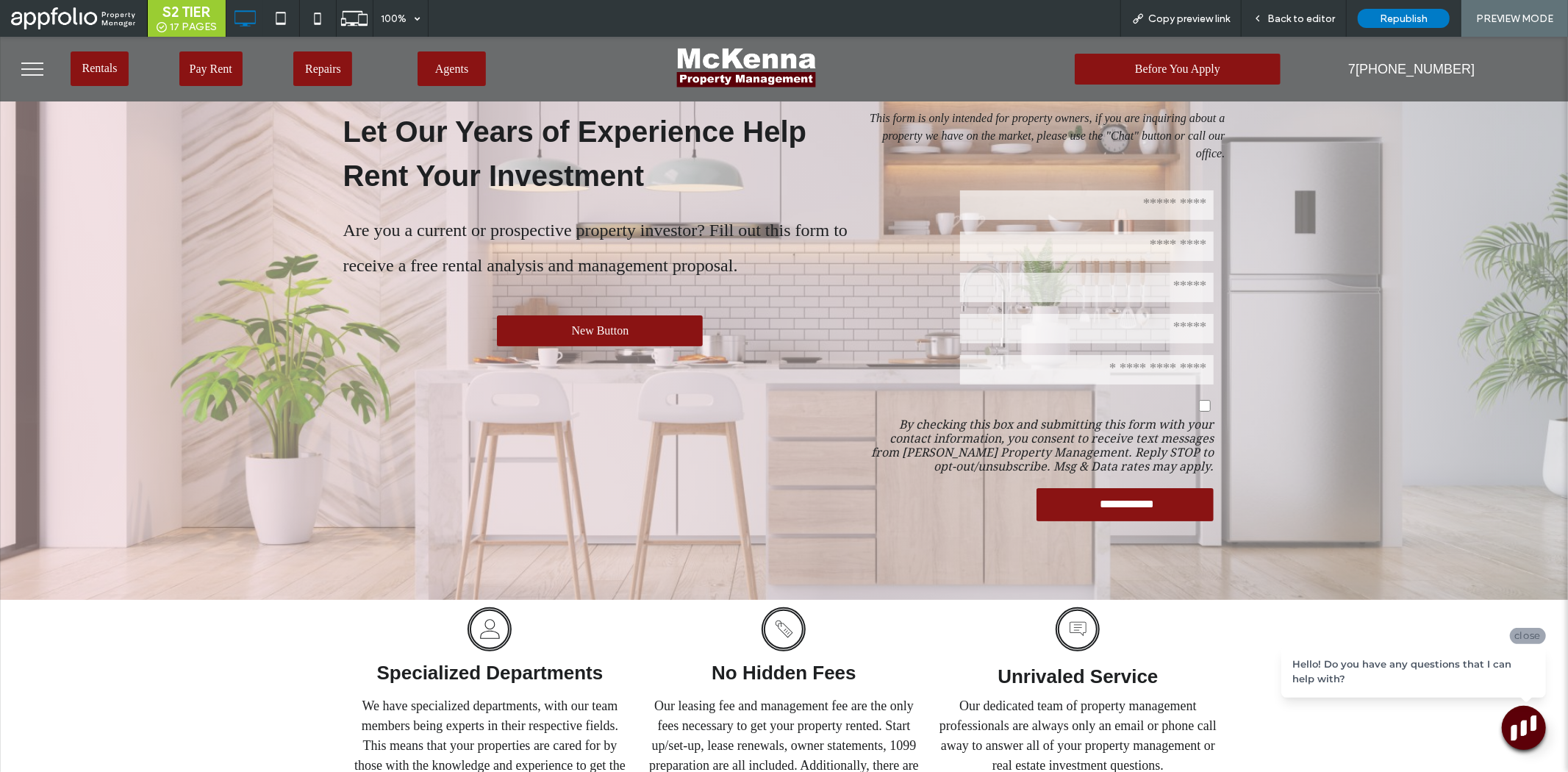
click at [1312, 17] on span "Back to editor" at bounding box center [1300, 18] width 67 height 12
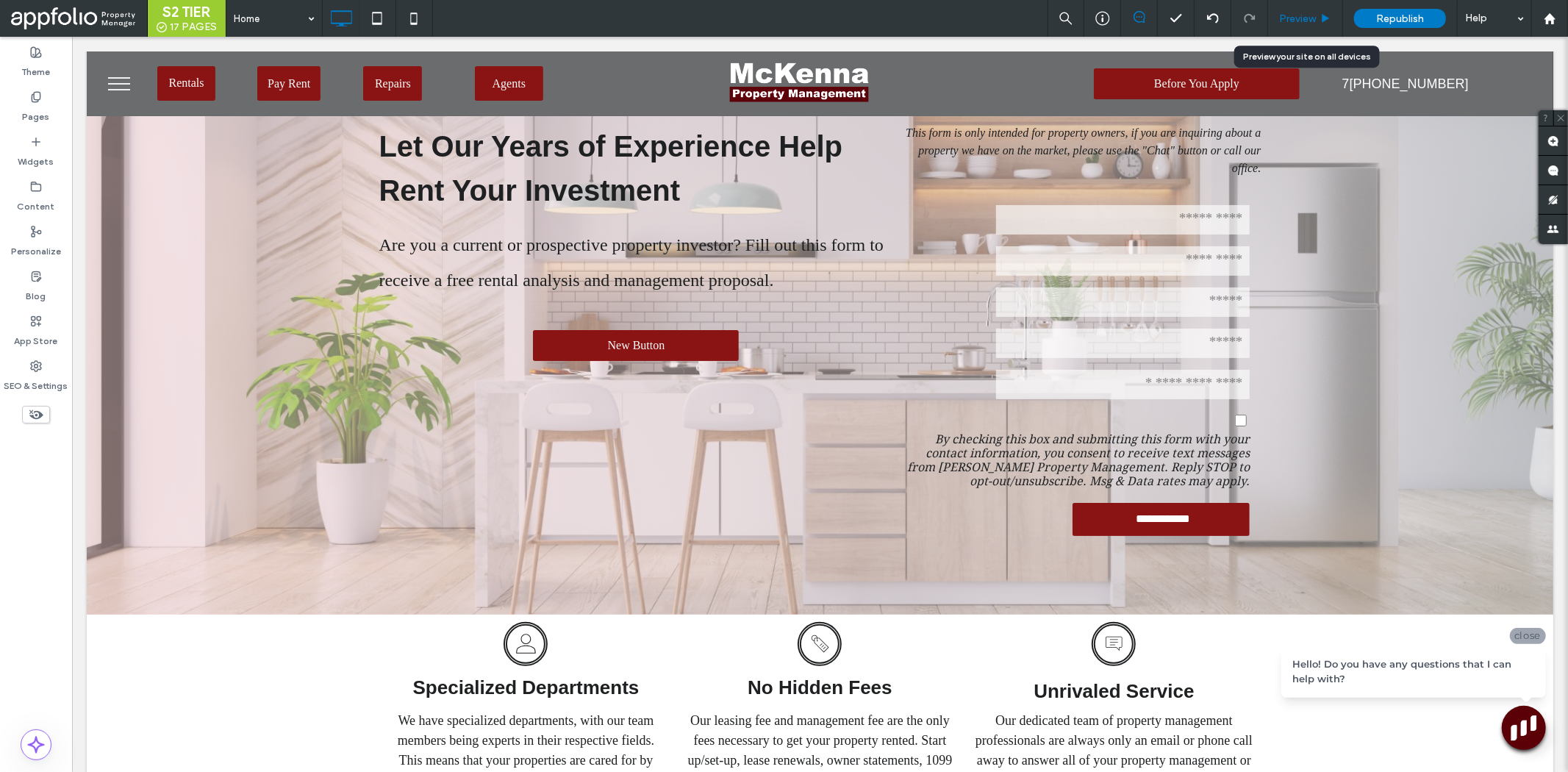
click at [1307, 18] on span "Preview" at bounding box center [1297, 18] width 37 height 12
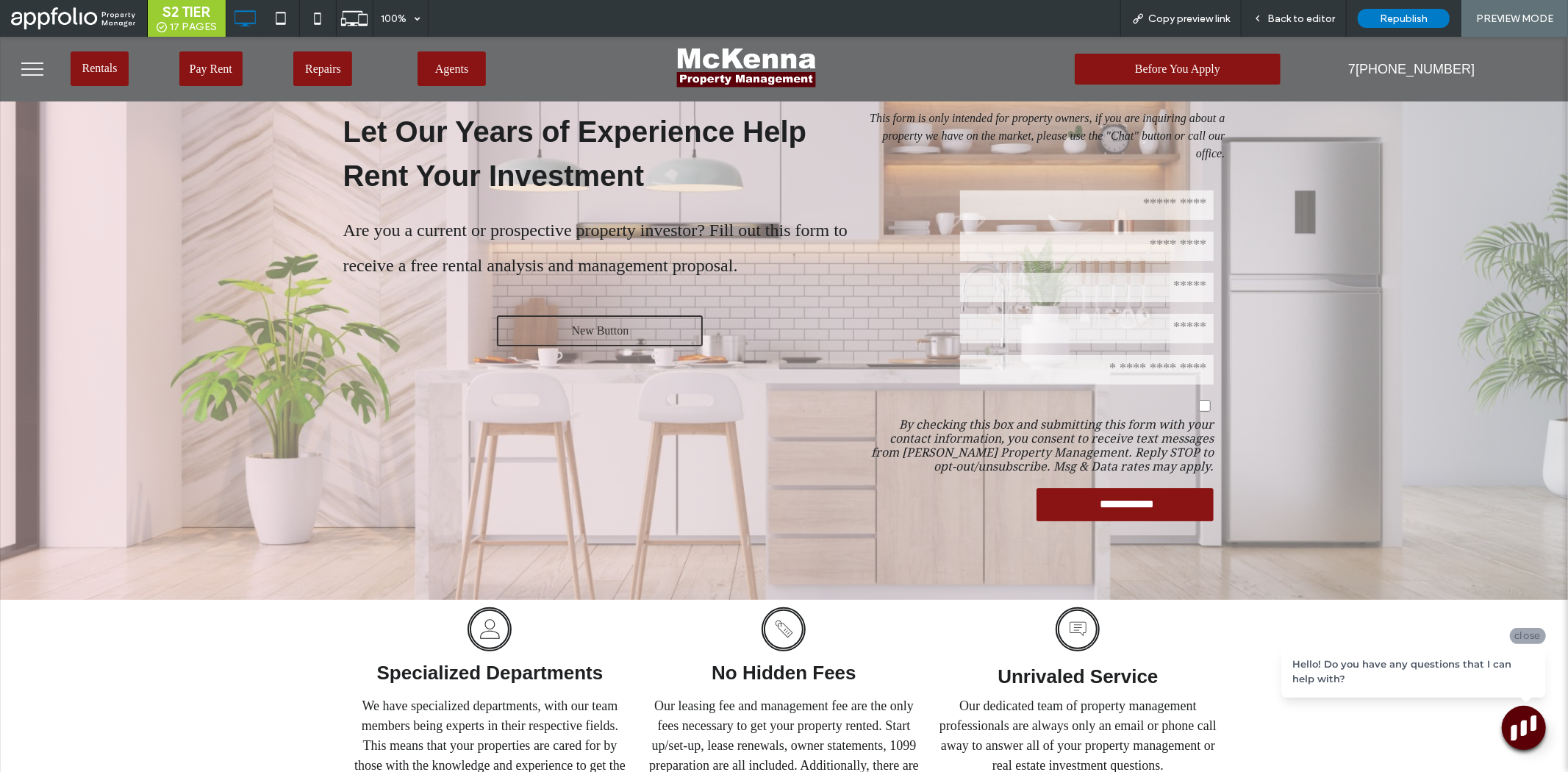
click at [581, 337] on link "New Button" at bounding box center [600, 330] width 206 height 31
click at [497, 315] on link "New Button" at bounding box center [600, 330] width 206 height 31
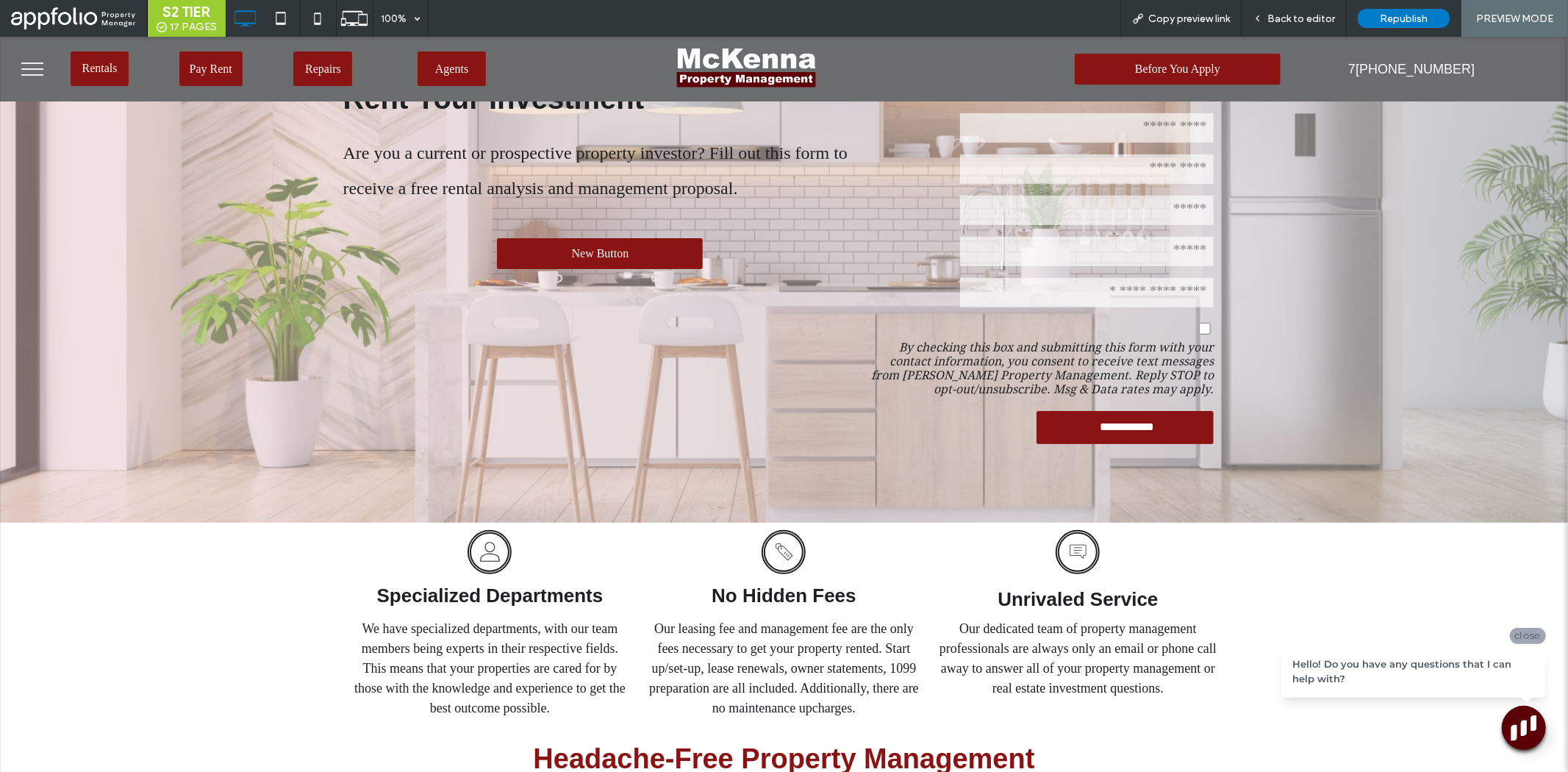
scroll to position [163, 0]
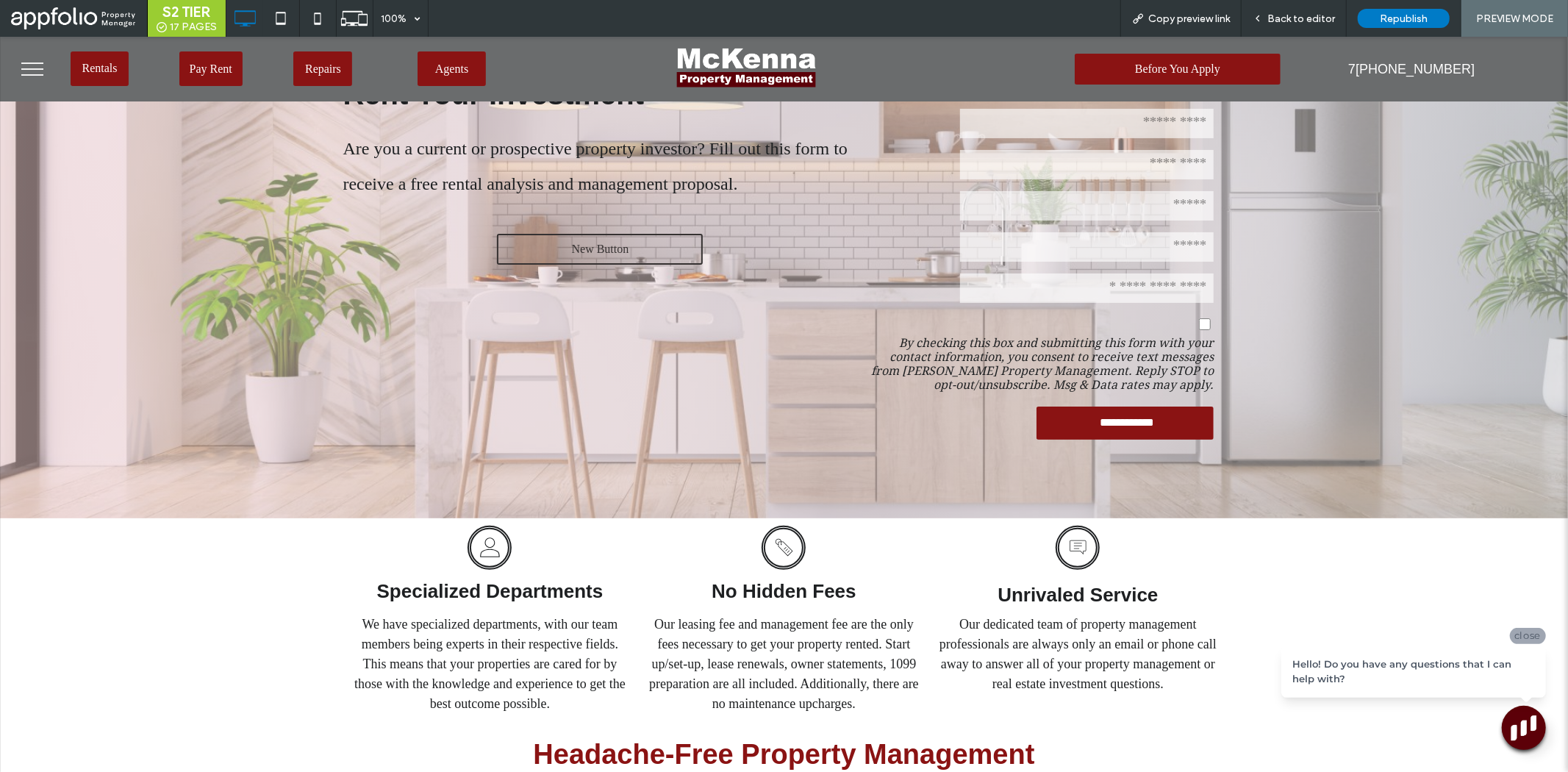
click at [662, 234] on link "New Button" at bounding box center [600, 248] width 206 height 31
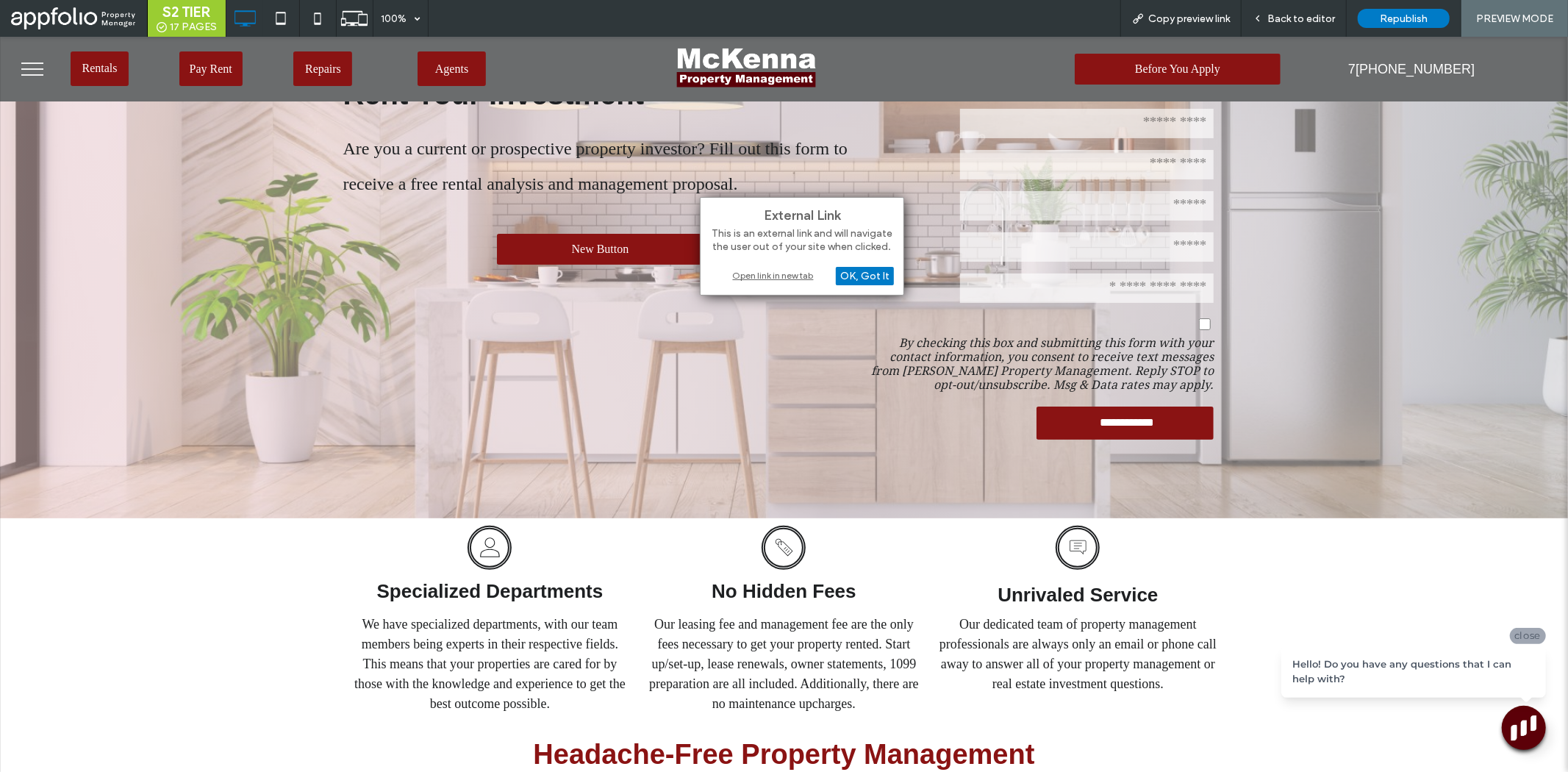
click at [766, 272] on div "Open link in new tab" at bounding box center [802, 275] width 184 height 16
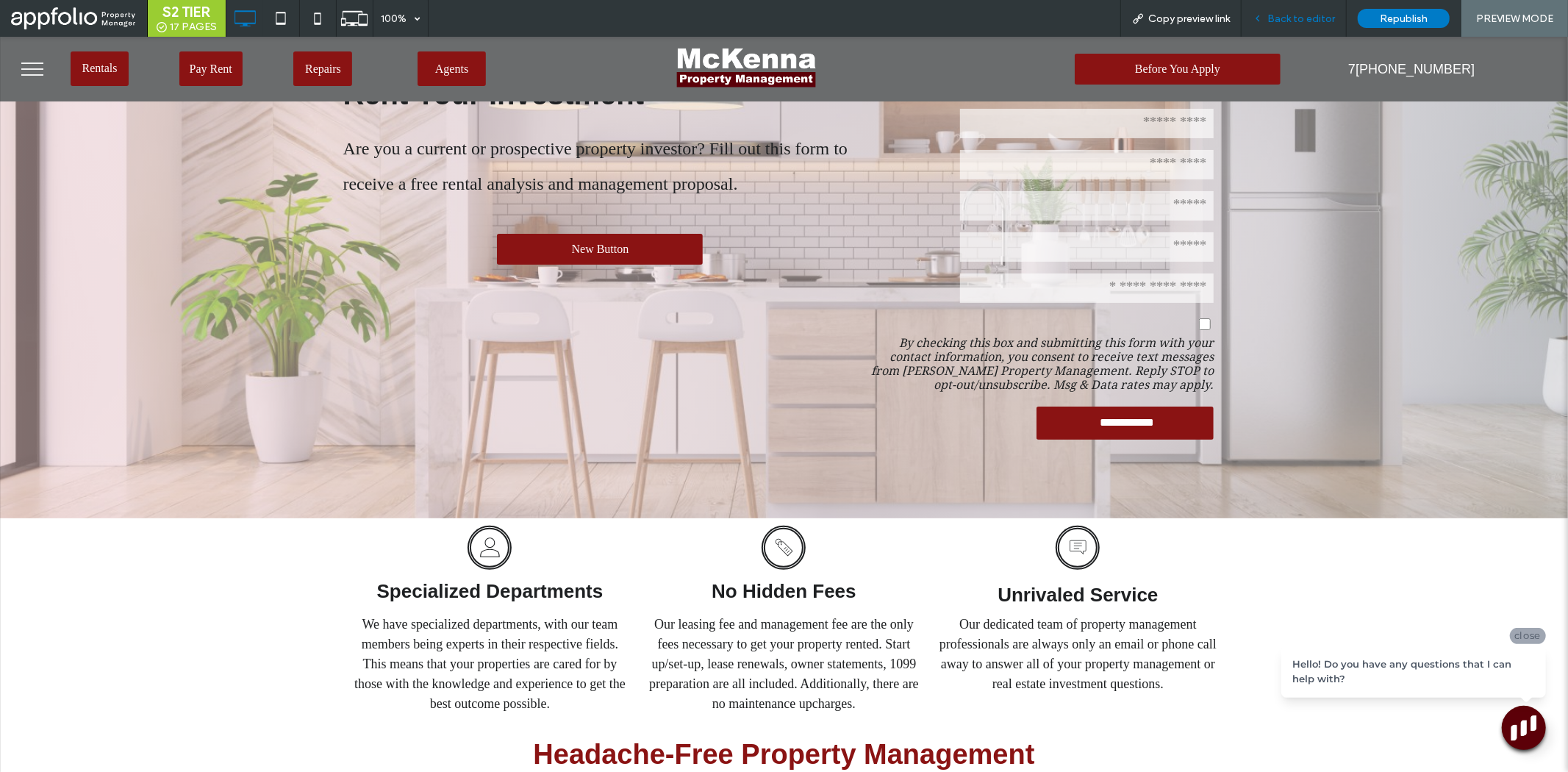
click at [1315, 17] on span "Back to editor" at bounding box center [1300, 18] width 67 height 12
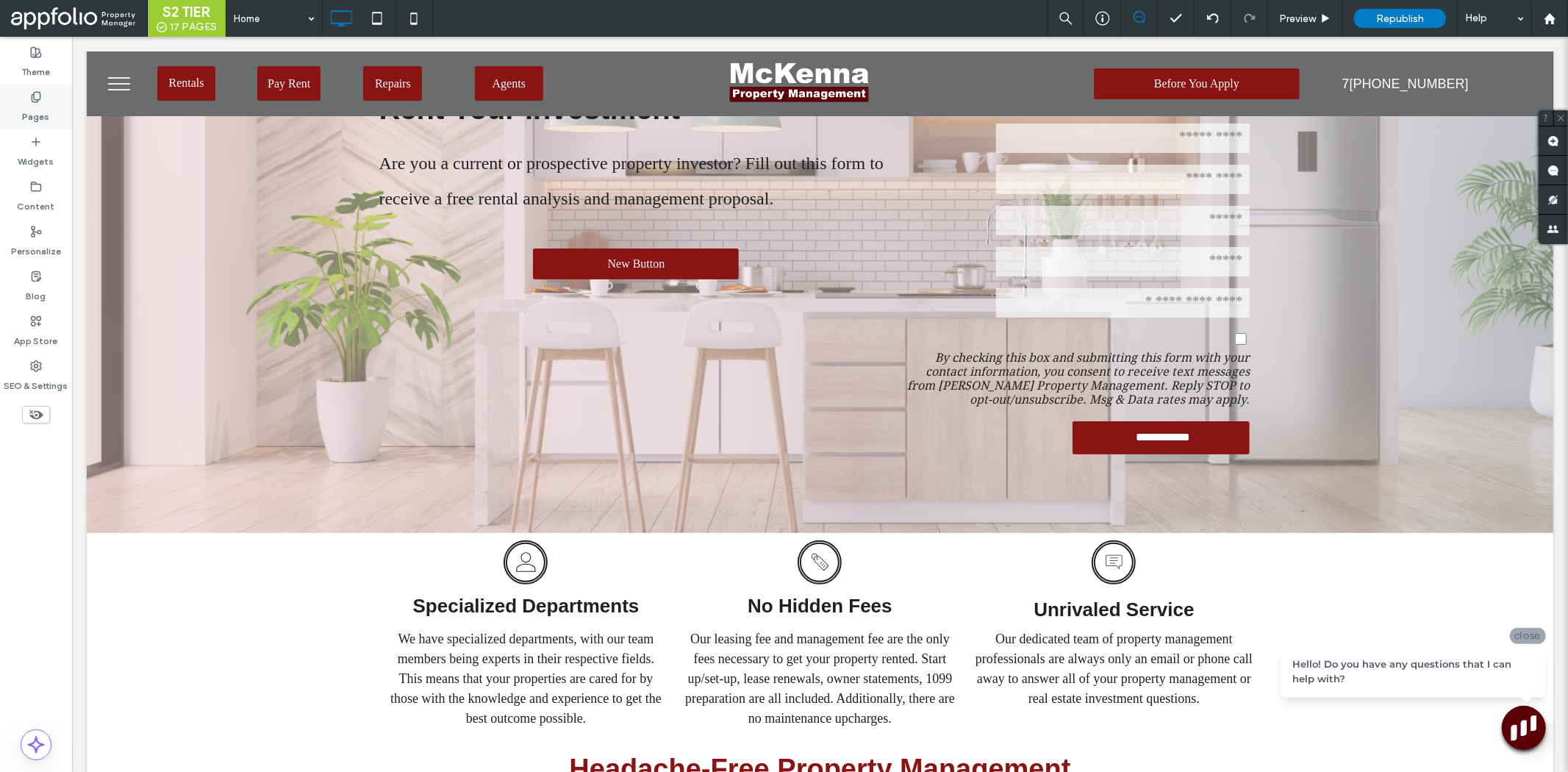
click at [48, 94] on div "Pages" at bounding box center [36, 107] width 72 height 45
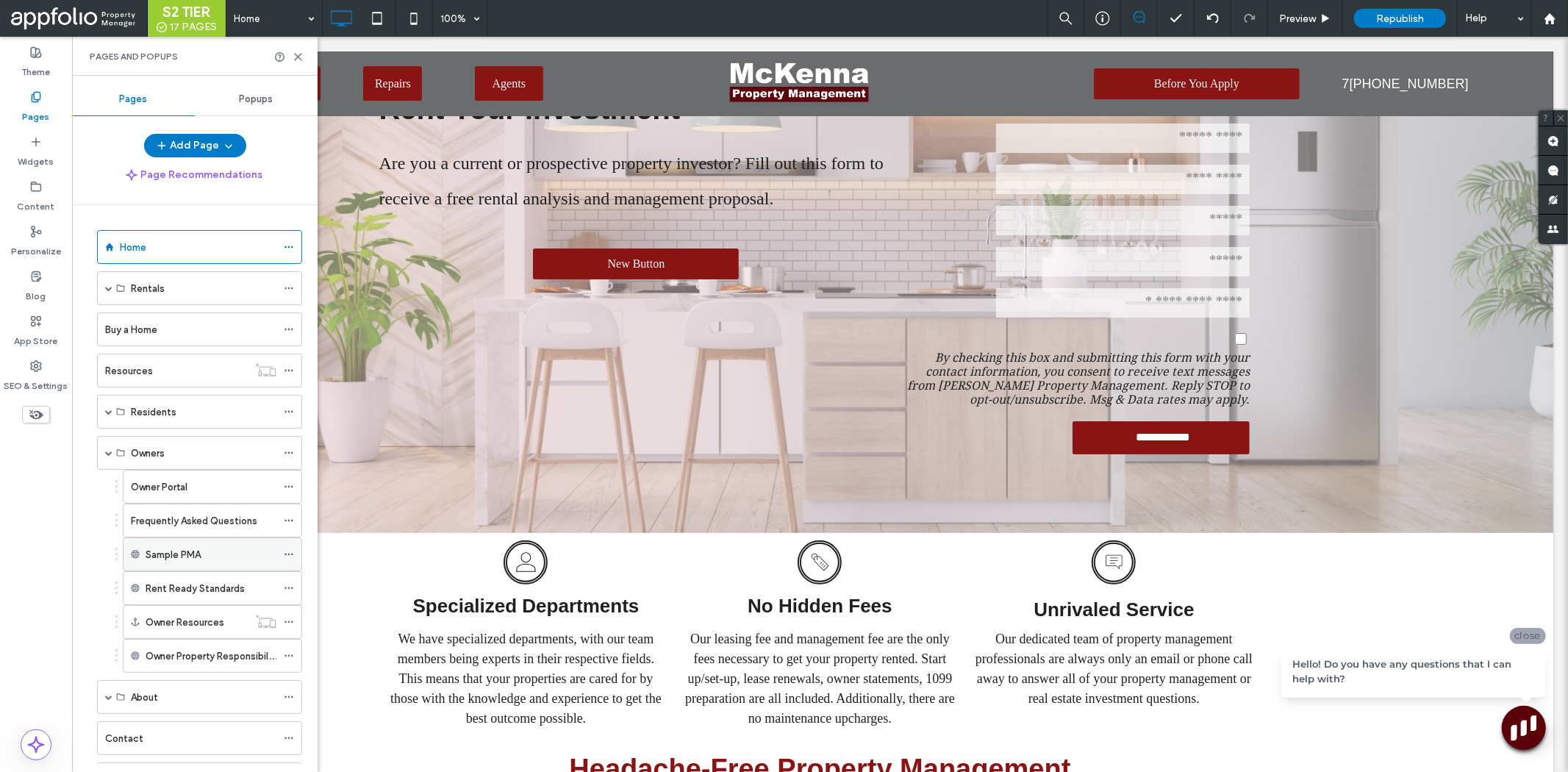
click at [288, 563] on span at bounding box center [288, 554] width 10 height 22
click at [215, 150] on button "Add Page" at bounding box center [194, 145] width 102 height 23
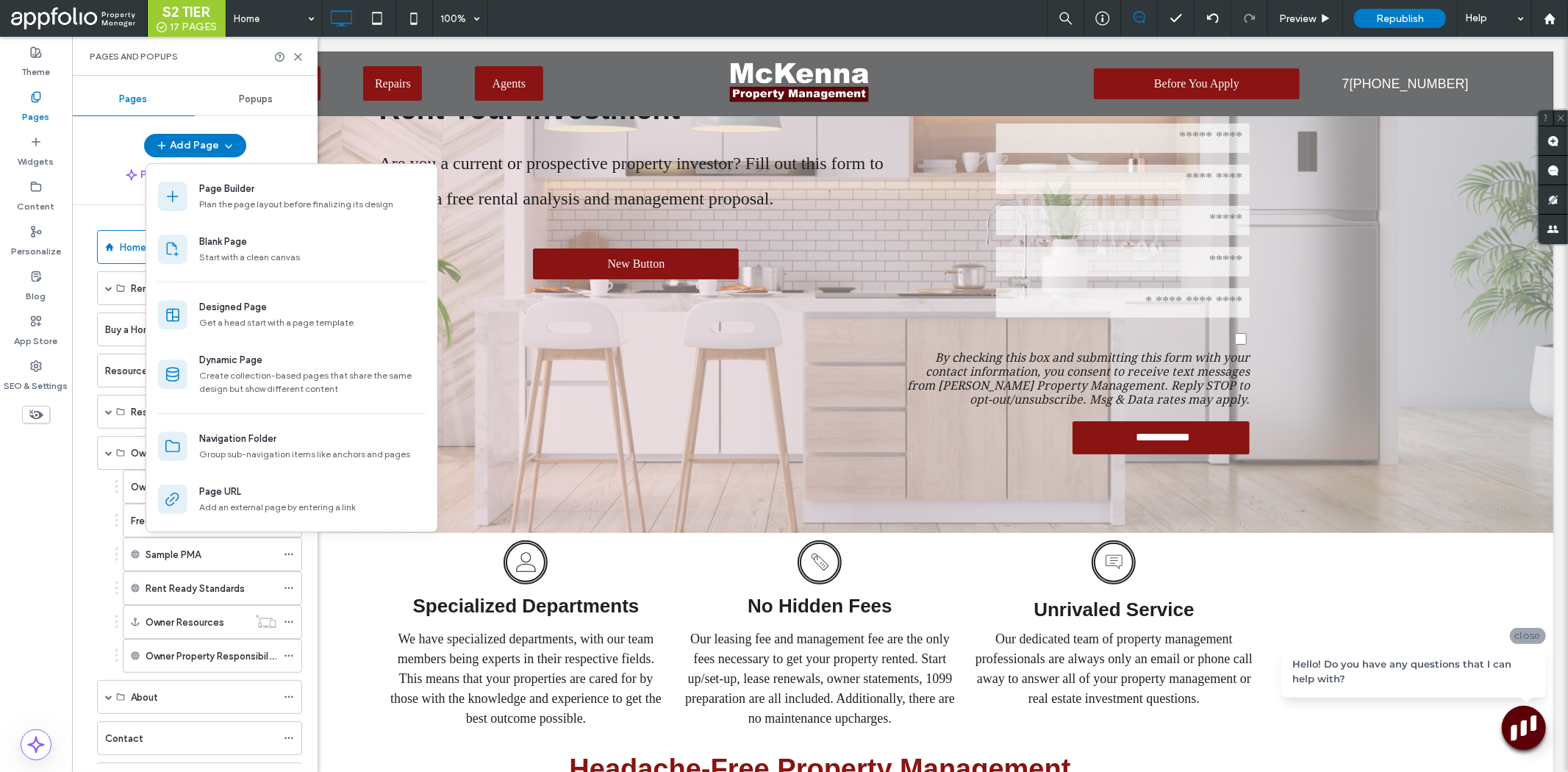
click at [47, 563] on div "Theme Pages Widgets Content Personalize Blog App Store SEO & Settings" at bounding box center [36, 404] width 72 height 735
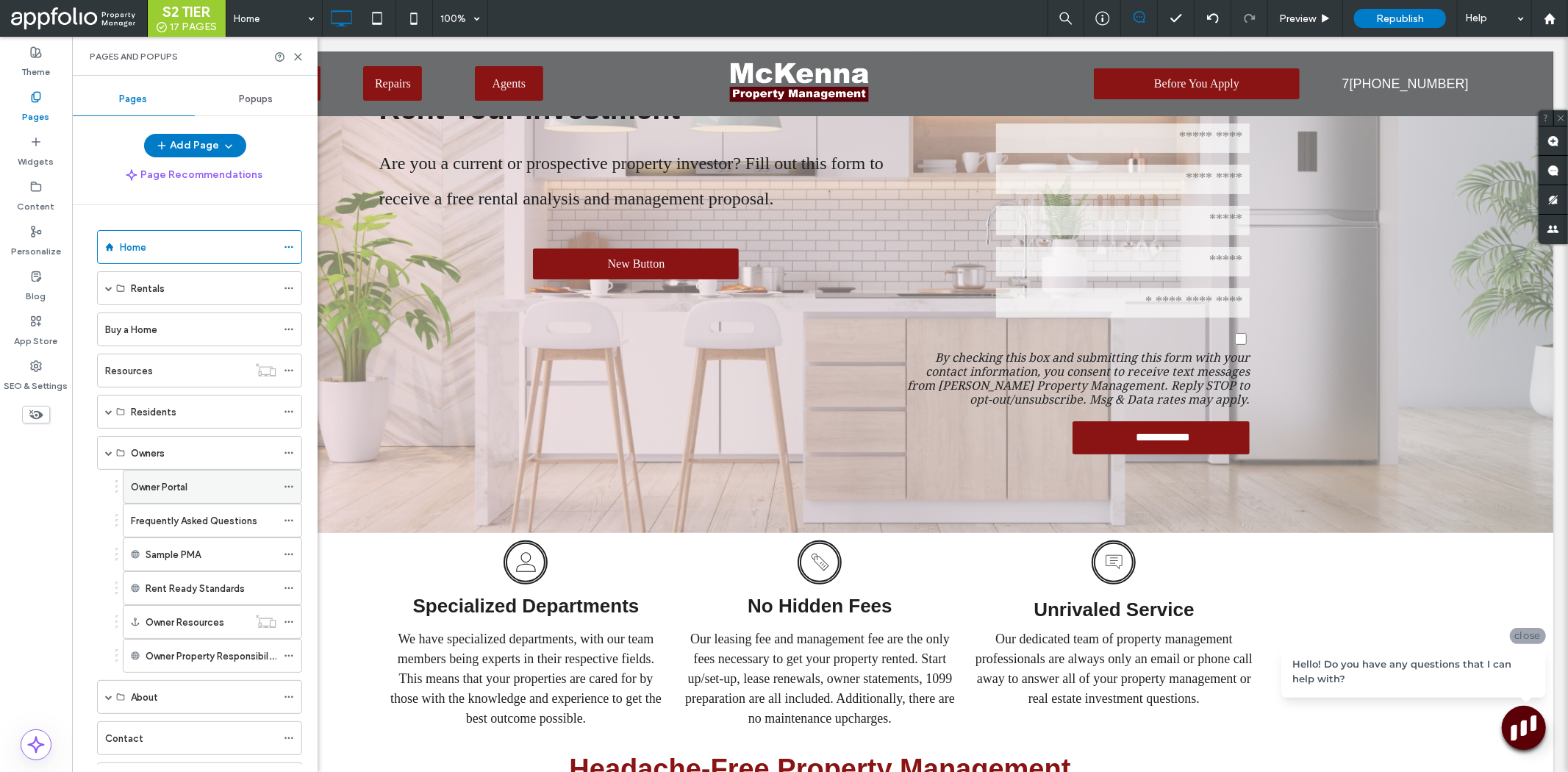
click at [289, 489] on icon at bounding box center [288, 486] width 10 height 10
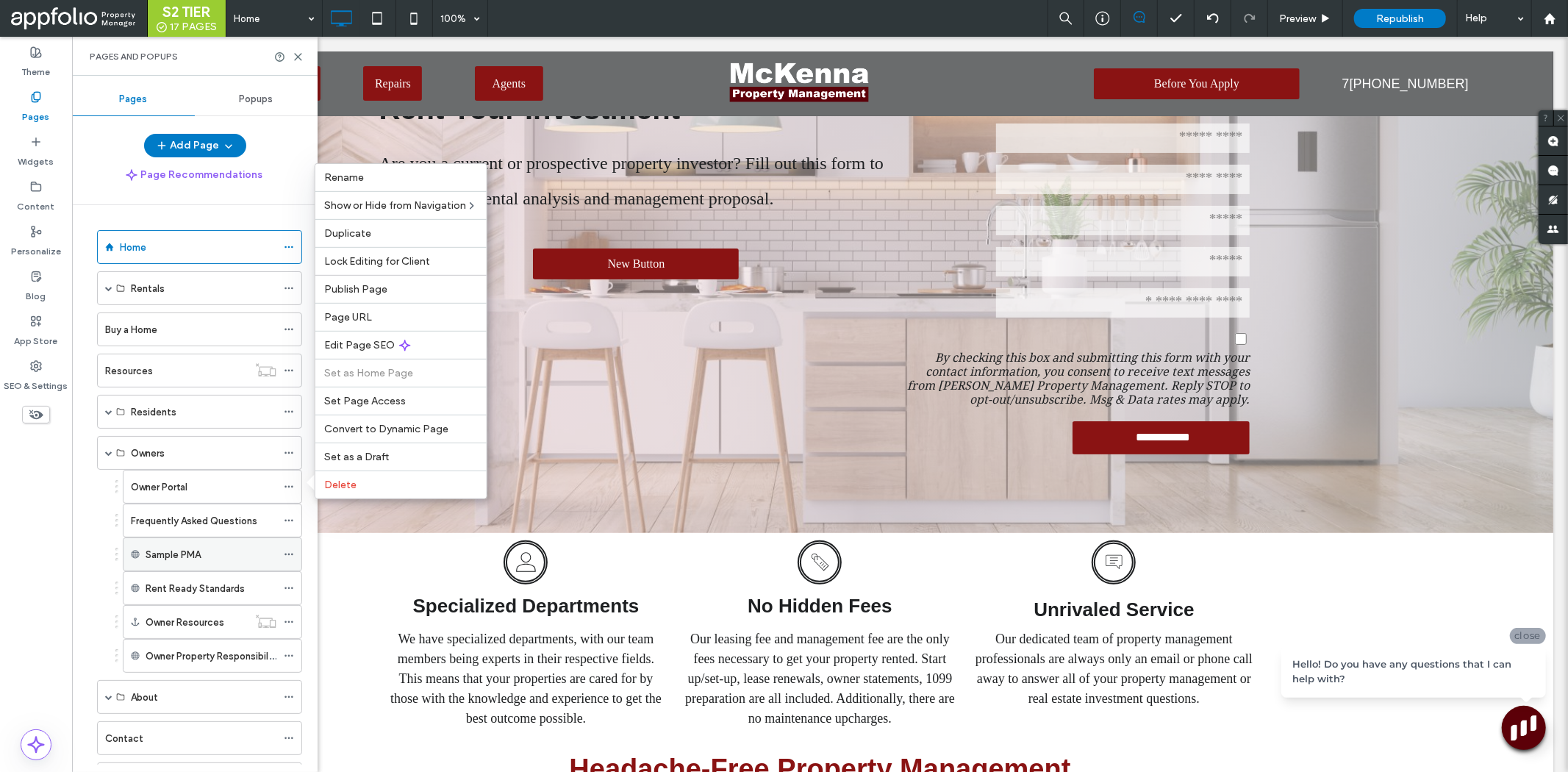
click at [288, 553] on icon at bounding box center [288, 554] width 10 height 10
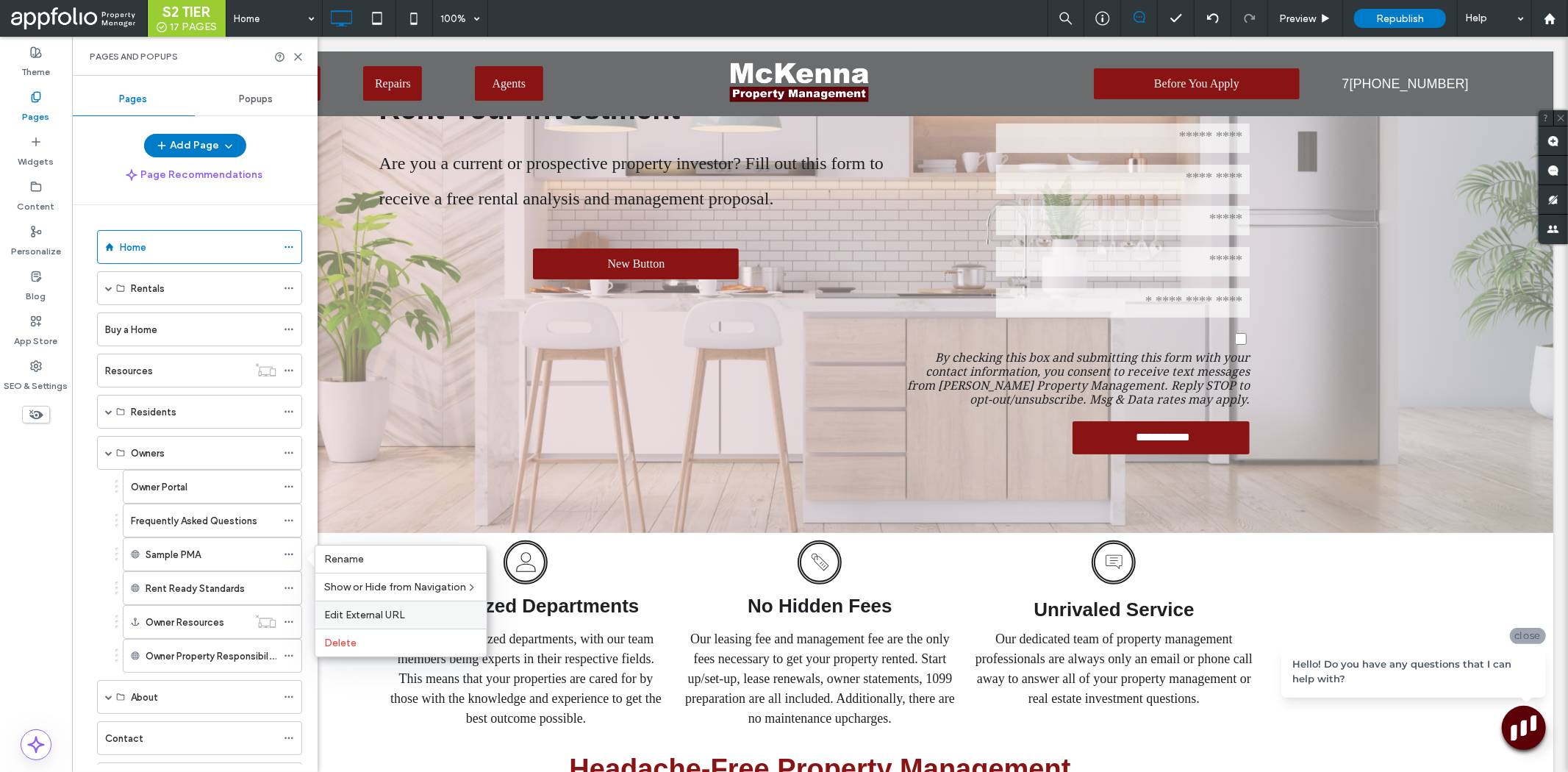
click at [407, 623] on div "Edit External URL" at bounding box center [401, 615] width 171 height 28
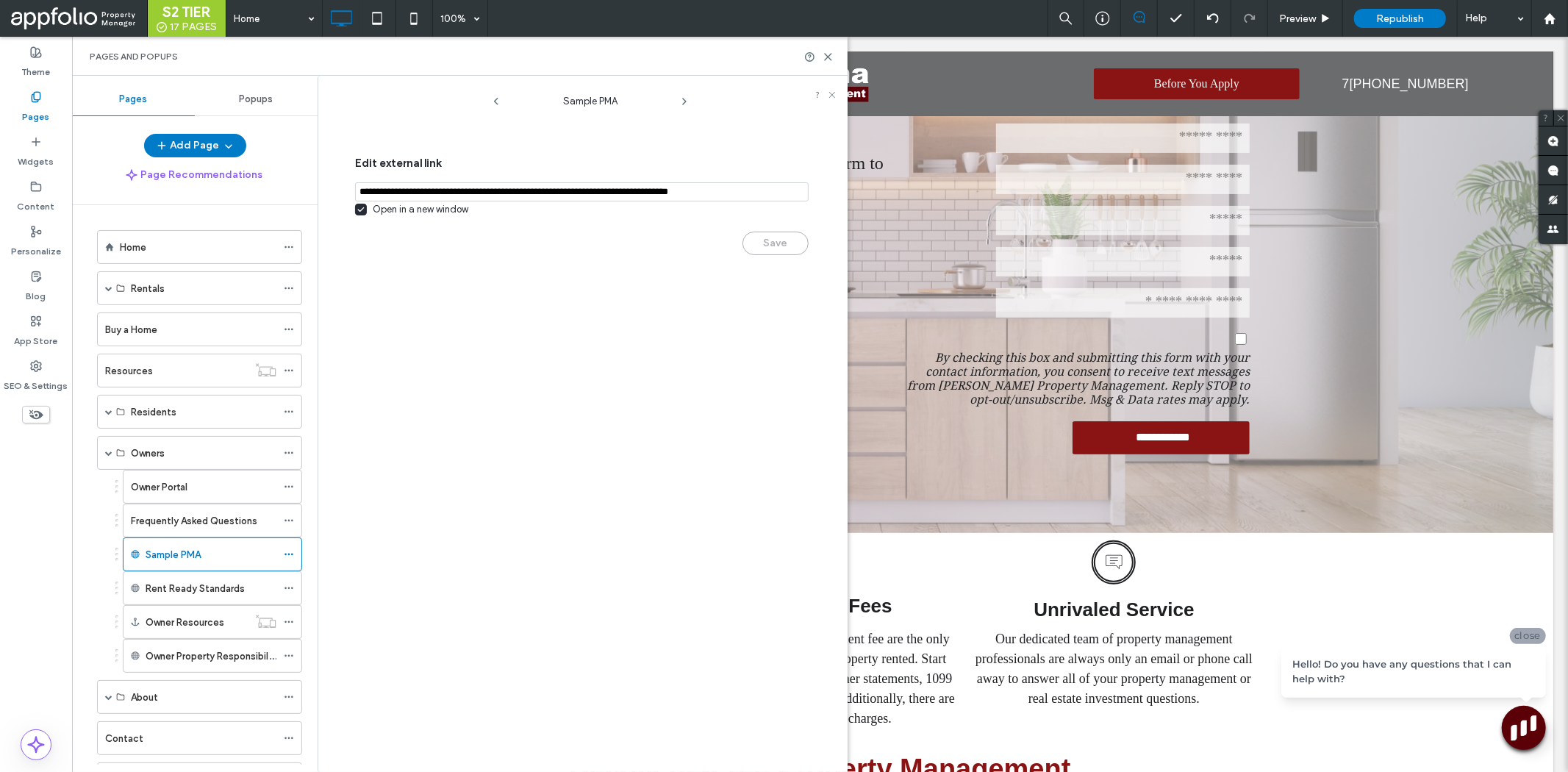
click at [567, 193] on input "notEmpty,url" at bounding box center [582, 191] width 454 height 19
paste input "notEmpty,url"
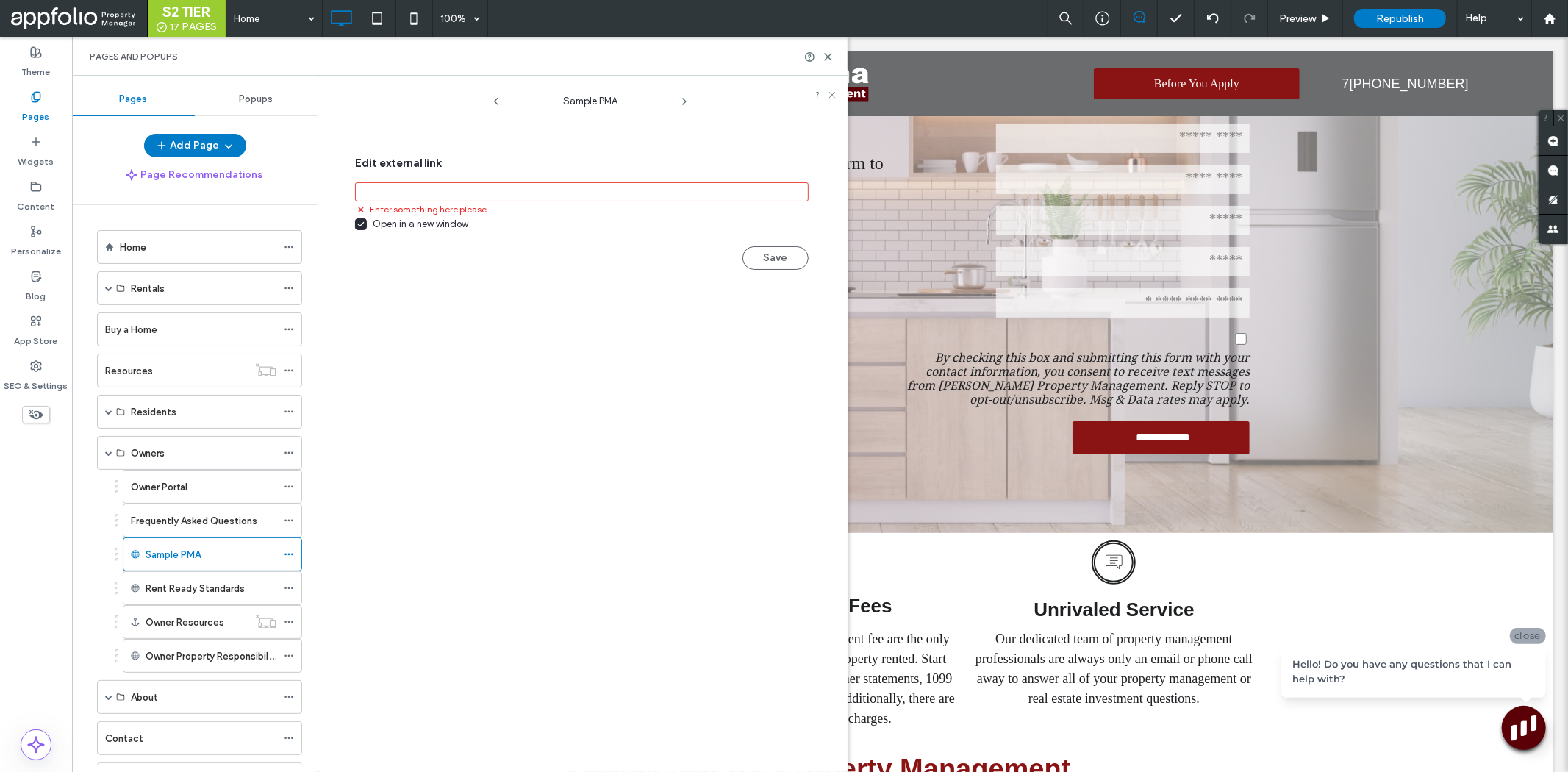
click at [622, 186] on input "notEmpty,url" at bounding box center [582, 191] width 454 height 19
paste input "**********"
type input "**********"
click at [799, 238] on button "Save" at bounding box center [775, 243] width 66 height 23
click at [784, 237] on button "Saved" at bounding box center [775, 243] width 66 height 23
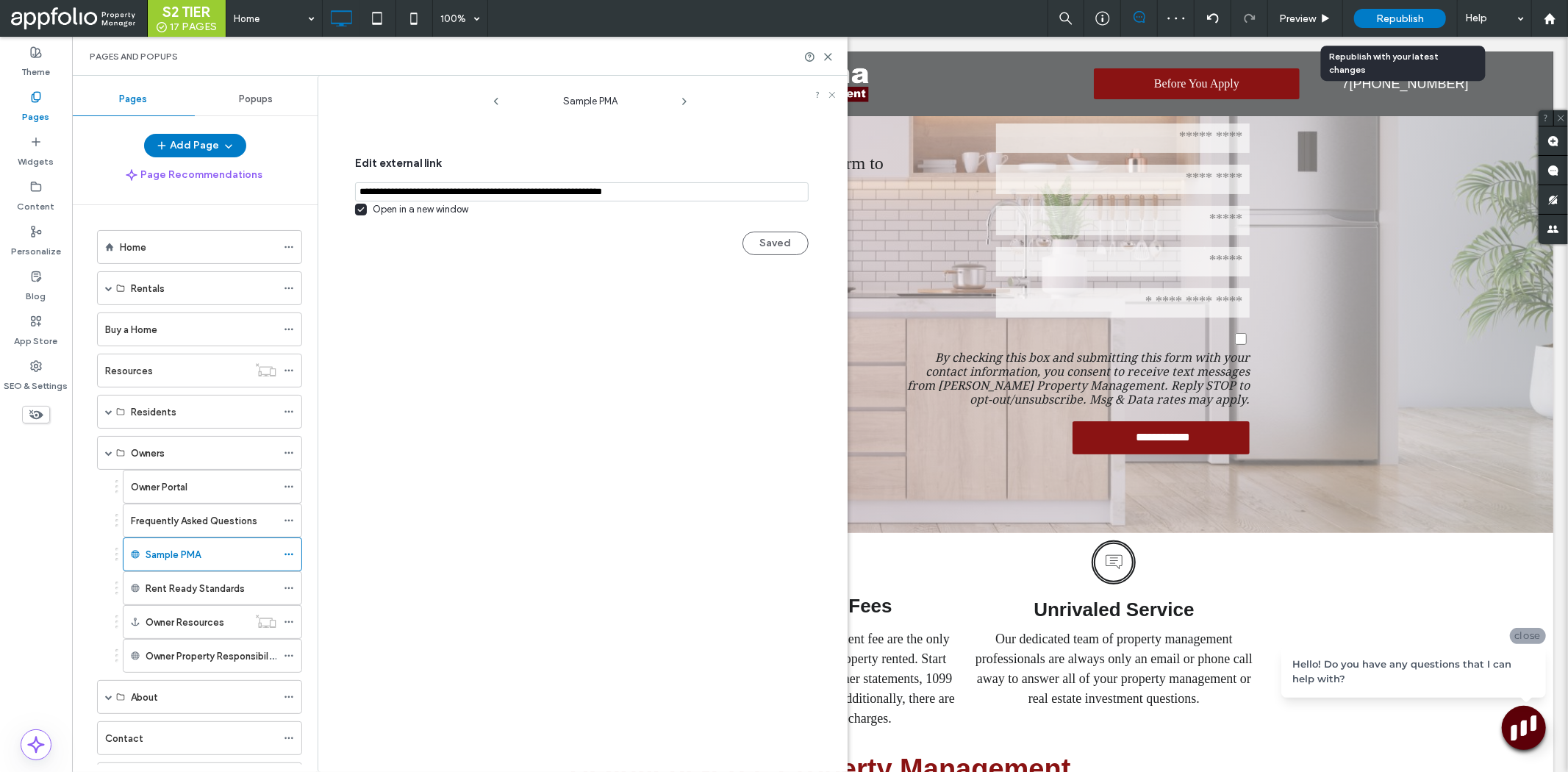
click at [1386, 21] on span "Republish" at bounding box center [1400, 18] width 48 height 12
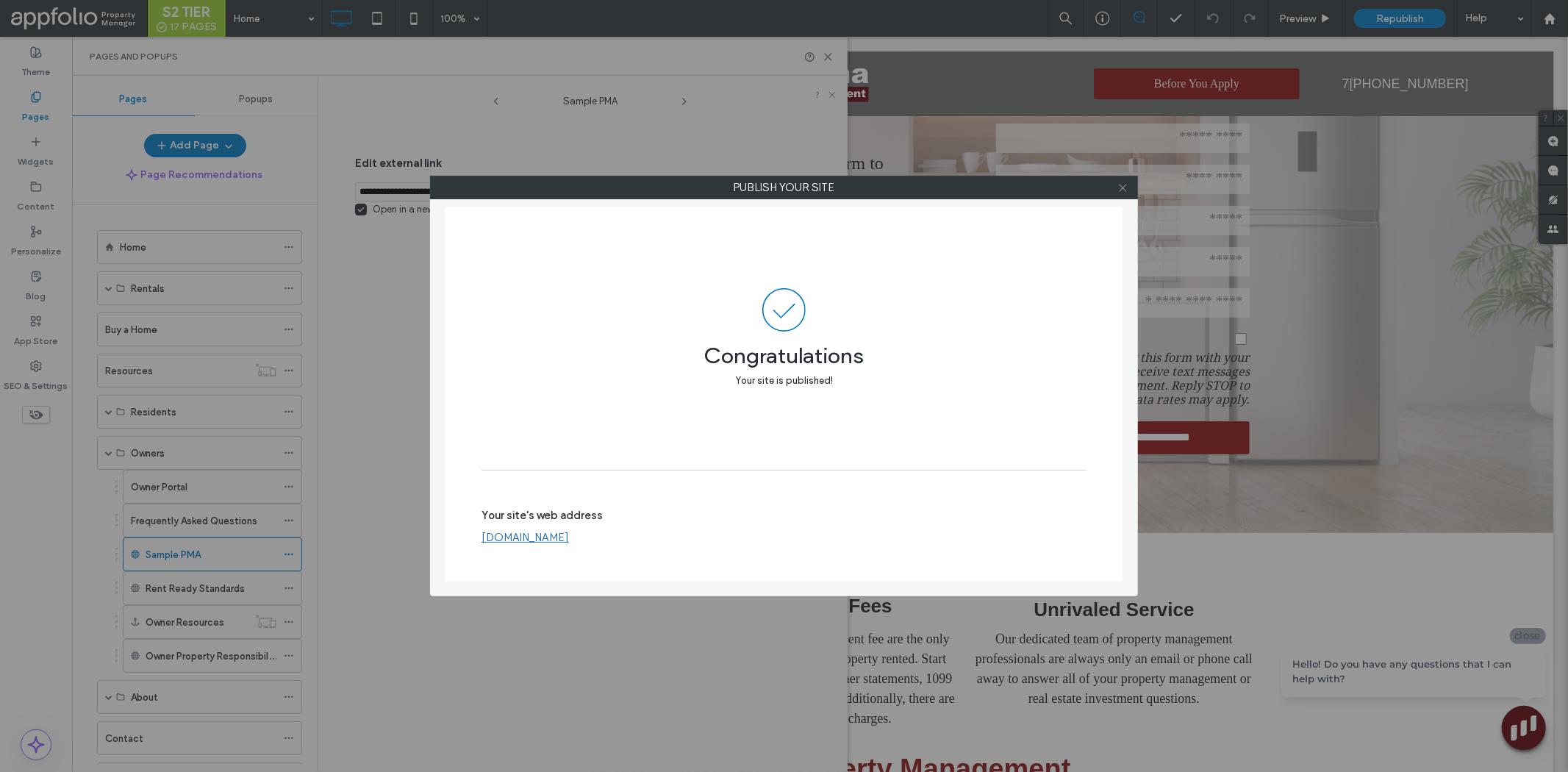
click at [1125, 184] on icon at bounding box center [1123, 187] width 11 height 11
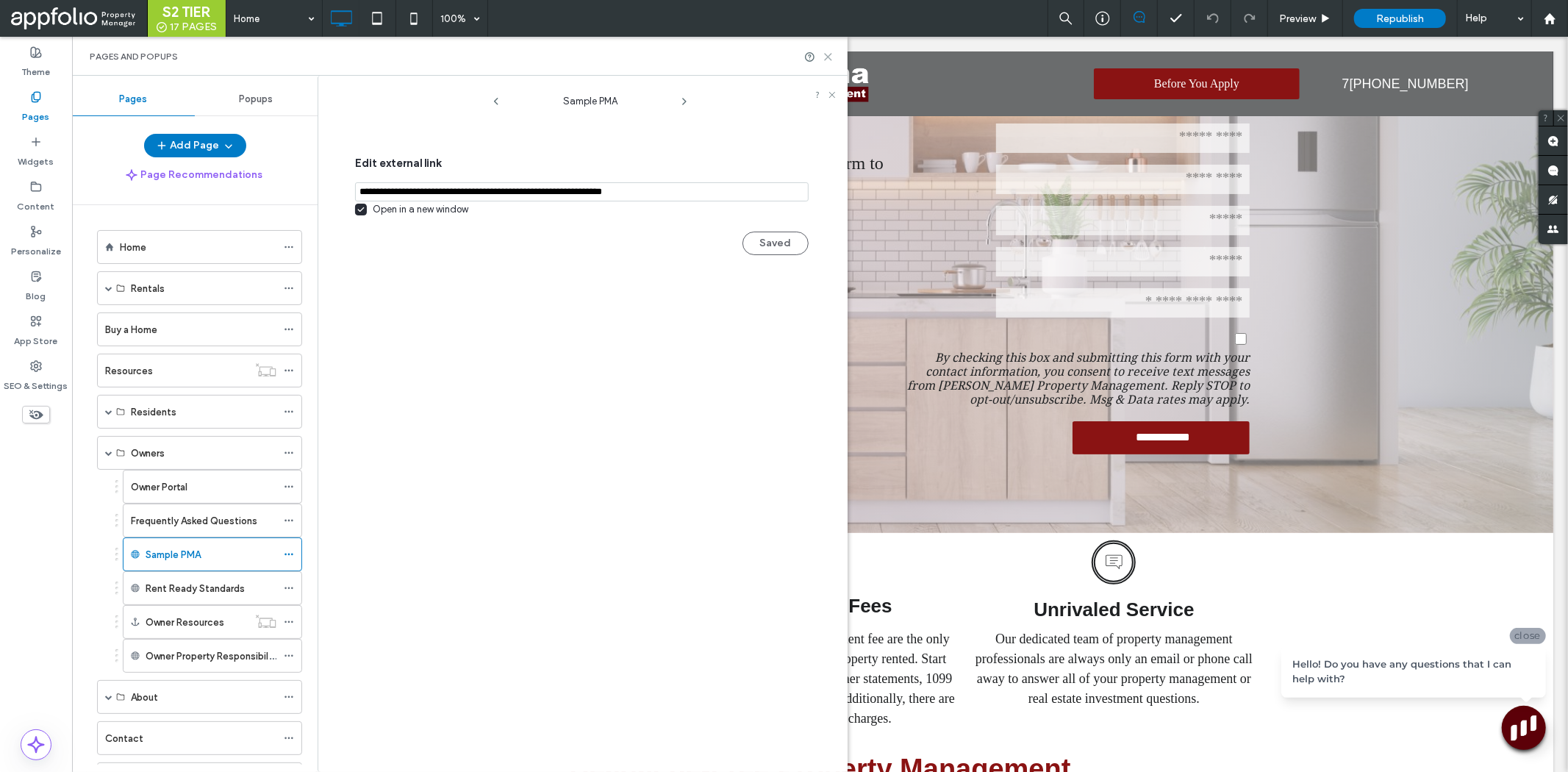
click at [835, 50] on div "Pages and Popups" at bounding box center [460, 56] width 775 height 39
click at [826, 55] on use at bounding box center [828, 57] width 7 height 7
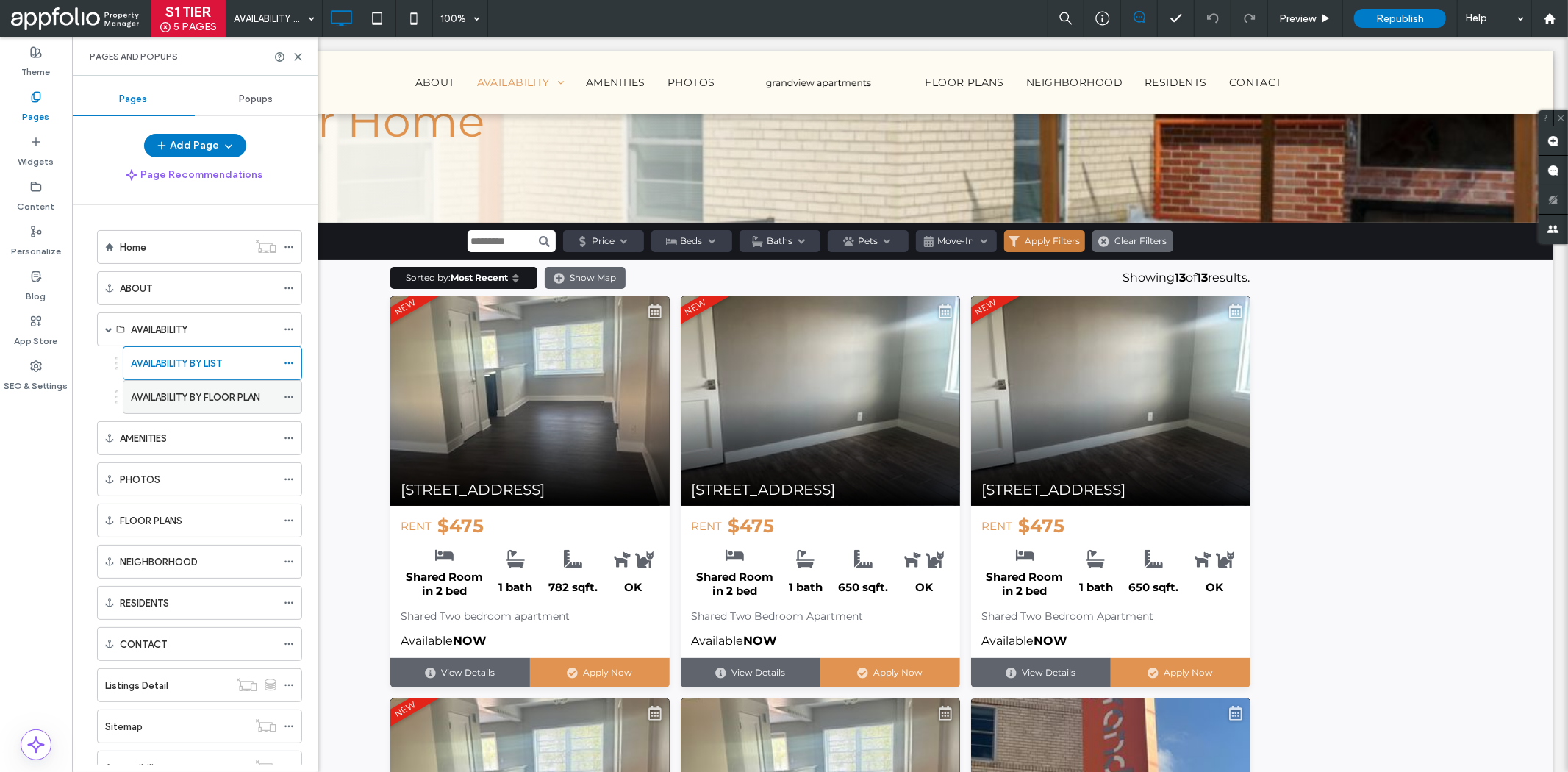
click at [181, 399] on label "AVAILABILITY BY FLOOR PLAN" at bounding box center [195, 397] width 130 height 26
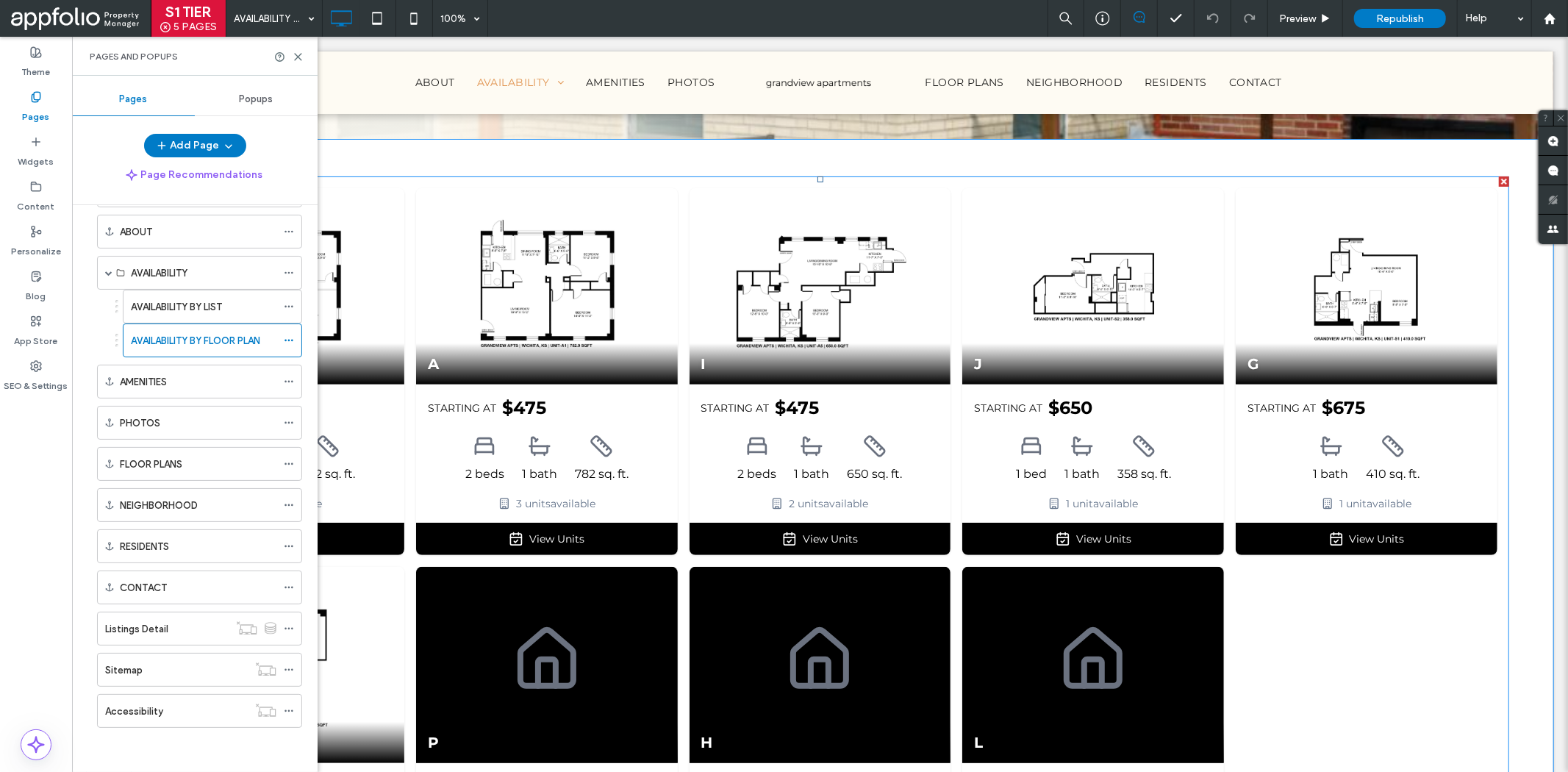
scroll to position [245, 0]
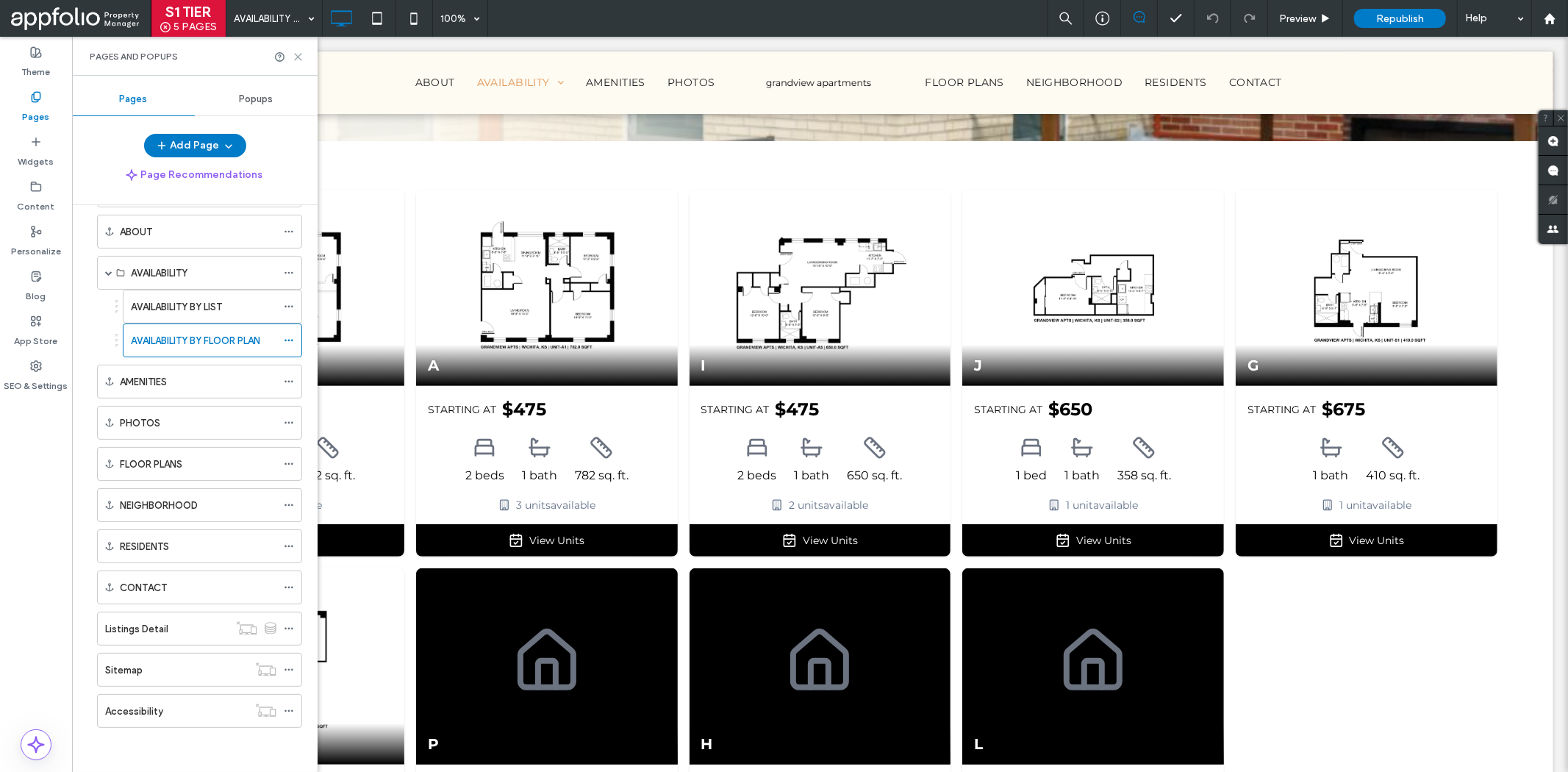
click at [297, 54] on icon at bounding box center [297, 57] width 11 height 11
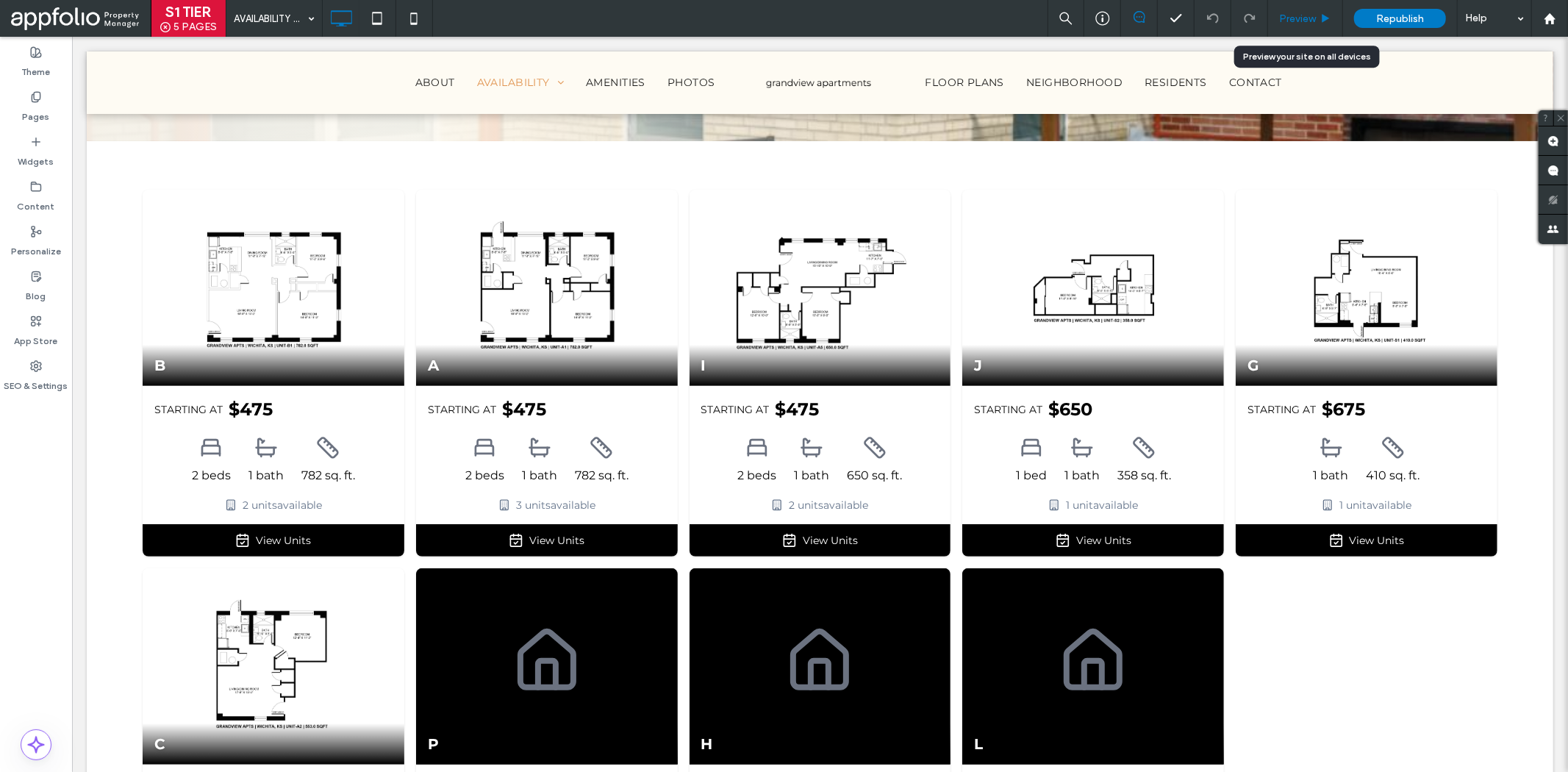
click at [1299, 27] on div "Preview" at bounding box center [1305, 18] width 75 height 37
click at [1309, 19] on span "Preview" at bounding box center [1297, 18] width 37 height 12
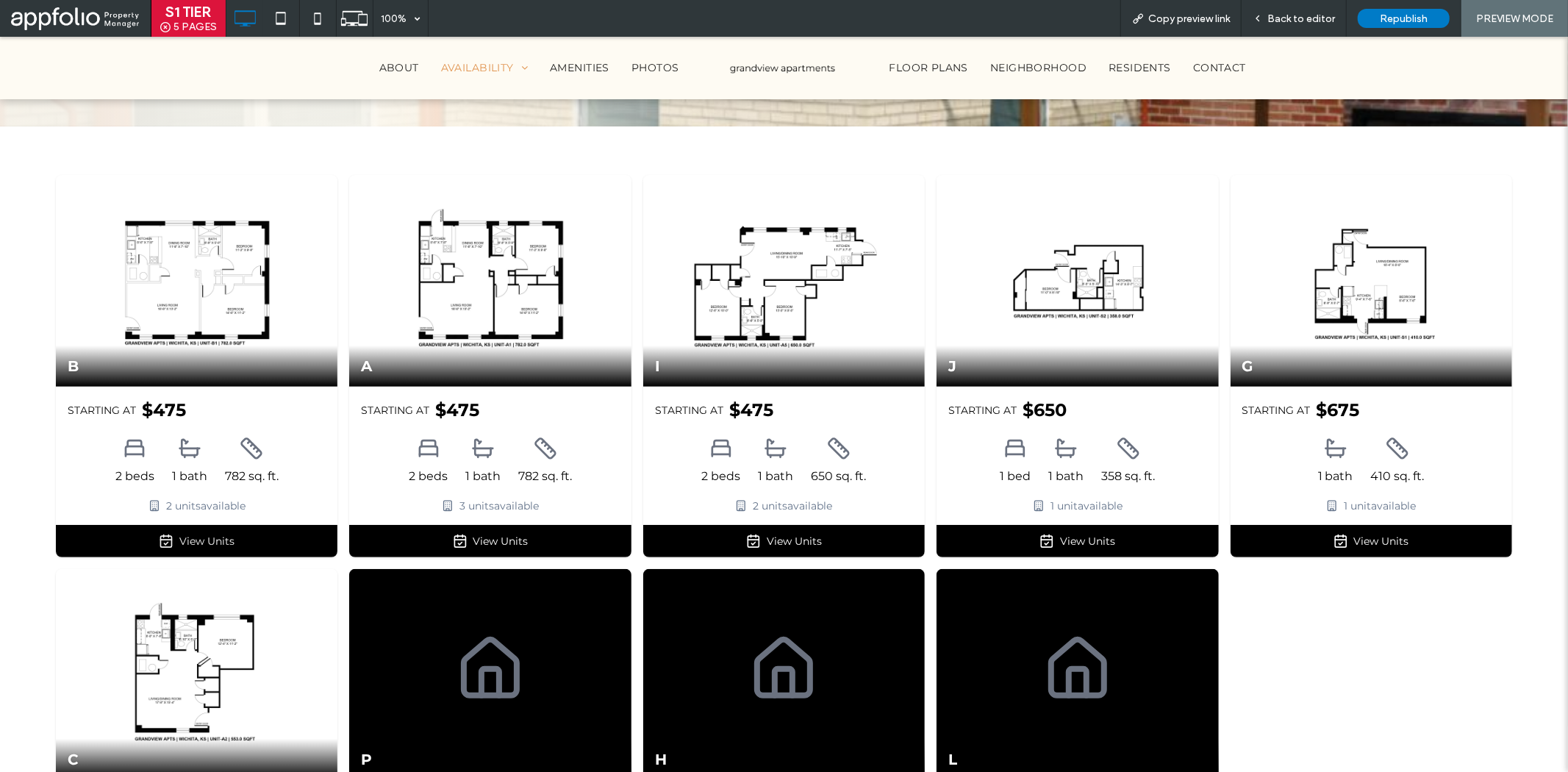
click at [266, 529] on link "View Units" at bounding box center [196, 540] width 282 height 32
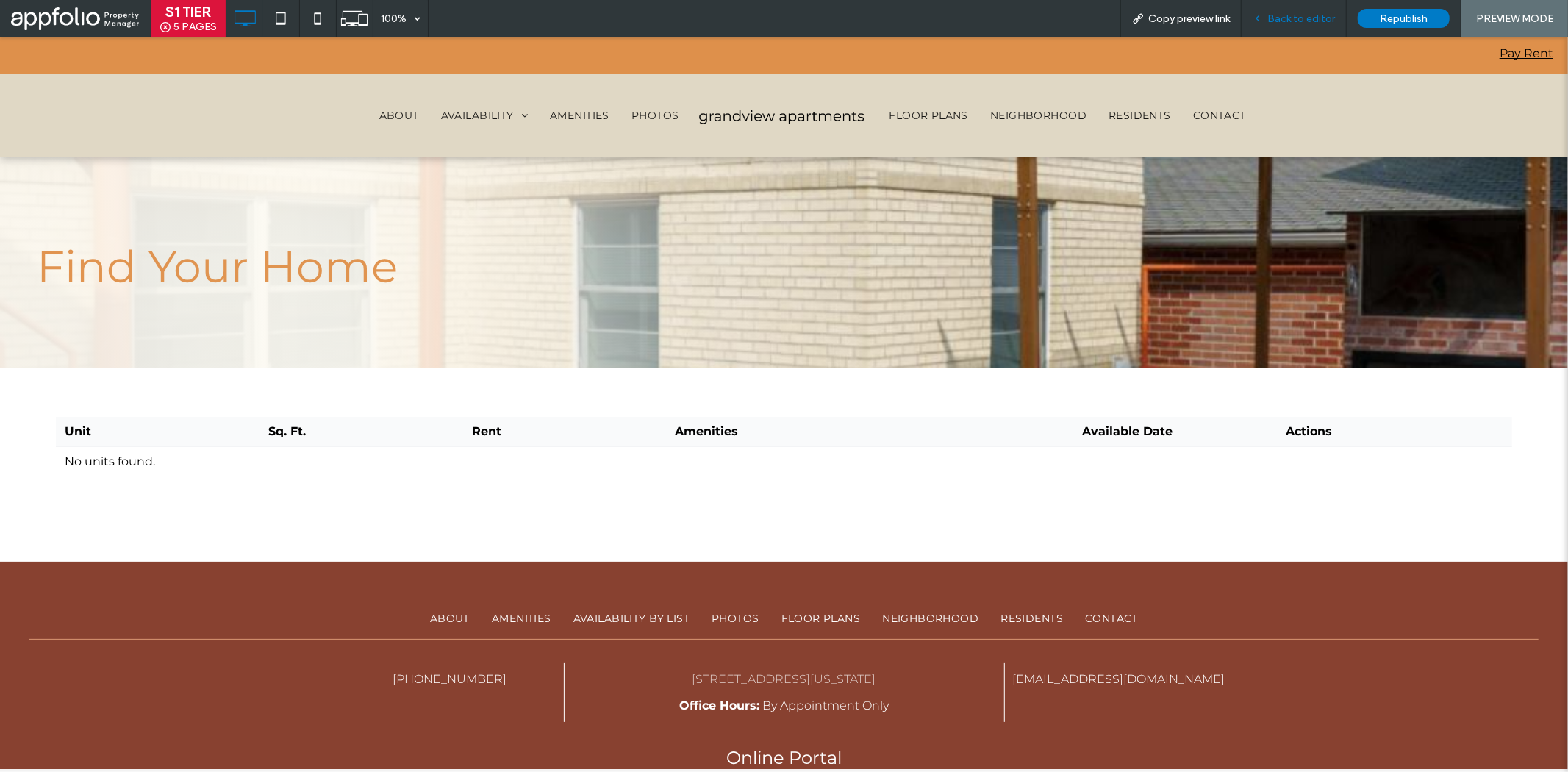
click at [1276, 30] on div "Back to editor" at bounding box center [1294, 18] width 106 height 37
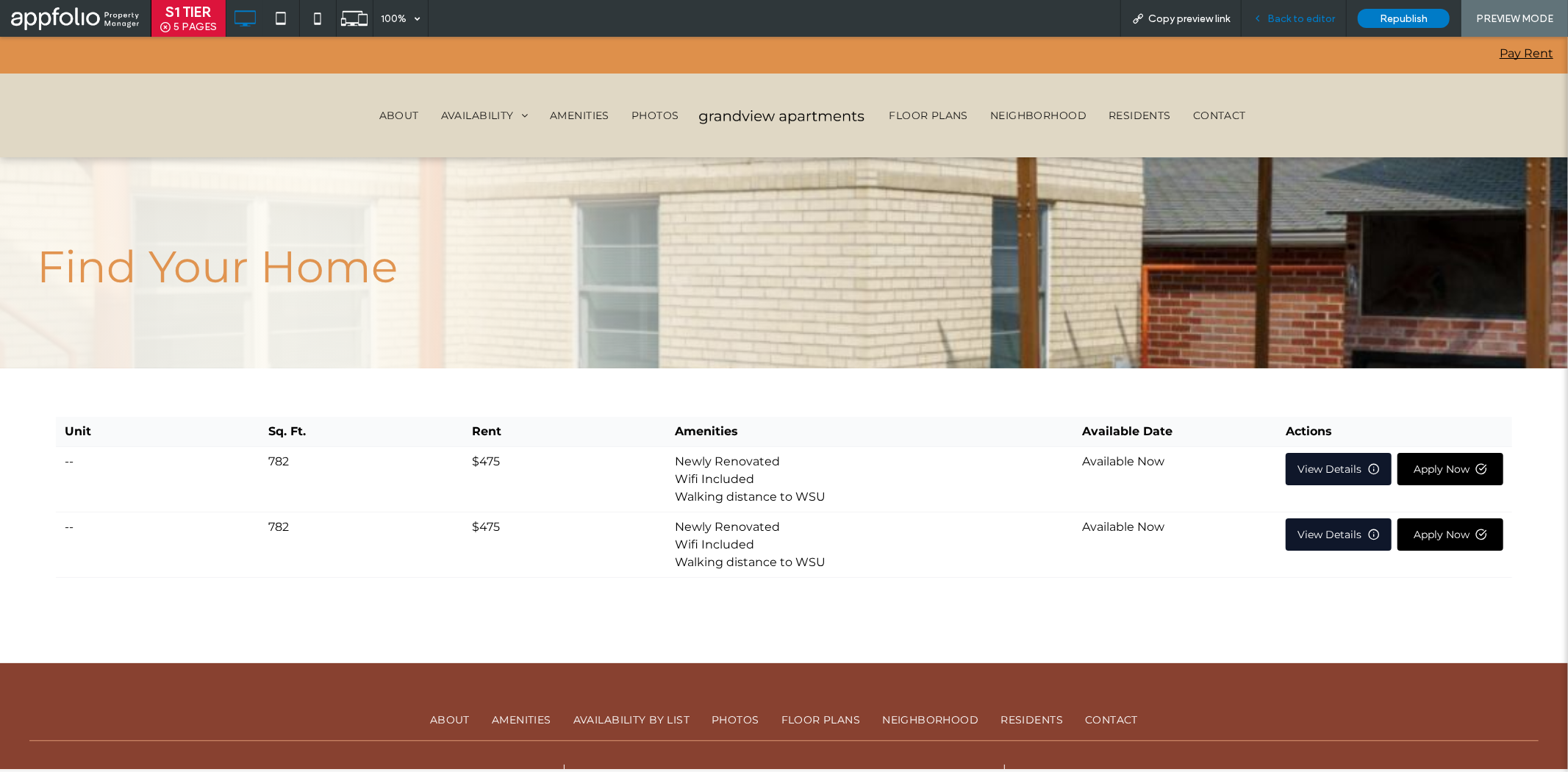
click at [1299, 21] on span "Back to editor" at bounding box center [1300, 18] width 67 height 12
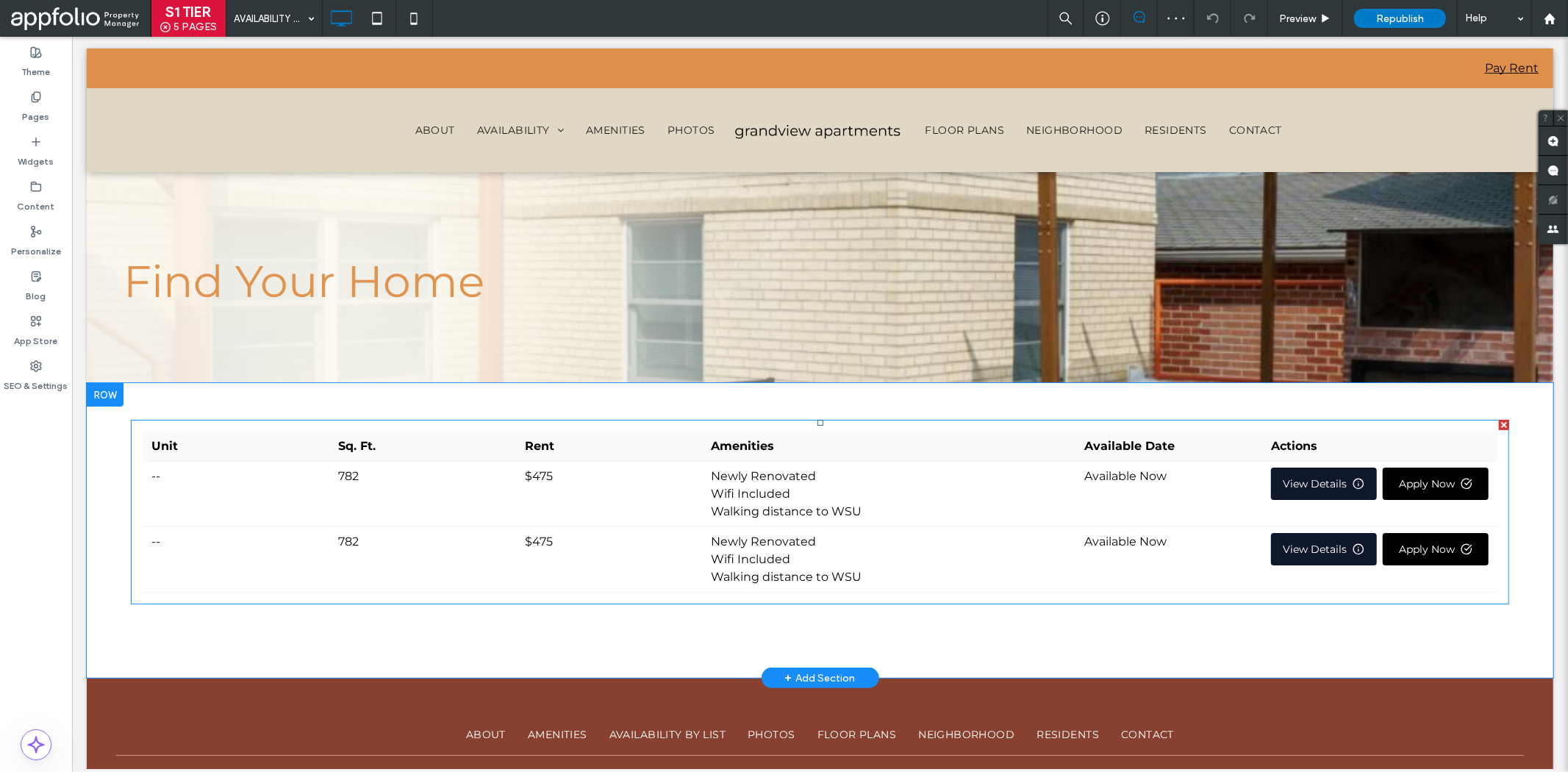
click at [170, 493] on span at bounding box center [819, 512] width 1379 height 184
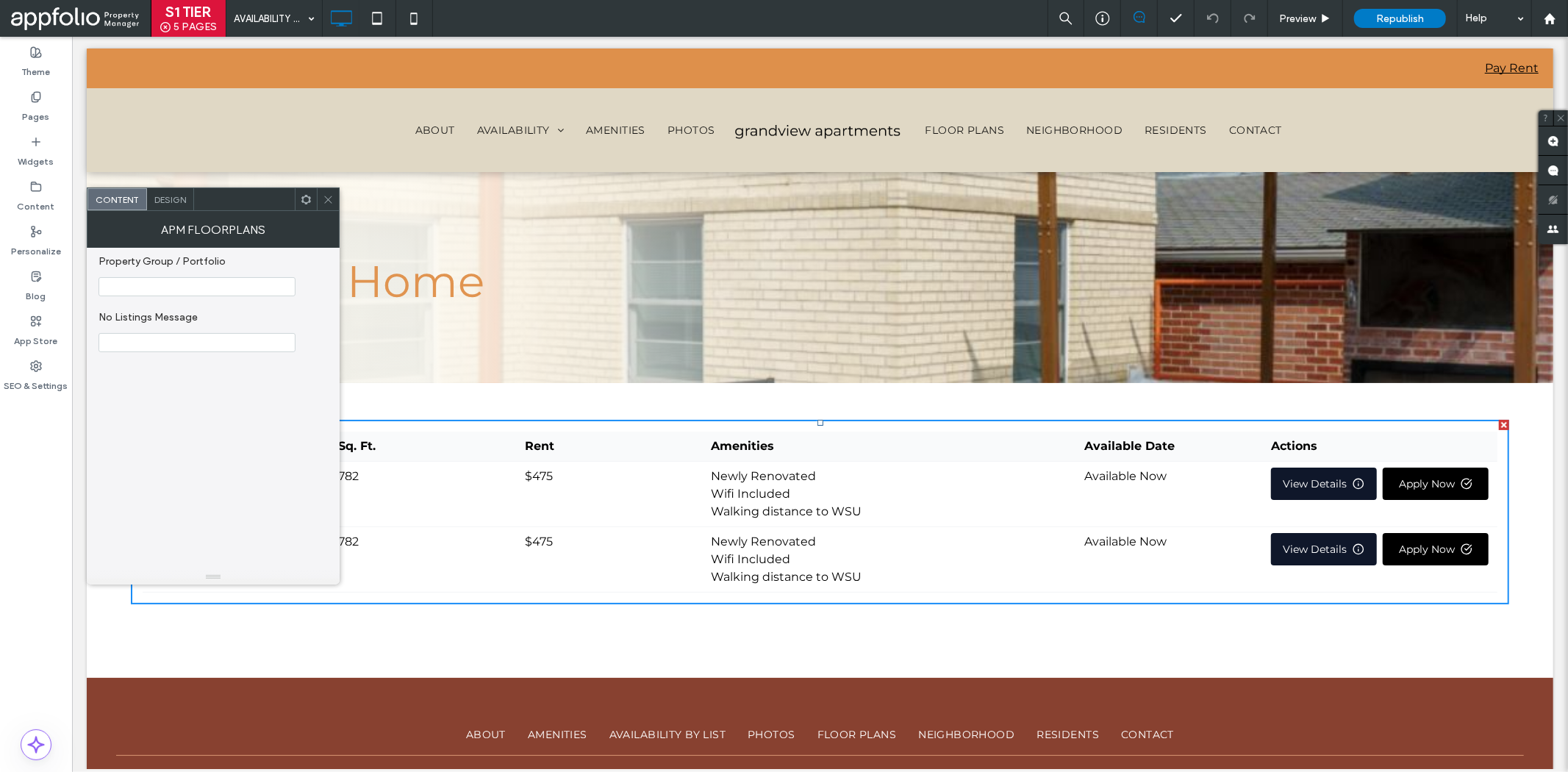
click at [182, 195] on span "Design" at bounding box center [170, 199] width 32 height 11
click at [134, 195] on span "Content" at bounding box center [116, 199] width 43 height 11
click at [327, 201] on icon at bounding box center [327, 199] width 11 height 11
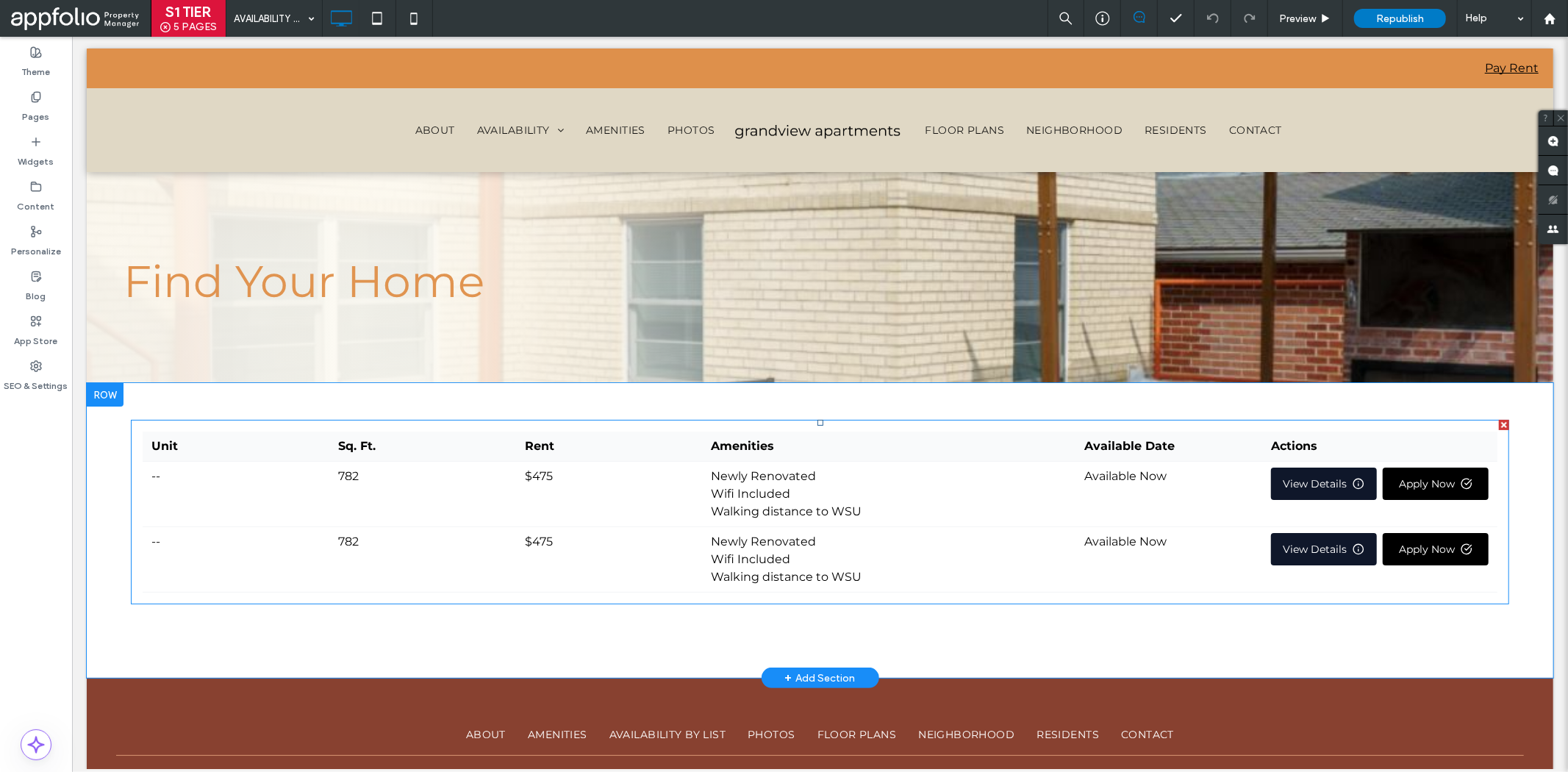
click at [263, 501] on span at bounding box center [819, 512] width 1379 height 184
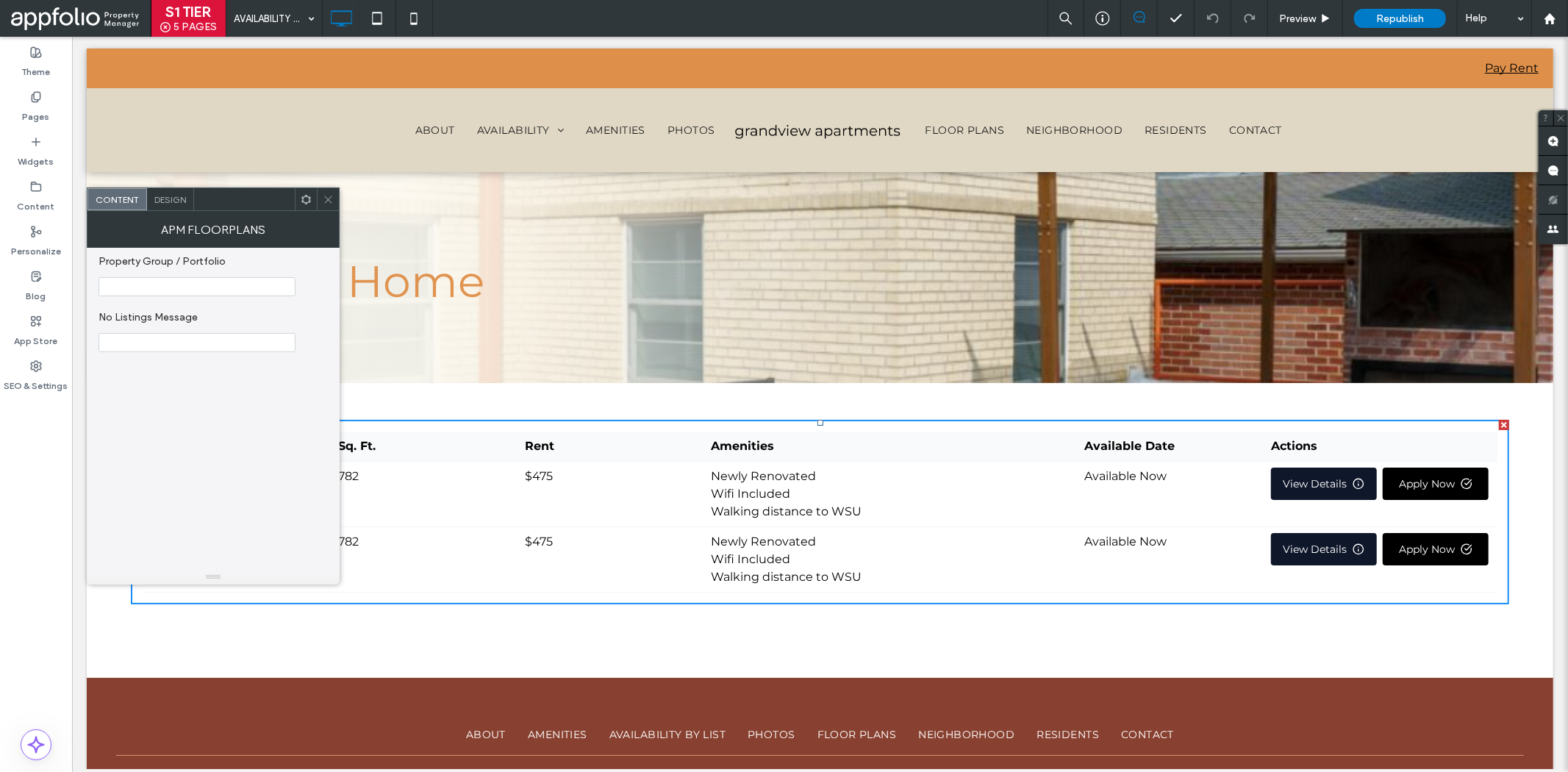
click at [325, 193] on span at bounding box center [327, 199] width 11 height 22
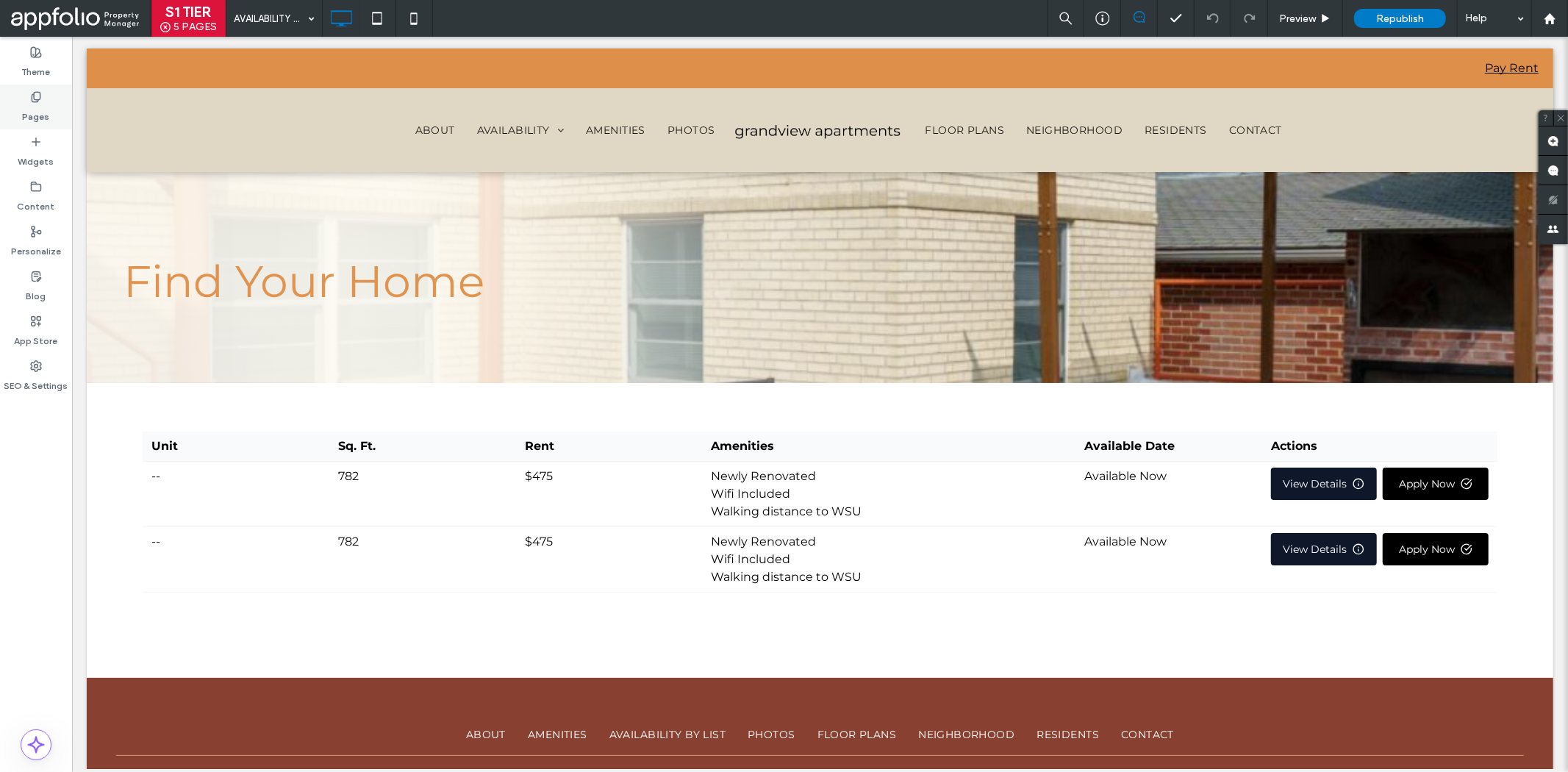
click at [47, 109] on label "Pages" at bounding box center [36, 113] width 27 height 21
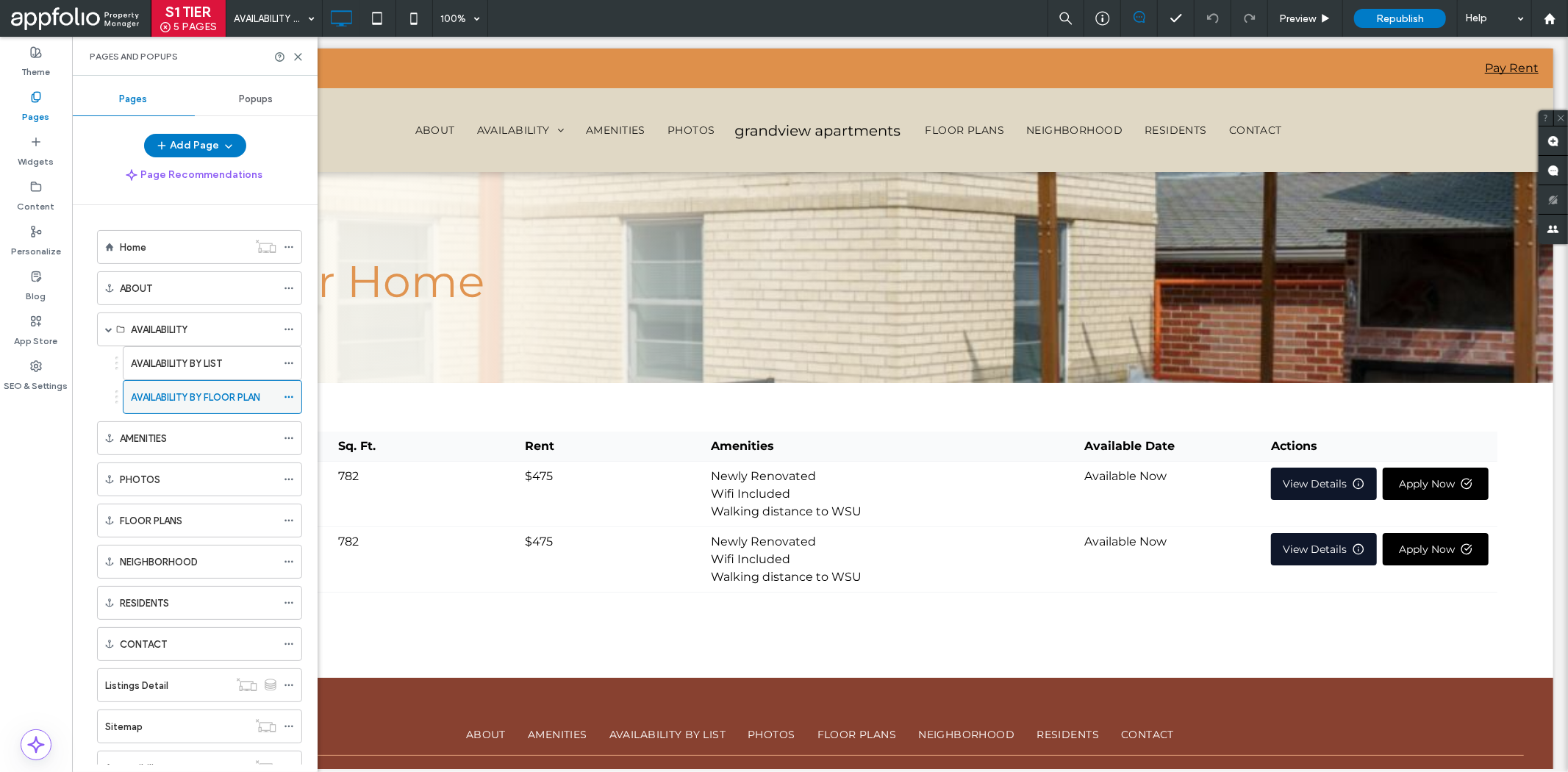
click at [202, 391] on label "AVAILABILITY BY FLOOR PLAN" at bounding box center [195, 397] width 130 height 26
